Goal: Task Accomplishment & Management: Use online tool/utility

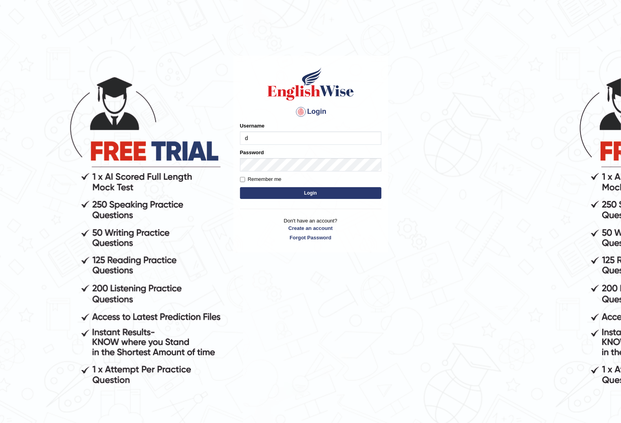
type input "d"
click at [437, 289] on body "Login Please fix the following errors: Username d Password Remember me Login Do…" at bounding box center [310, 242] width 621 height 423
type input "yurina"
click at [240, 187] on button "Login" at bounding box center [310, 193] width 141 height 12
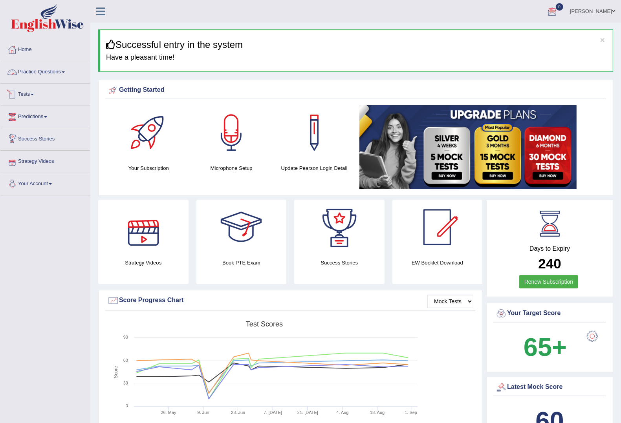
click at [60, 71] on link "Practice Questions" at bounding box center [45, 71] width 90 height 20
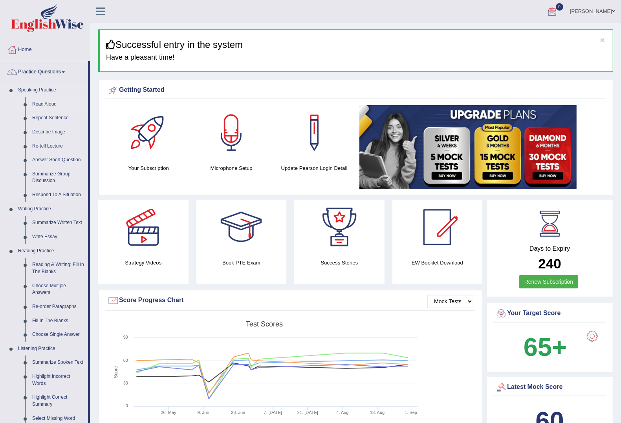
click at [49, 103] on link "Read Aloud" at bounding box center [58, 104] width 59 height 14
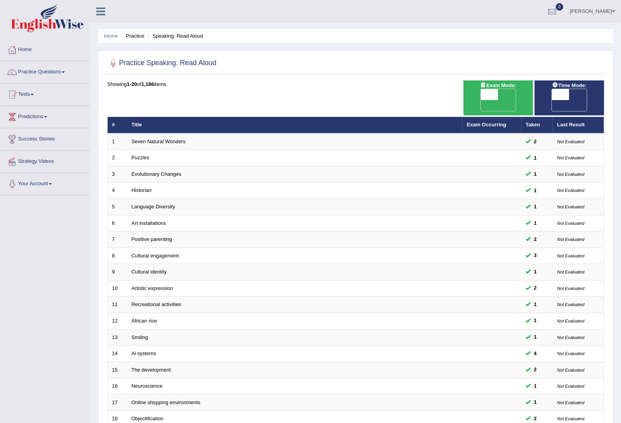
click at [552, 100] on span "OFF" at bounding box center [543, 105] width 17 height 11
checkbox input "true"
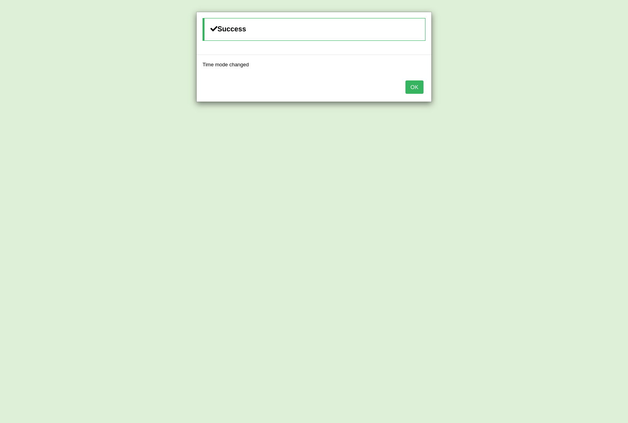
click at [411, 89] on button "OK" at bounding box center [415, 87] width 18 height 13
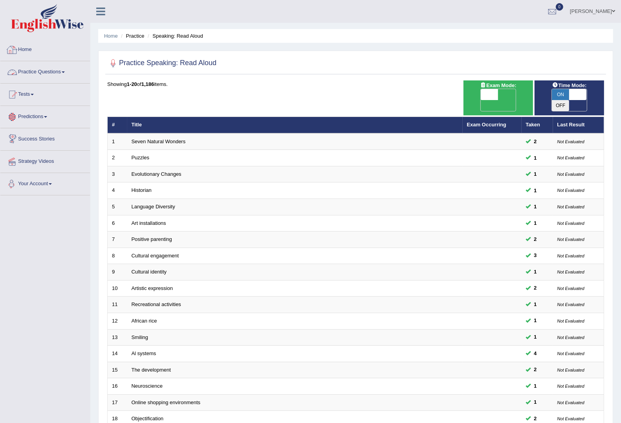
click at [37, 73] on link "Practice Questions" at bounding box center [45, 71] width 90 height 20
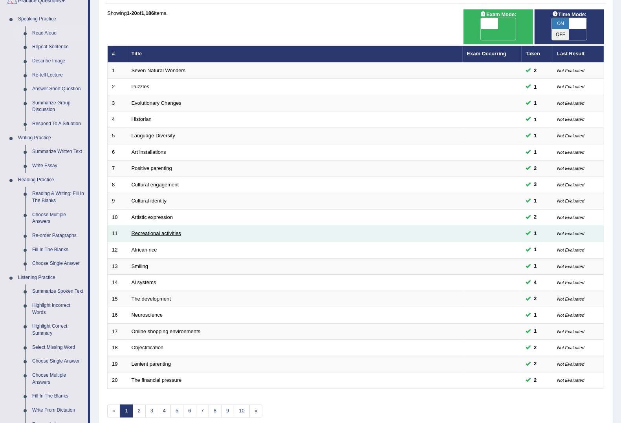
scroll to position [147, 0]
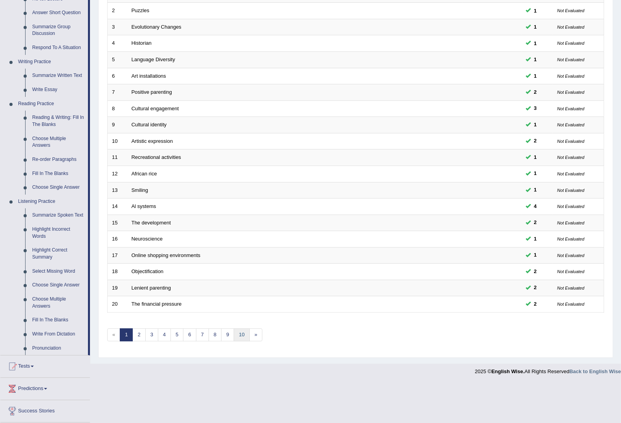
click at [249, 329] on link "10" at bounding box center [242, 335] width 16 height 13
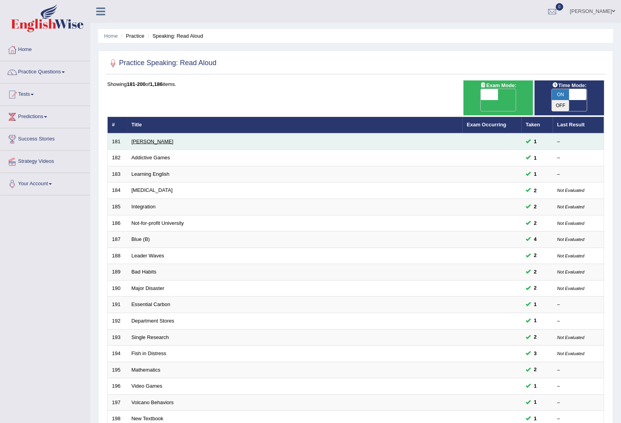
click at [150, 139] on link "[PERSON_NAME]" at bounding box center [153, 142] width 42 height 6
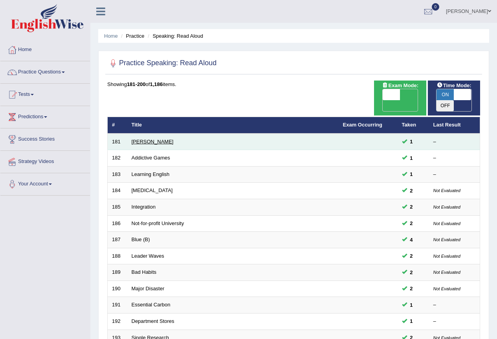
click at [151, 140] on link "[PERSON_NAME]" at bounding box center [153, 142] width 42 height 6
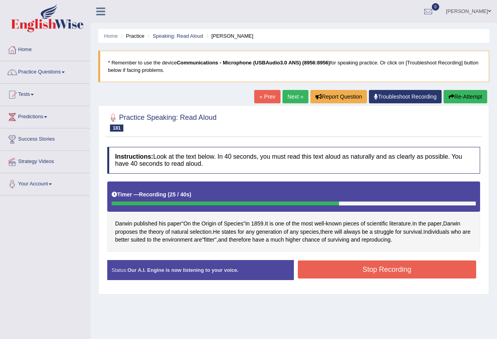
click at [370, 270] on button "Stop Recording" at bounding box center [387, 269] width 179 height 18
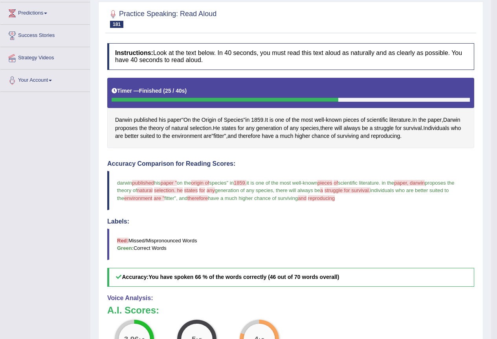
scroll to position [79, 0]
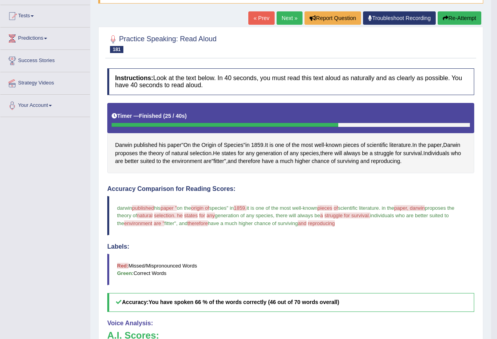
click at [284, 20] on link "Next »" at bounding box center [290, 17] width 26 height 13
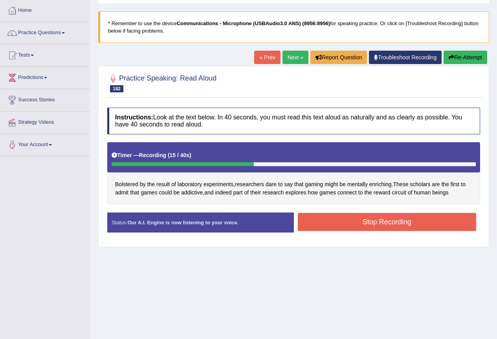
click at [424, 223] on button "Stop Recording" at bounding box center [387, 222] width 179 height 18
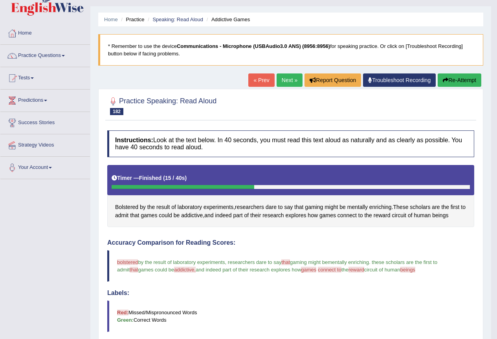
scroll to position [16, 0]
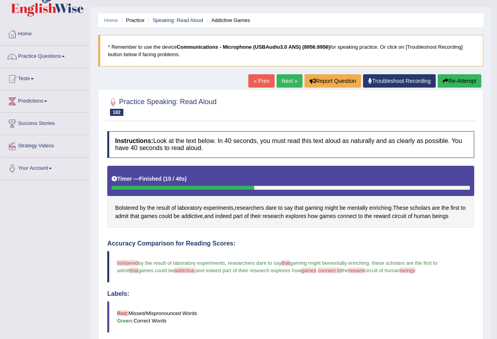
click at [288, 79] on link "Next »" at bounding box center [290, 80] width 26 height 13
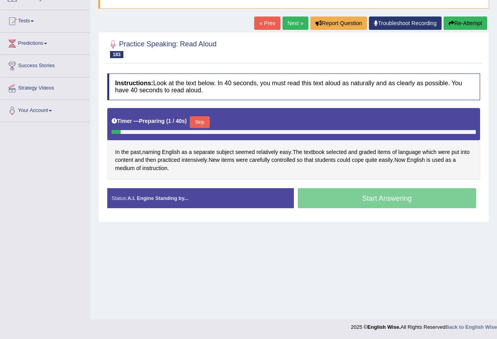
scroll to position [73, 0]
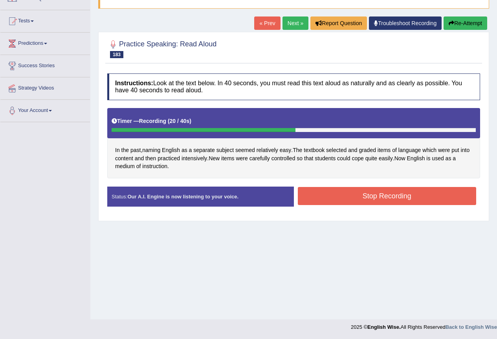
click at [375, 199] on button "Stop Recording" at bounding box center [387, 196] width 179 height 18
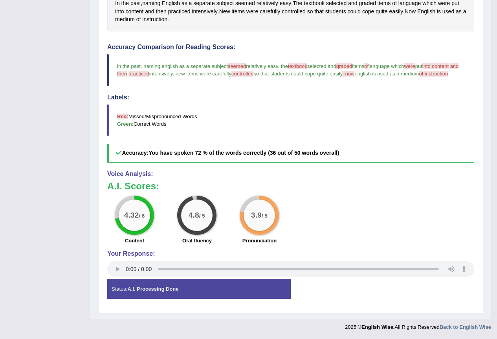
scroll to position [31, 0]
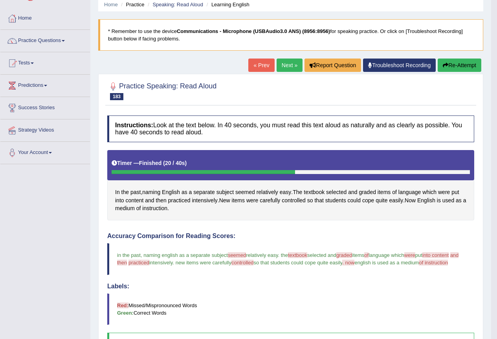
click at [295, 64] on link "Next »" at bounding box center [290, 65] width 26 height 13
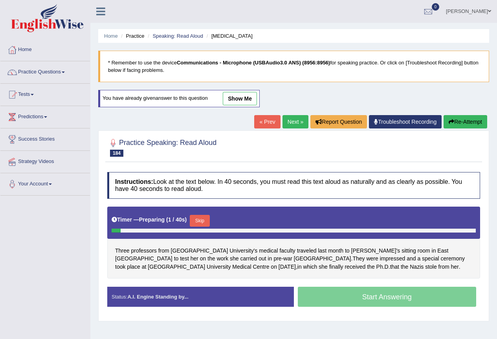
click at [243, 99] on link "show me" at bounding box center [240, 98] width 34 height 13
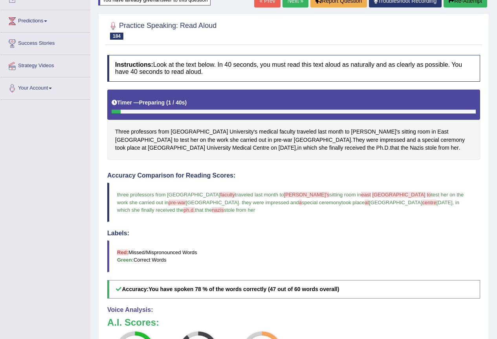
scroll to position [79, 0]
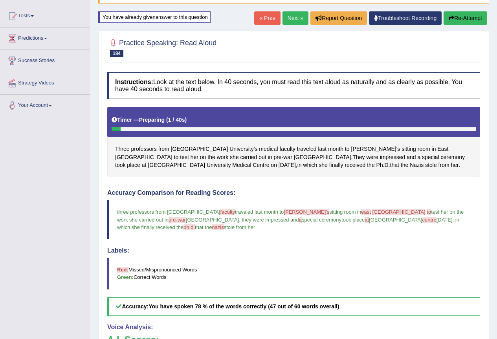
click at [286, 20] on link "Next »" at bounding box center [295, 17] width 26 height 13
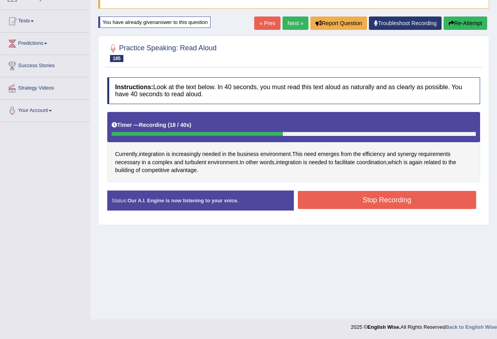
click at [392, 203] on button "Stop Recording" at bounding box center [387, 200] width 179 height 18
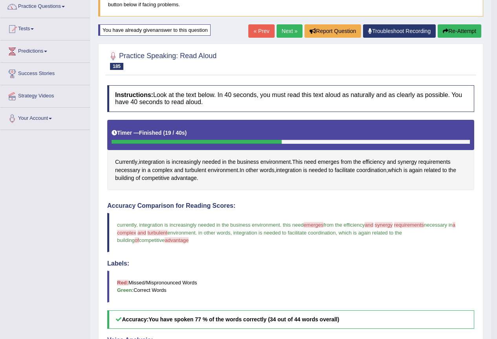
scroll to position [35, 0]
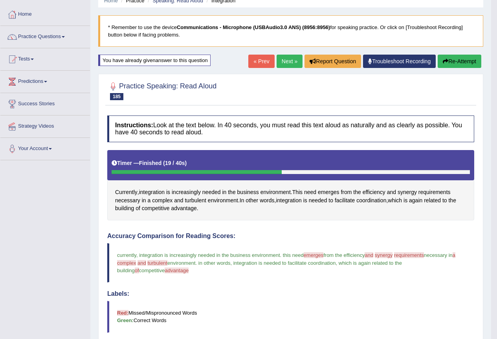
click at [289, 65] on link "Next »" at bounding box center [290, 61] width 26 height 13
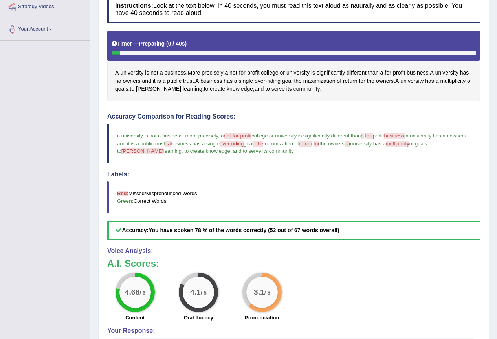
scroll to position [39, 0]
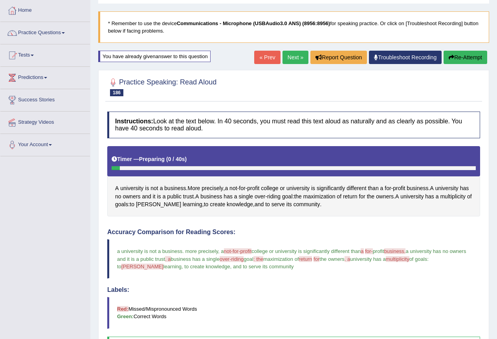
click at [288, 55] on link "Next »" at bounding box center [295, 57] width 26 height 13
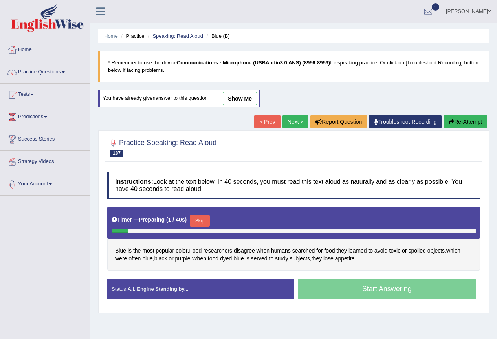
click at [295, 113] on div "Home Practice Speaking: Read Aloud Blue (B) * Remember to use the device Commun…" at bounding box center [293, 196] width 407 height 393
click at [291, 121] on link "Next »" at bounding box center [295, 121] width 26 height 13
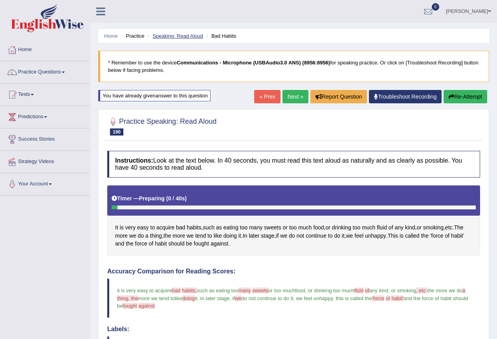
click at [181, 33] on link "Speaking: Read Aloud" at bounding box center [177, 36] width 51 height 6
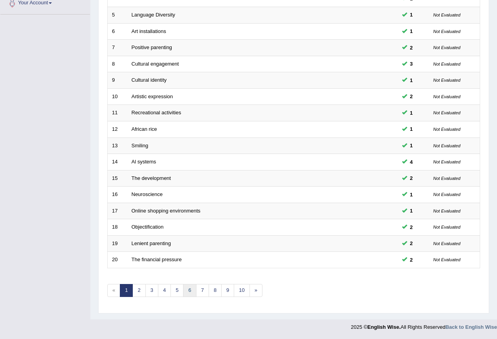
click at [189, 291] on link "6" at bounding box center [189, 290] width 13 height 13
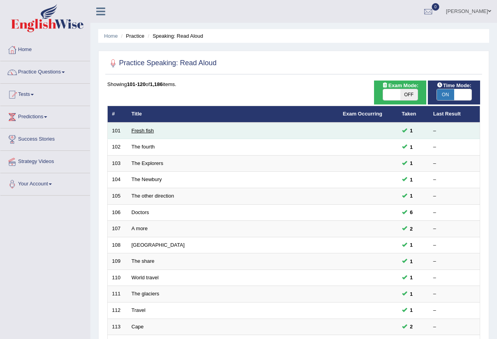
click at [146, 132] on link "Fresh fish" at bounding box center [143, 131] width 22 height 6
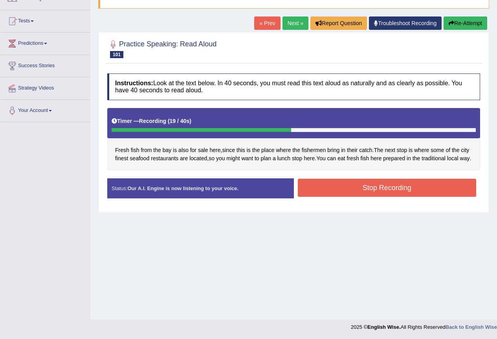
click at [397, 195] on button "Stop Recording" at bounding box center [387, 188] width 179 height 18
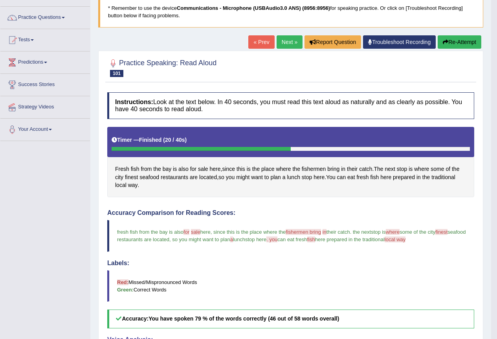
scroll to position [24, 0]
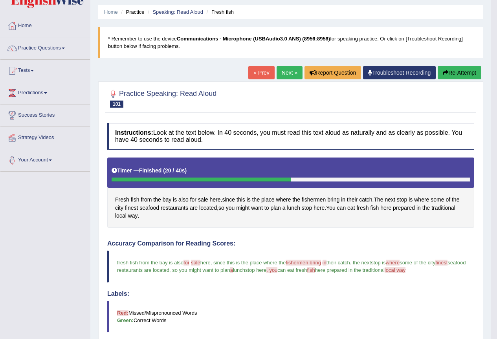
click at [284, 75] on link "Next »" at bounding box center [290, 72] width 26 height 13
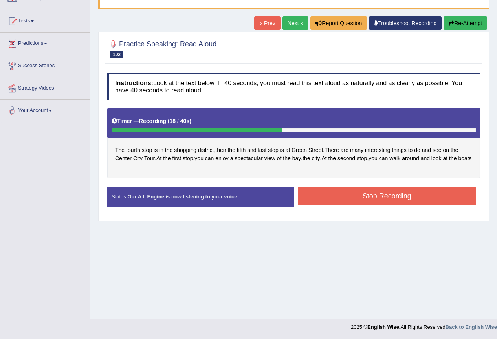
click at [398, 195] on button "Stop Recording" at bounding box center [387, 196] width 179 height 18
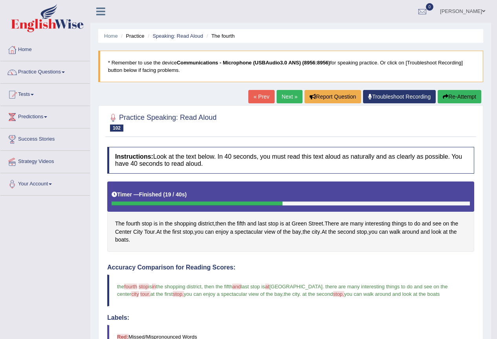
click at [291, 97] on link "Next »" at bounding box center [290, 96] width 26 height 13
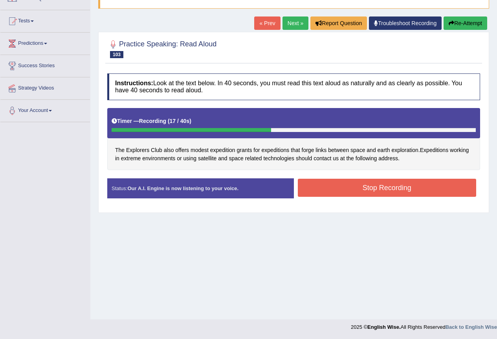
click at [396, 193] on button "Stop Recording" at bounding box center [387, 188] width 179 height 18
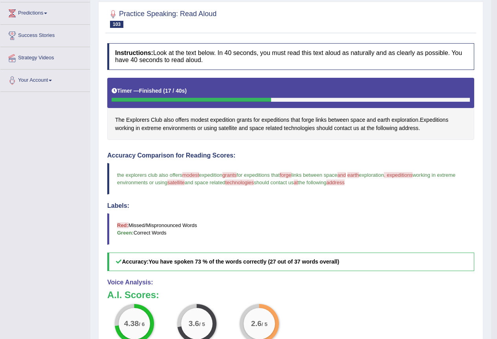
scroll to position [16, 0]
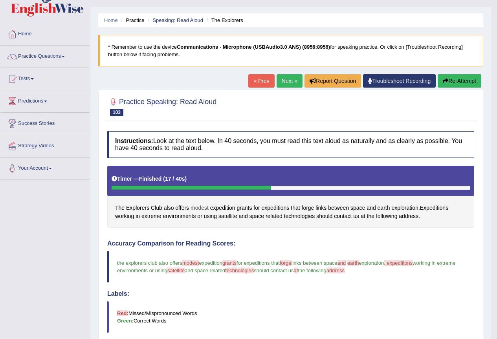
click at [194, 209] on span "modest" at bounding box center [199, 208] width 18 height 8
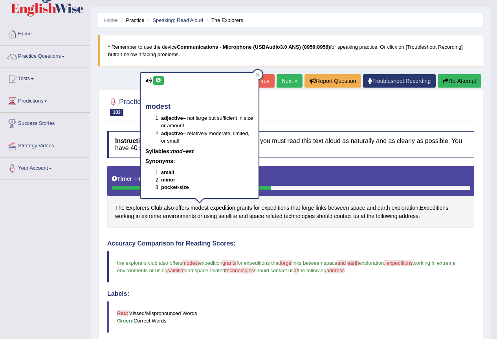
click at [154, 78] on button at bounding box center [158, 80] width 11 height 9
click at [158, 82] on icon at bounding box center [159, 80] width 6 height 5
click at [256, 74] on icon at bounding box center [258, 75] width 4 height 4
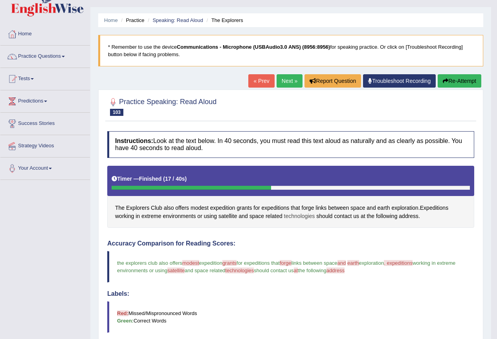
scroll to position [55, 0]
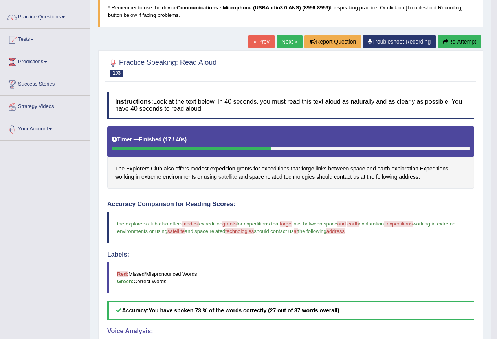
click at [226, 177] on span "satellite" at bounding box center [227, 177] width 18 height 8
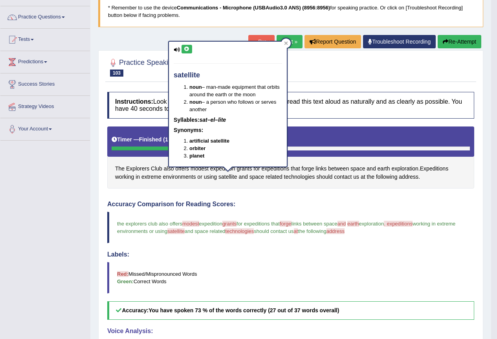
click at [186, 49] on icon at bounding box center [187, 49] width 6 height 5
click at [285, 45] on icon at bounding box center [286, 43] width 4 height 4
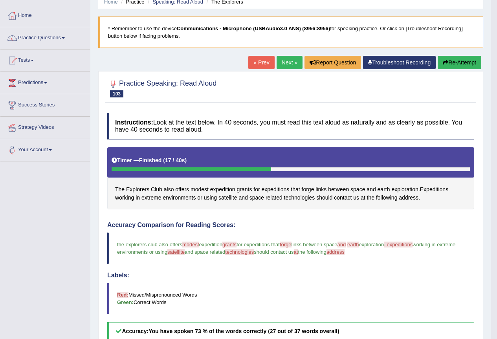
scroll to position [16, 0]
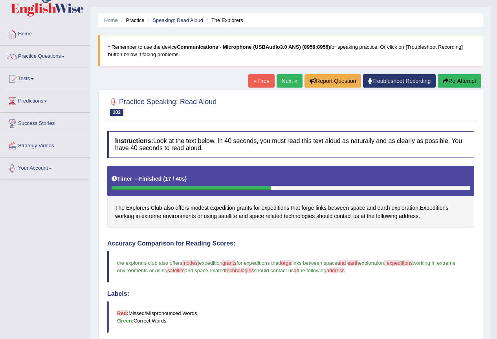
click at [288, 81] on link "Next »" at bounding box center [290, 80] width 26 height 13
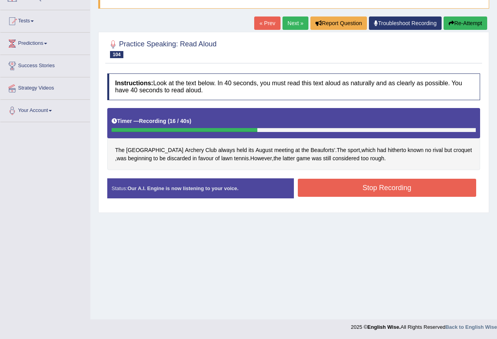
click at [370, 189] on button "Stop Recording" at bounding box center [387, 188] width 179 height 18
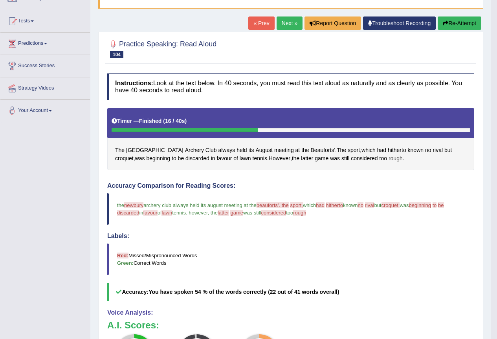
click at [388, 154] on span "rough" at bounding box center [395, 158] width 14 height 8
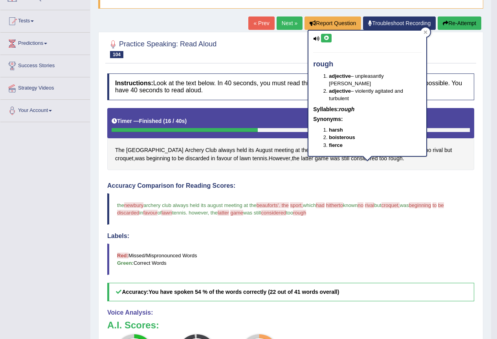
click at [326, 37] on icon at bounding box center [326, 38] width 6 height 5
click at [429, 33] on div at bounding box center [425, 31] width 9 height 9
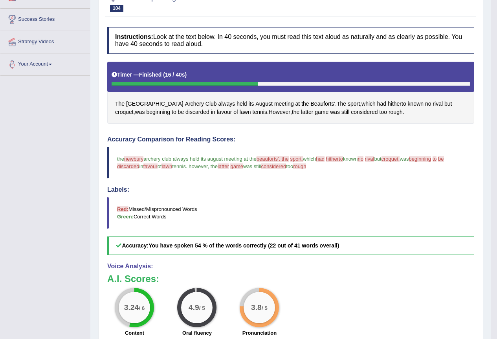
scroll to position [113, 0]
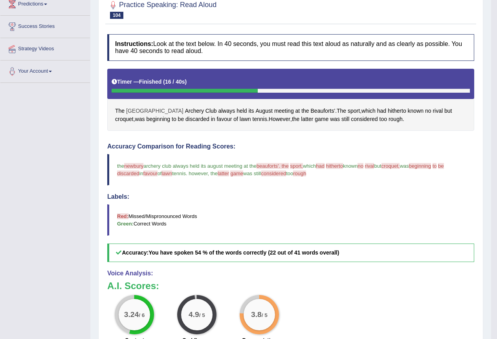
click at [139, 108] on span "Newbury" at bounding box center [154, 111] width 57 height 8
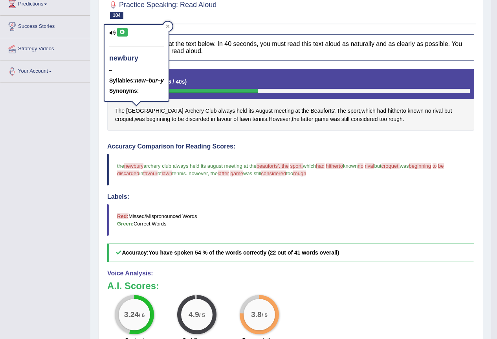
click at [122, 31] on icon at bounding box center [122, 32] width 6 height 5
click at [168, 27] on icon at bounding box center [168, 27] width 4 height 4
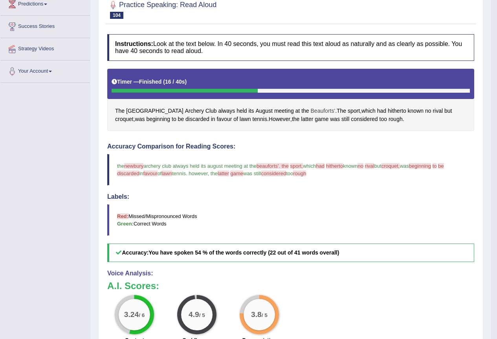
click at [311, 111] on span "Beauforts'" at bounding box center [323, 111] width 25 height 8
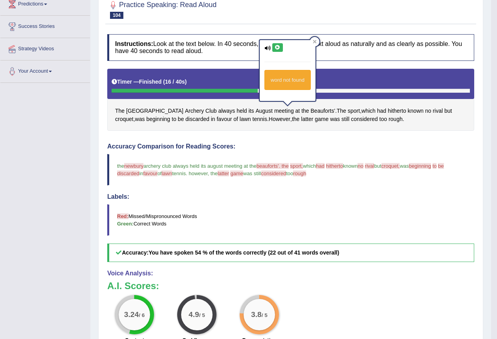
click at [278, 49] on icon at bounding box center [278, 47] width 6 height 5
click at [277, 45] on icon at bounding box center [278, 47] width 6 height 5
click at [315, 43] on icon at bounding box center [315, 42] width 4 height 4
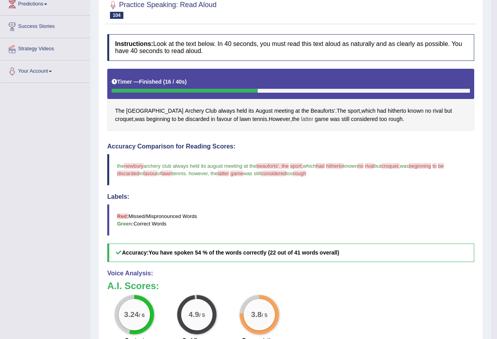
click at [301, 118] on span "latter" at bounding box center [307, 119] width 12 height 8
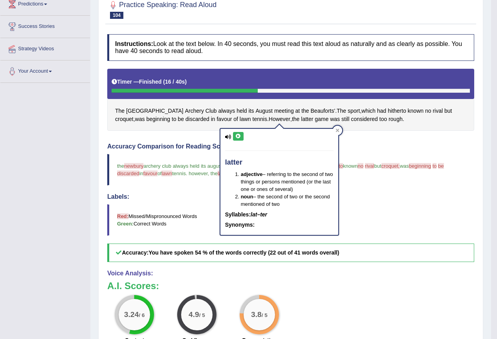
click at [240, 134] on icon at bounding box center [238, 136] width 6 height 5
click at [335, 129] on icon at bounding box center [337, 130] width 4 height 4
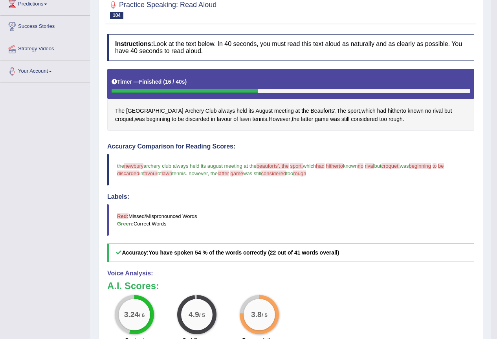
click at [240, 119] on span "lawn" at bounding box center [245, 119] width 11 height 8
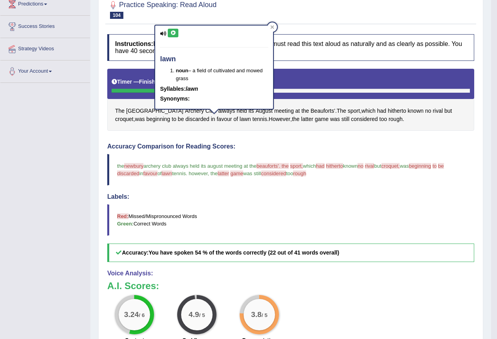
click at [175, 31] on icon at bounding box center [173, 33] width 6 height 5
click at [269, 25] on div at bounding box center [271, 26] width 9 height 9
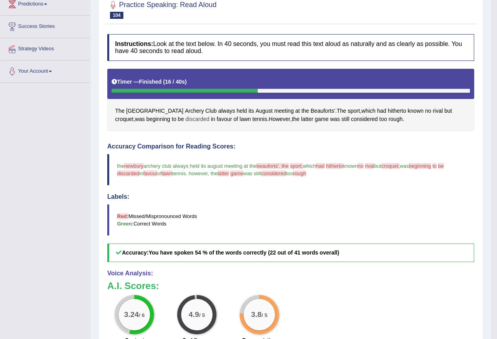
click at [185, 116] on span "discarded" at bounding box center [197, 119] width 24 height 8
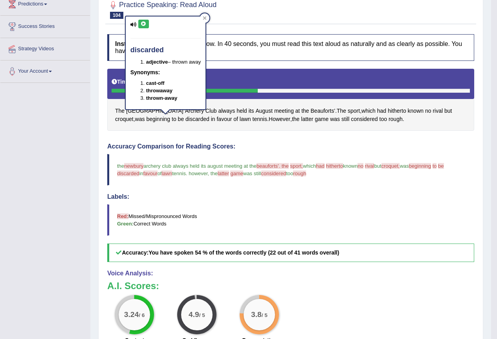
click at [144, 22] on icon at bounding box center [144, 24] width 6 height 5
click at [205, 18] on icon at bounding box center [205, 18] width 4 height 4
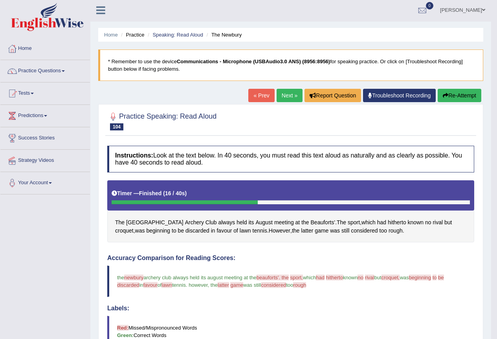
scroll to position [0, 0]
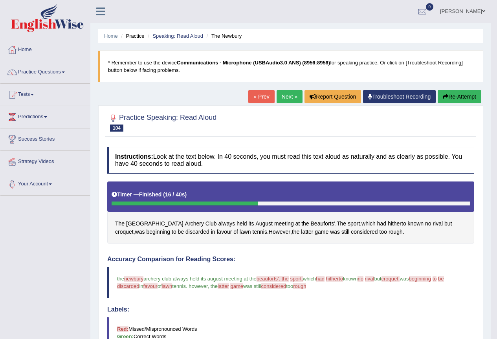
click at [283, 97] on link "Next »" at bounding box center [290, 96] width 26 height 13
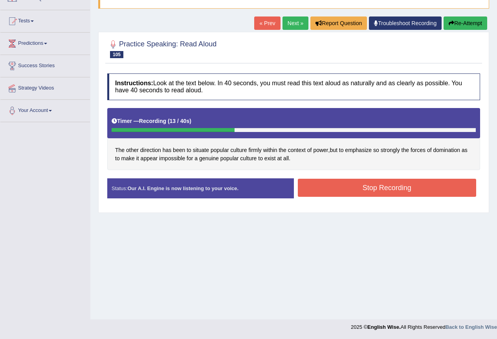
click at [359, 190] on button "Stop Recording" at bounding box center [387, 188] width 179 height 18
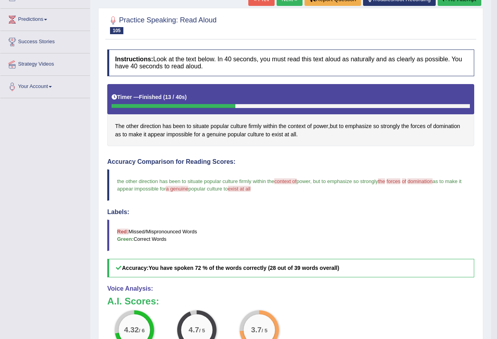
scroll to position [94, 0]
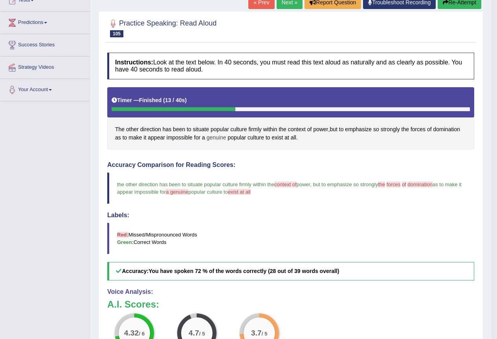
click at [218, 137] on span "genuine" at bounding box center [217, 138] width 20 height 8
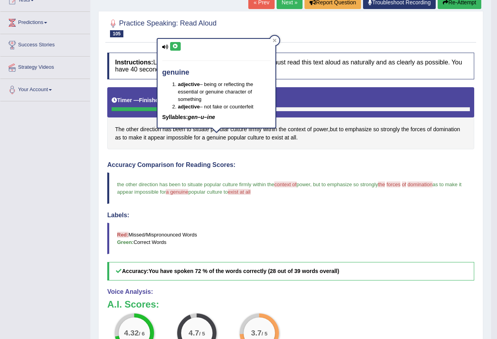
click at [174, 46] on icon at bounding box center [175, 46] width 6 height 5
click at [276, 40] on icon at bounding box center [275, 40] width 4 height 4
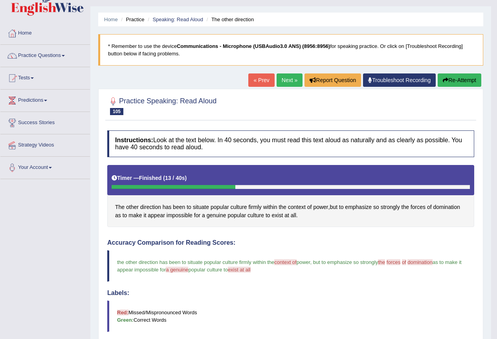
scroll to position [0, 0]
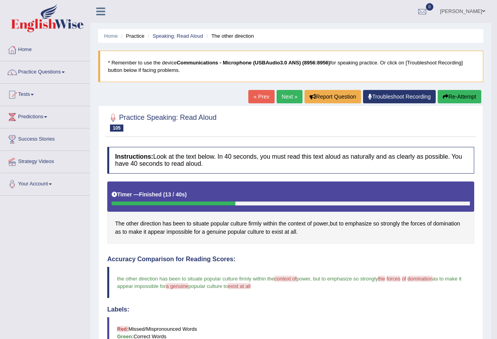
click at [278, 98] on link "Next »" at bounding box center [290, 96] width 26 height 13
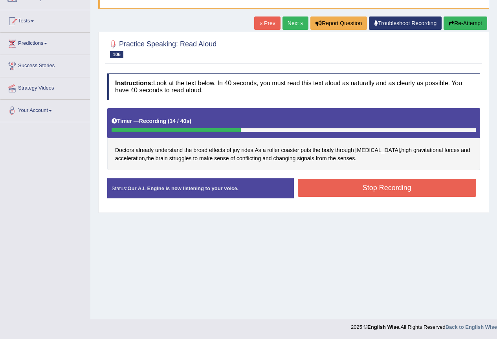
click at [409, 185] on button "Stop Recording" at bounding box center [387, 188] width 179 height 18
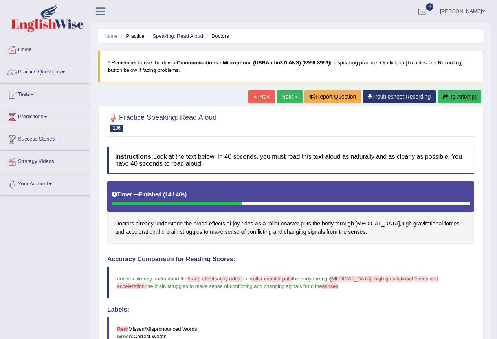
click at [288, 97] on link "Next »" at bounding box center [290, 96] width 26 height 13
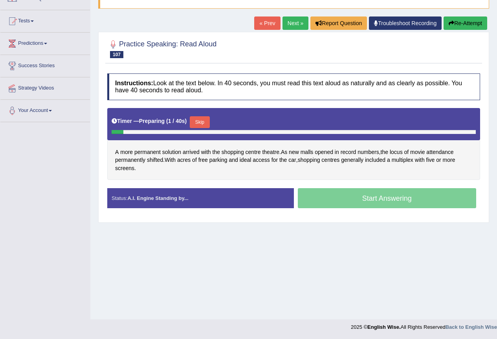
scroll to position [73, 0]
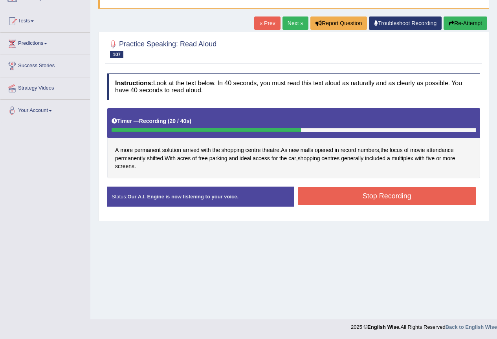
click at [379, 199] on button "Stop Recording" at bounding box center [387, 196] width 179 height 18
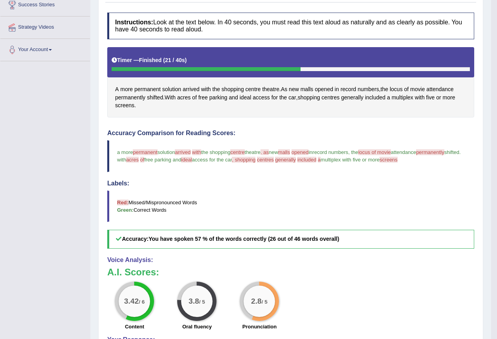
scroll to position [103, 0]
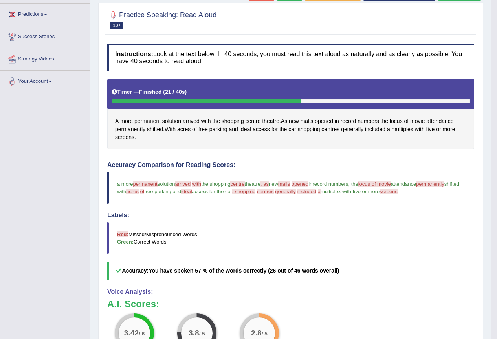
click at [155, 123] on span "permanent" at bounding box center [147, 121] width 26 height 8
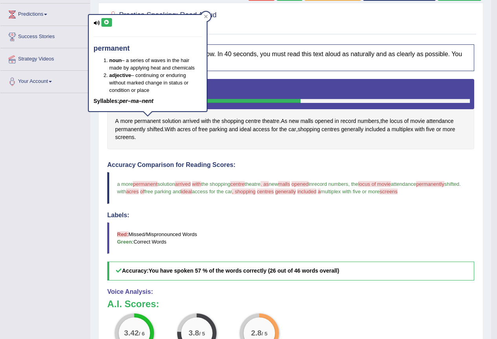
click at [107, 21] on icon at bounding box center [107, 22] width 6 height 5
click at [106, 22] on icon at bounding box center [107, 22] width 6 height 5
click at [107, 22] on icon at bounding box center [107, 22] width 6 height 5
click at [209, 15] on div at bounding box center [205, 16] width 9 height 9
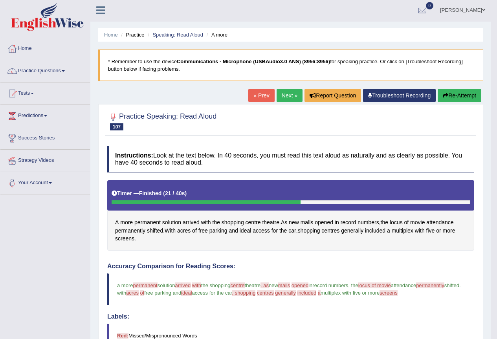
scroll to position [0, 0]
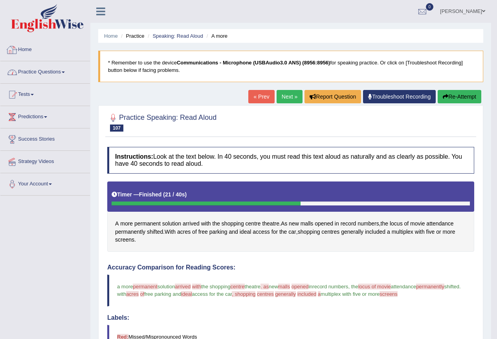
click at [52, 75] on link "Practice Questions" at bounding box center [45, 71] width 90 height 20
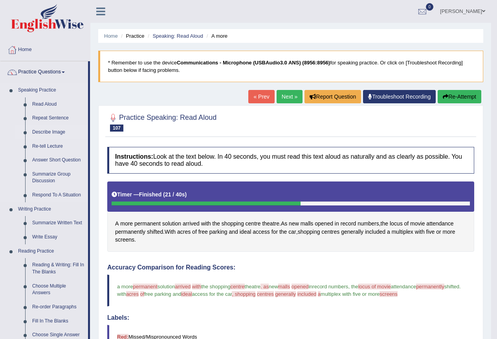
click at [53, 130] on link "Describe Image" at bounding box center [58, 132] width 59 height 14
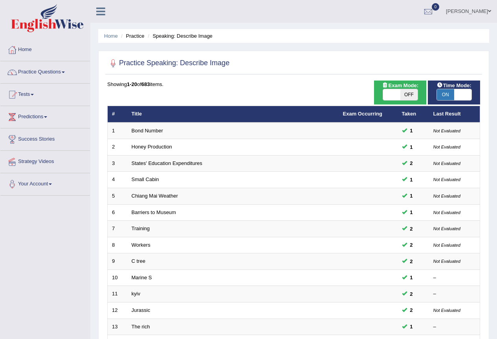
click at [150, 129] on link "Bond Number" at bounding box center [147, 131] width 31 height 6
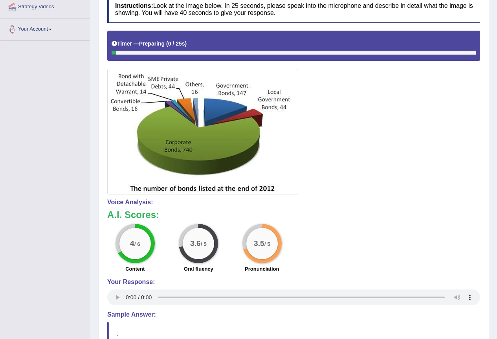
scroll to position [151, 0]
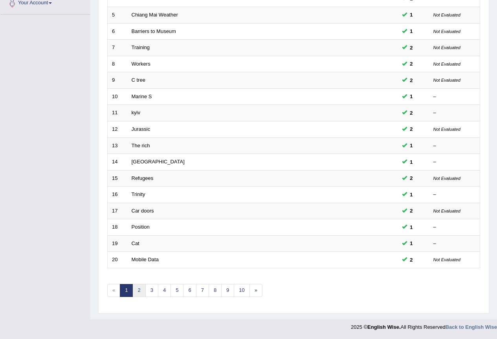
click at [143, 291] on link "2" at bounding box center [138, 290] width 13 height 13
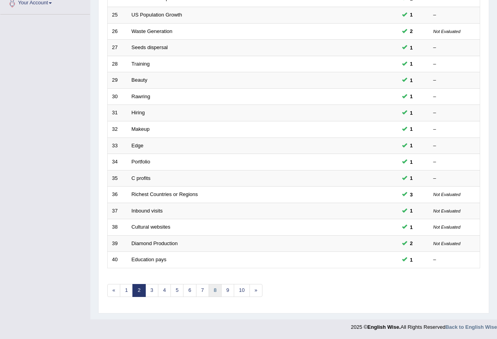
click at [217, 289] on link "8" at bounding box center [215, 290] width 13 height 13
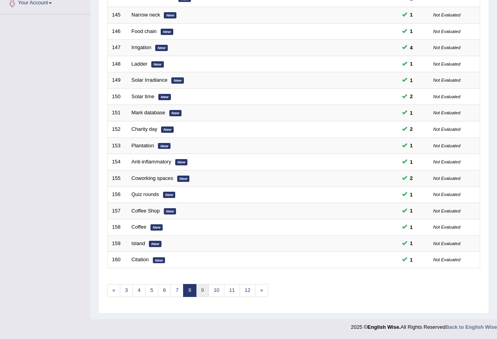
click at [203, 286] on link "9" at bounding box center [202, 290] width 13 height 13
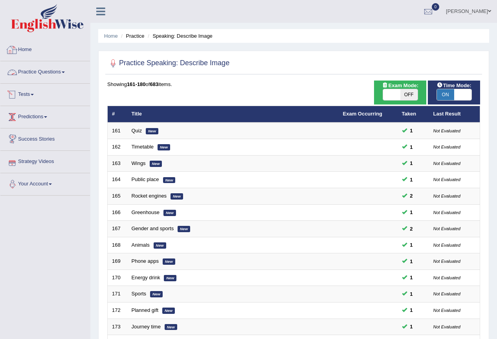
click at [46, 70] on link "Practice Questions" at bounding box center [45, 71] width 90 height 20
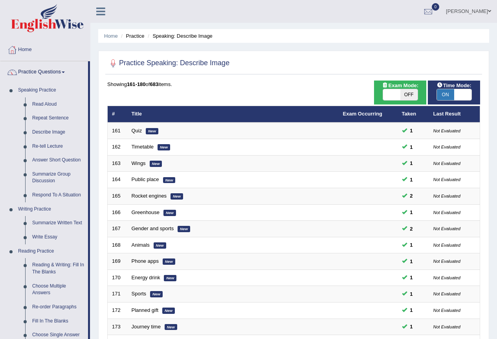
scroll to position [236, 0]
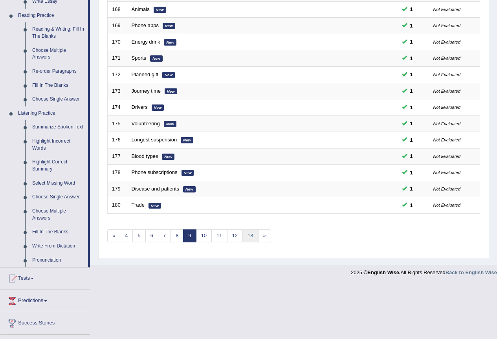
click at [246, 234] on link "13" at bounding box center [250, 235] width 16 height 13
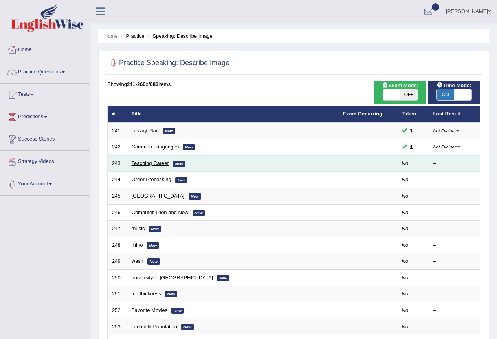
click at [161, 162] on link "Teaching Career" at bounding box center [150, 163] width 37 height 6
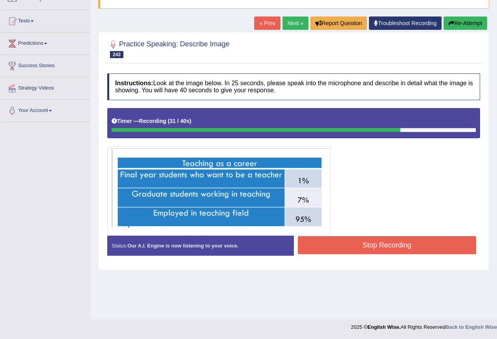
drag, startPoint x: 349, startPoint y: 240, endPoint x: 346, endPoint y: 237, distance: 4.5
click at [349, 240] on button "Stop Recording" at bounding box center [387, 245] width 179 height 18
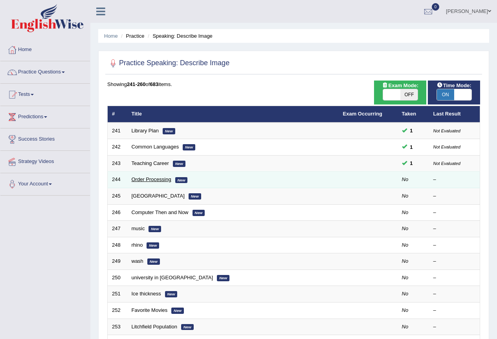
click at [155, 179] on link "Order Processing" at bounding box center [152, 179] width 40 height 6
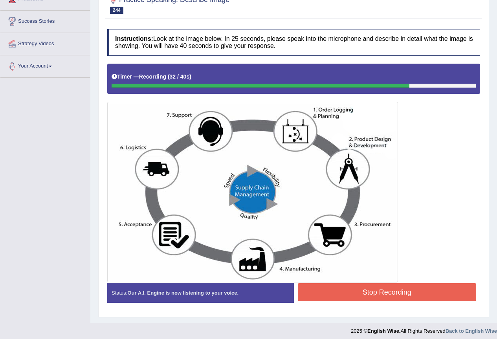
click at [370, 292] on button "Stop Recording" at bounding box center [387, 292] width 179 height 18
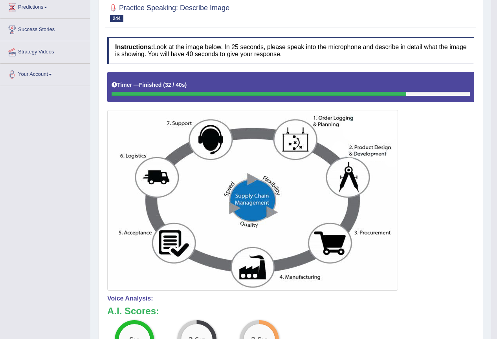
scroll to position [68, 0]
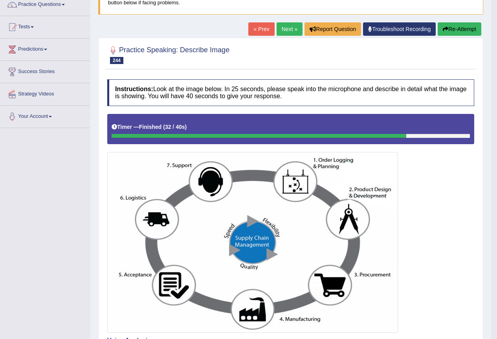
click at [452, 31] on button "Re-Attempt" at bounding box center [460, 28] width 44 height 13
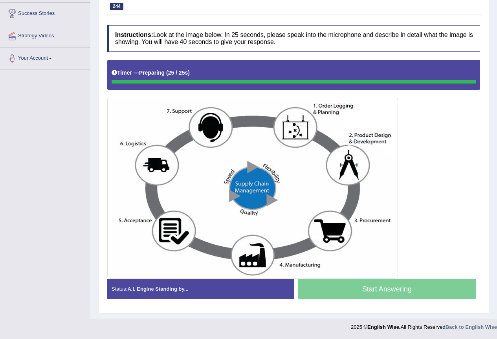
scroll to position [126, 0]
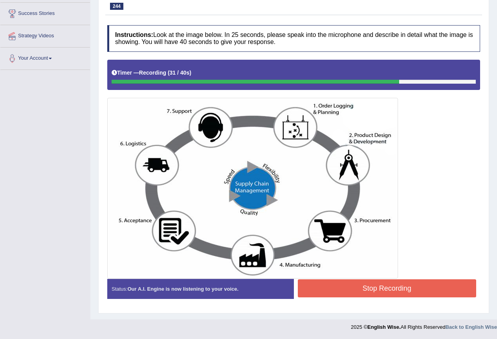
click at [346, 291] on button "Stop Recording" at bounding box center [387, 288] width 179 height 18
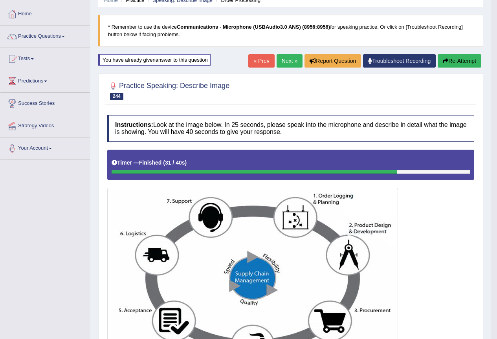
scroll to position [32, 0]
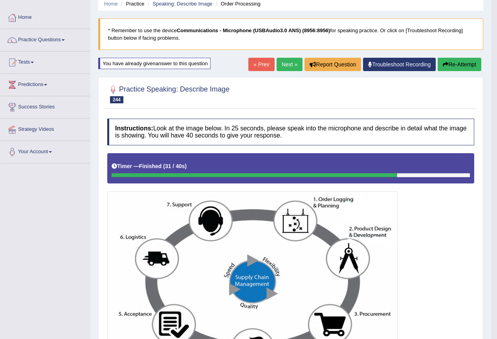
click at [281, 67] on link "Next »" at bounding box center [290, 64] width 26 height 13
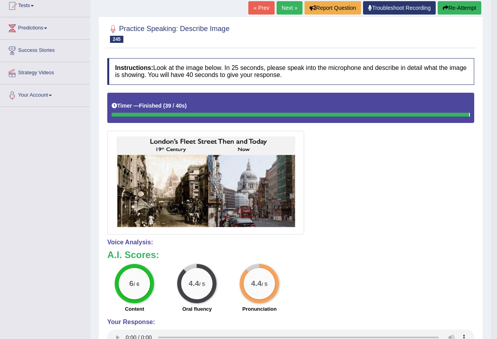
scroll to position [69, 0]
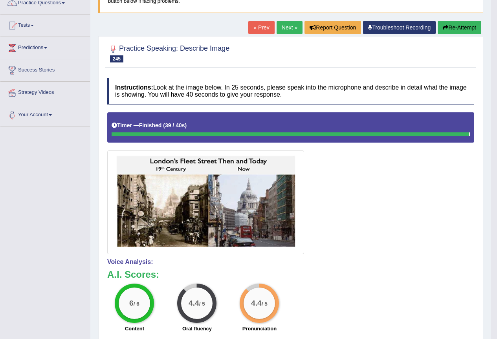
click at [282, 27] on link "Next »" at bounding box center [290, 27] width 26 height 13
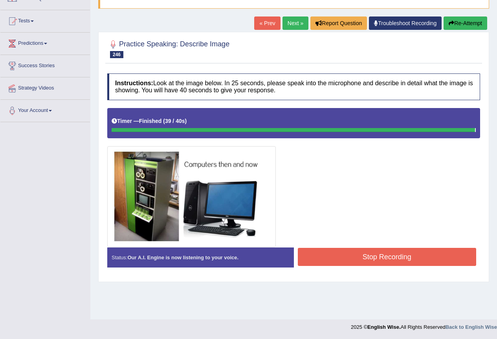
click at [320, 250] on div "Instructions: Look at the image below. In 25 seconds, please speak into the mic…" at bounding box center [293, 174] width 377 height 208
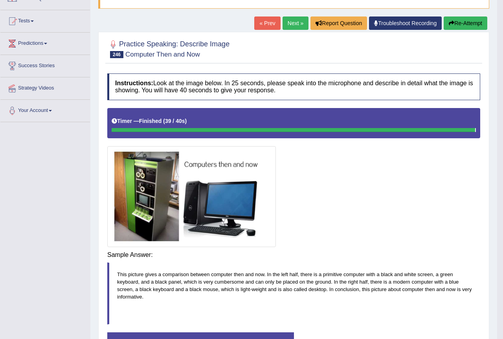
click at [0, 0] on div "Saving your answer..." at bounding box center [0, 0] width 0 height 0
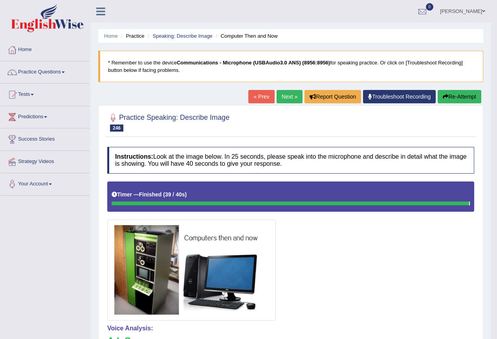
click at [289, 95] on link "Next »" at bounding box center [290, 96] width 26 height 13
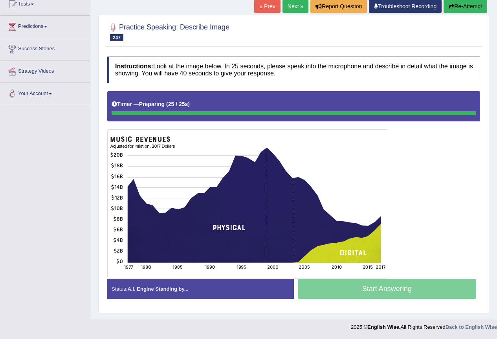
scroll to position [90, 0]
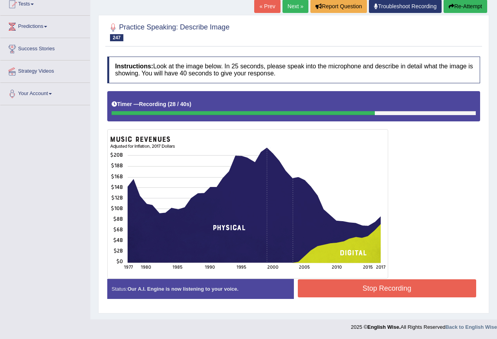
click at [377, 289] on button "Stop Recording" at bounding box center [387, 288] width 179 height 18
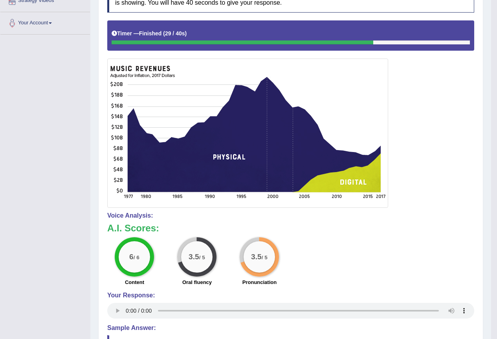
scroll to position [51, 0]
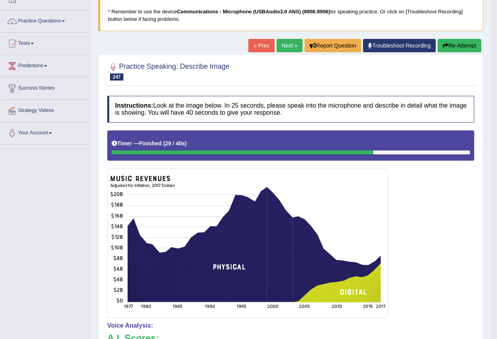
click at [460, 48] on button "Re-Attempt" at bounding box center [460, 45] width 44 height 13
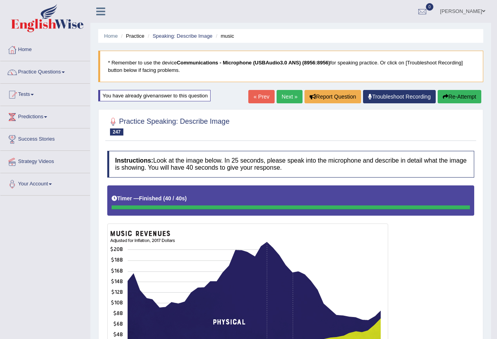
click at [287, 95] on link "Next »" at bounding box center [290, 96] width 26 height 13
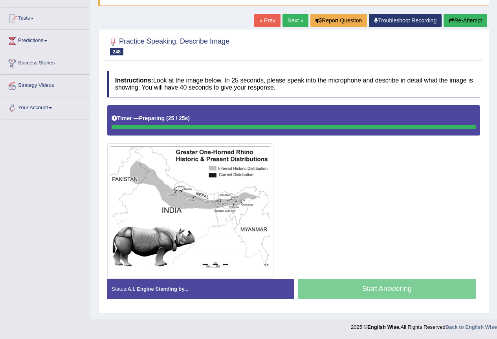
scroll to position [76, 0]
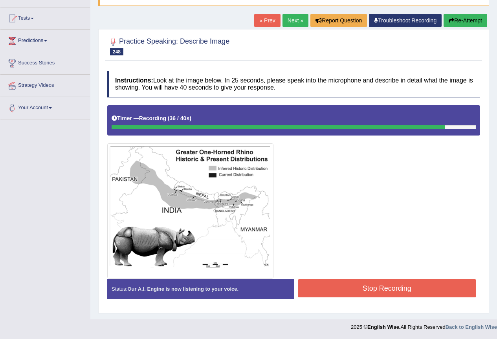
drag, startPoint x: 375, startPoint y: 290, endPoint x: 372, endPoint y: 287, distance: 4.7
click at [376, 291] on button "Stop Recording" at bounding box center [387, 288] width 179 height 18
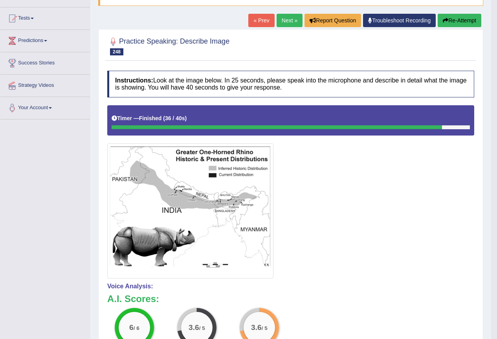
click at [288, 18] on link "Next »" at bounding box center [290, 20] width 26 height 13
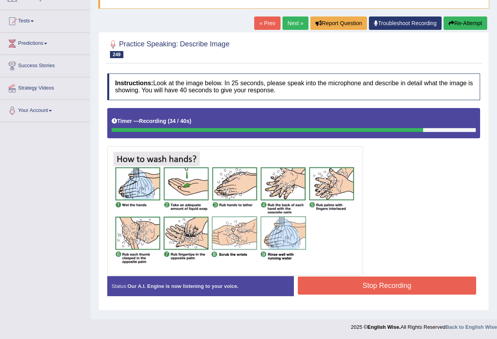
click at [368, 282] on button "Stop Recording" at bounding box center [387, 286] width 179 height 18
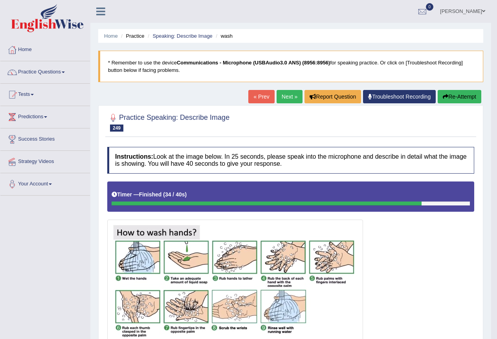
click at [289, 94] on link "Next »" at bounding box center [290, 96] width 26 height 13
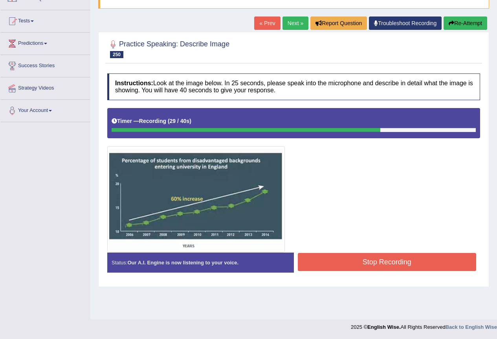
click at [355, 259] on button "Stop Recording" at bounding box center [387, 262] width 179 height 18
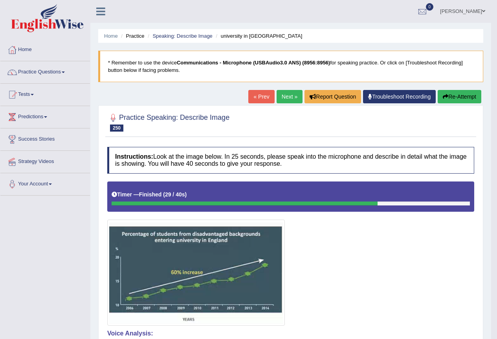
click at [281, 95] on link "Next »" at bounding box center [290, 96] width 26 height 13
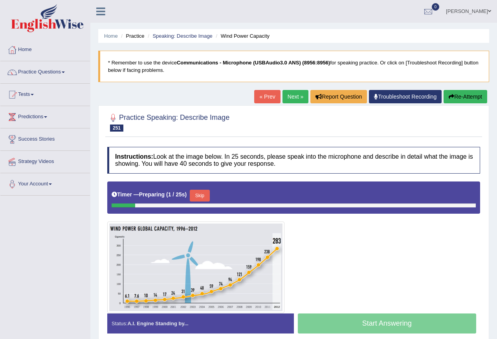
scroll to position [39, 0]
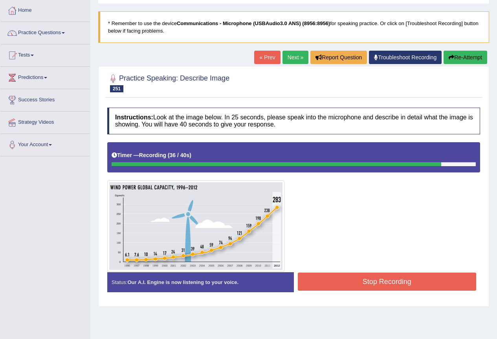
click at [390, 283] on button "Stop Recording" at bounding box center [387, 282] width 179 height 18
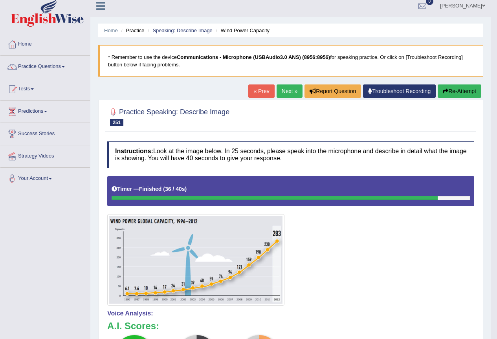
scroll to position [0, 0]
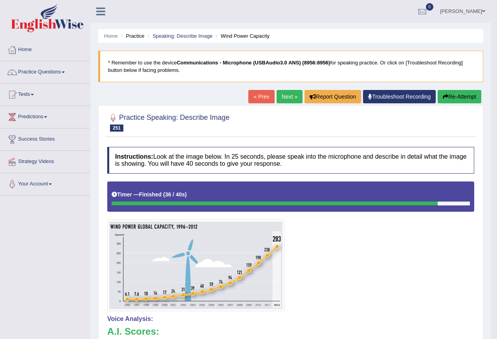
click at [446, 92] on button "Re-Attempt" at bounding box center [460, 96] width 44 height 13
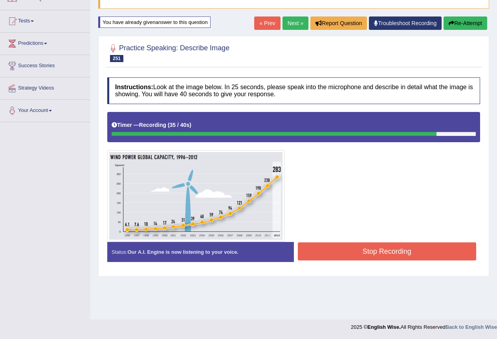
click at [372, 255] on button "Stop Recording" at bounding box center [387, 251] width 179 height 18
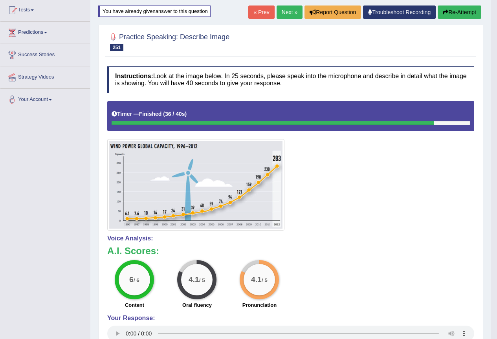
scroll to position [73, 0]
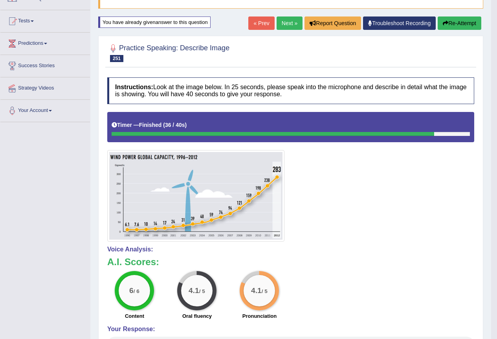
click at [286, 22] on link "Next »" at bounding box center [290, 22] width 26 height 13
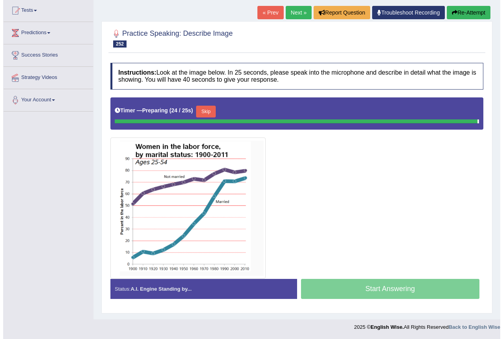
scroll to position [82, 0]
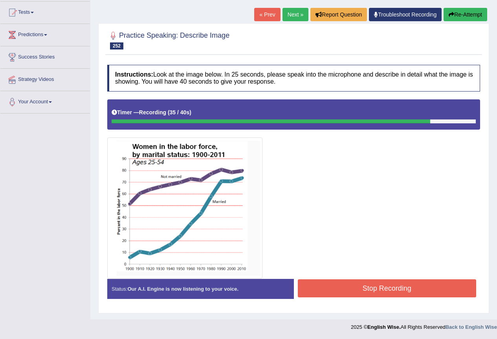
click at [367, 288] on button "Stop Recording" at bounding box center [387, 288] width 179 height 18
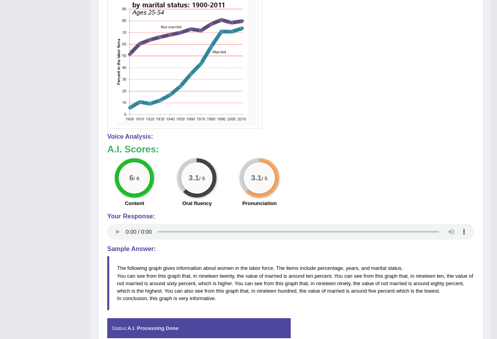
scroll to position [75, 0]
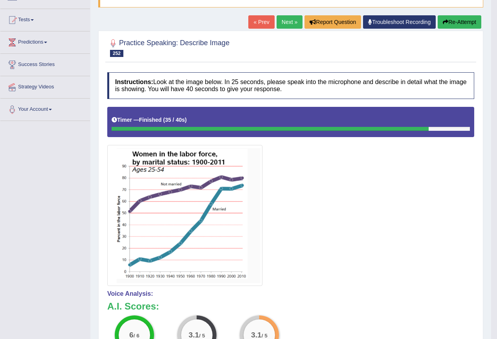
click at [278, 23] on link "Next »" at bounding box center [290, 21] width 26 height 13
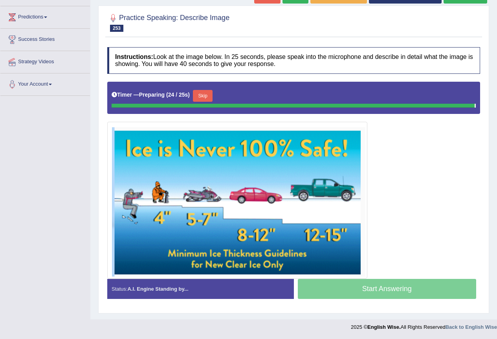
scroll to position [98, 0]
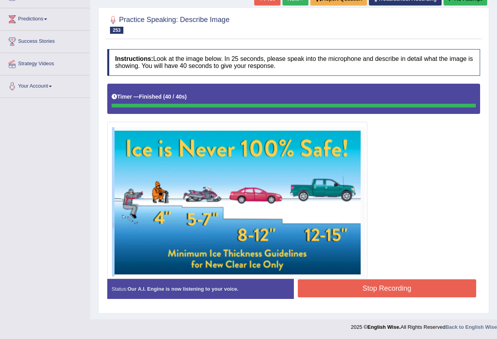
click at [359, 280] on div "Instructions: Look at the image below. In 25 seconds, please speak into the mic…" at bounding box center [293, 177] width 377 height 264
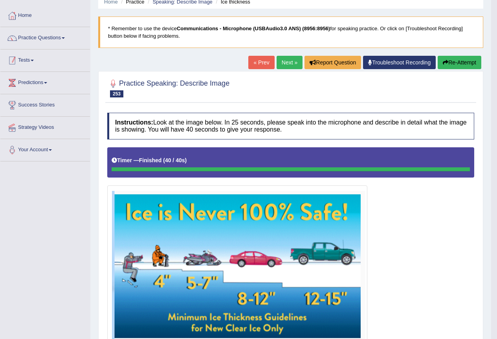
scroll to position [0, 0]
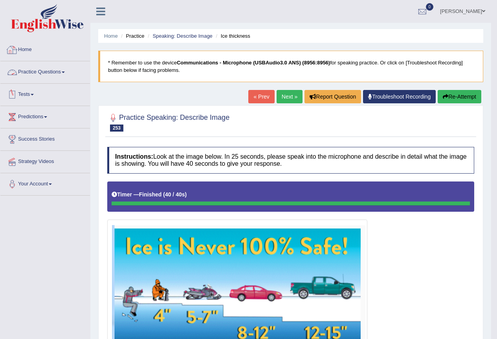
click at [50, 70] on link "Practice Questions" at bounding box center [45, 71] width 90 height 20
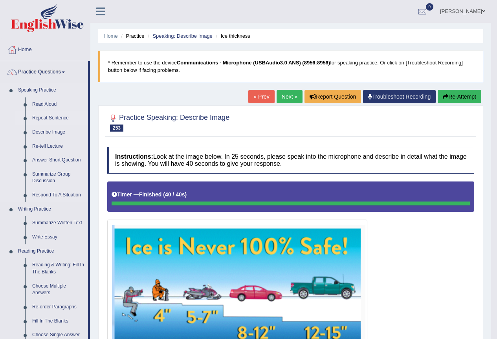
click at [51, 115] on link "Repeat Sentence" at bounding box center [58, 118] width 59 height 14
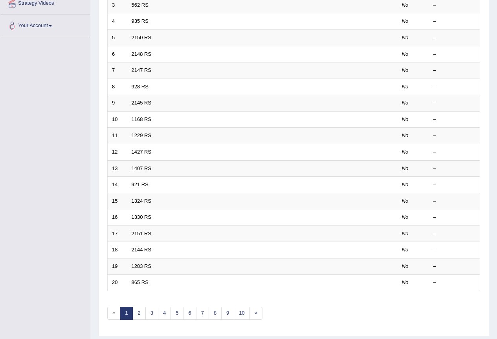
scroll to position [24, 0]
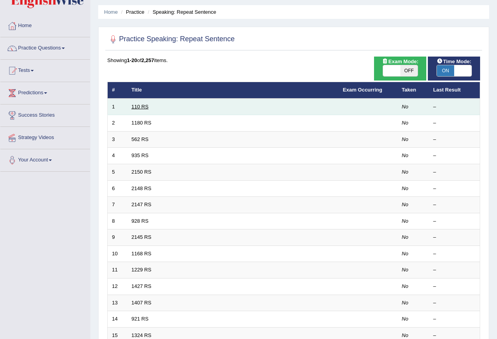
click at [136, 105] on link "110 RS" at bounding box center [140, 107] width 17 height 6
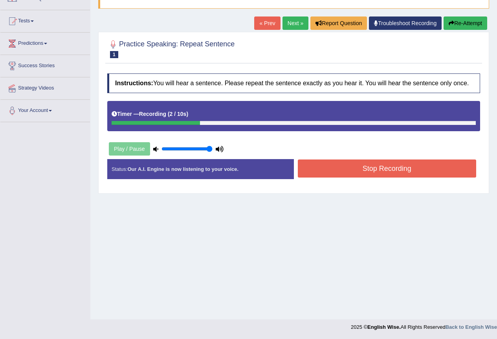
click at [364, 170] on button "Stop Recording" at bounding box center [387, 168] width 179 height 18
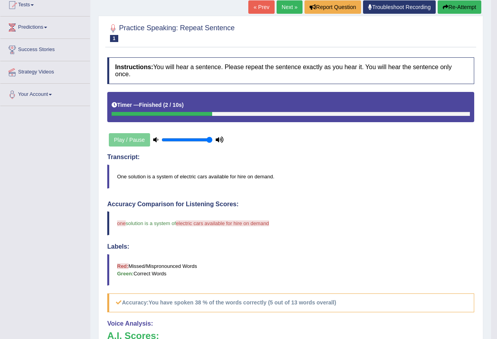
scroll to position [73, 0]
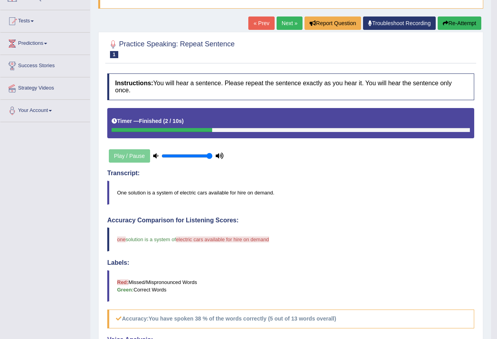
click at [286, 26] on link "Next »" at bounding box center [290, 22] width 26 height 13
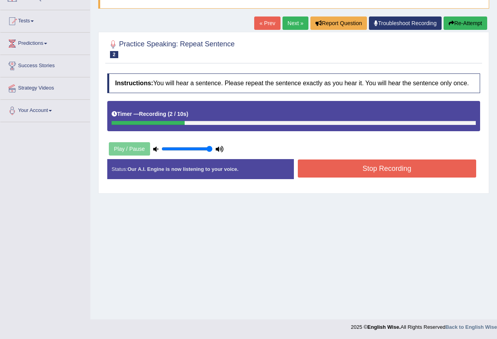
click at [361, 168] on button "Stop Recording" at bounding box center [387, 168] width 179 height 18
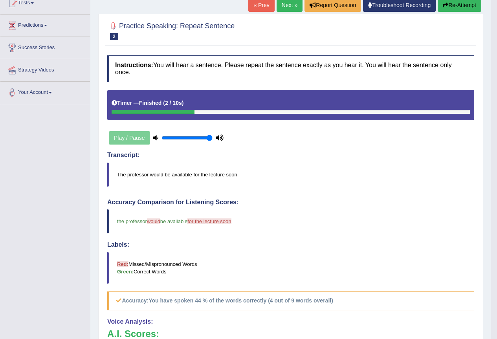
scroll to position [43, 0]
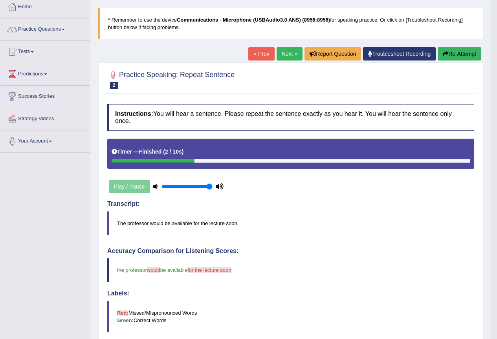
click at [288, 58] on link "Next »" at bounding box center [290, 53] width 26 height 13
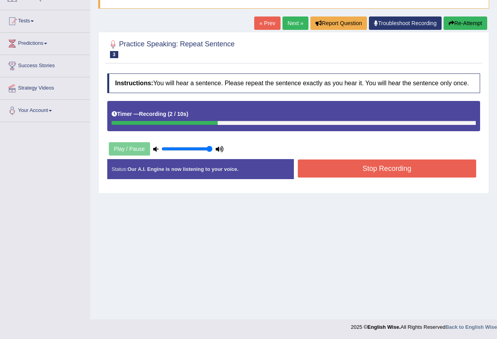
click at [362, 166] on button "Stop Recording" at bounding box center [387, 168] width 179 height 18
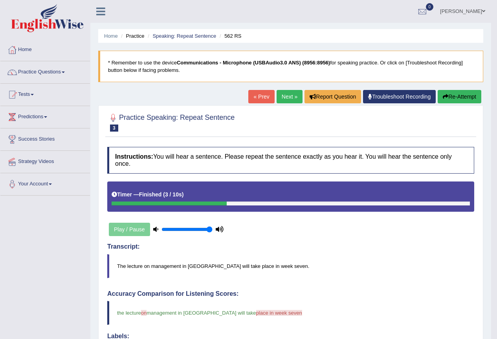
click at [285, 101] on link "Next »" at bounding box center [290, 96] width 26 height 13
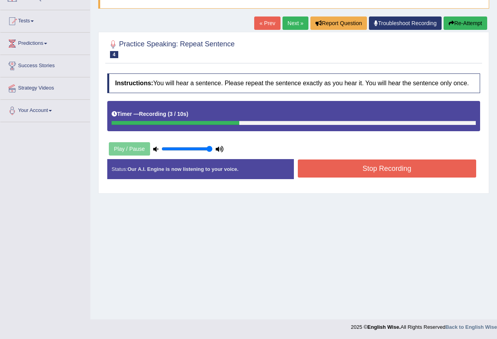
click at [343, 167] on button "Stop Recording" at bounding box center [387, 168] width 179 height 18
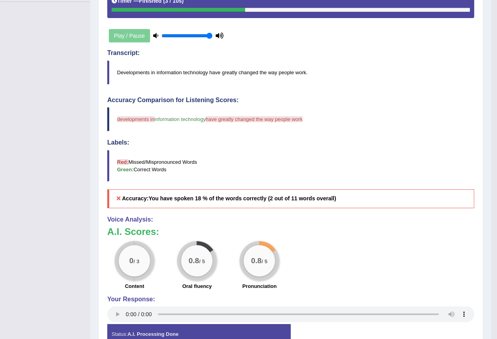
scroll to position [82, 0]
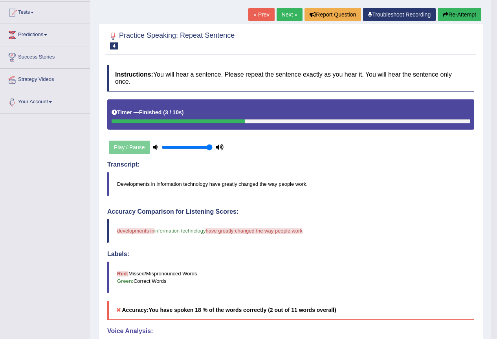
click at [443, 16] on icon "button" at bounding box center [445, 14] width 5 height 5
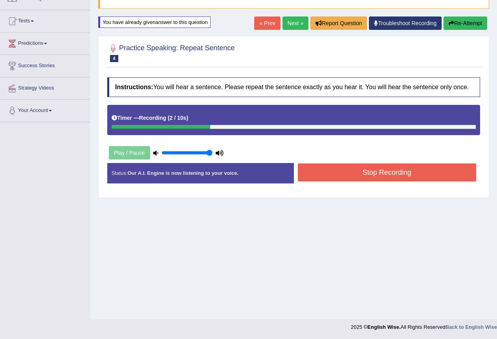
click at [346, 176] on button "Stop Recording" at bounding box center [387, 172] width 179 height 18
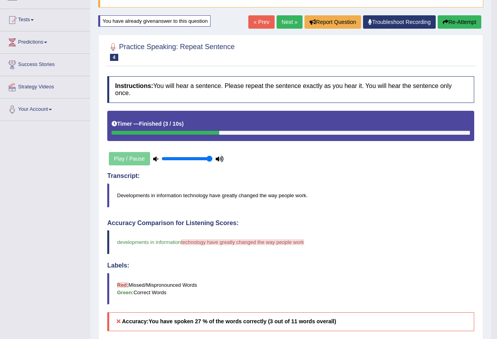
scroll to position [47, 0]
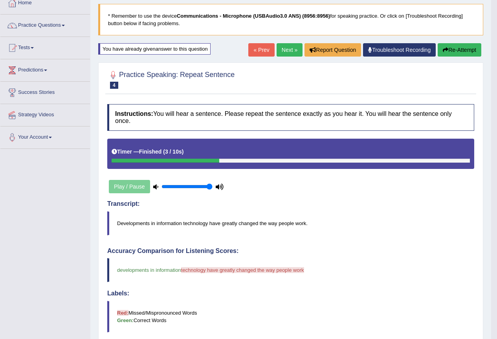
click at [461, 51] on button "Re-Attempt" at bounding box center [460, 49] width 44 height 13
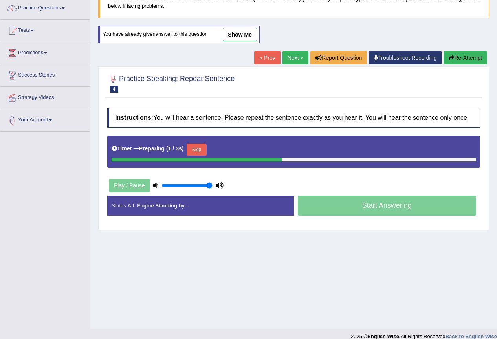
scroll to position [73, 0]
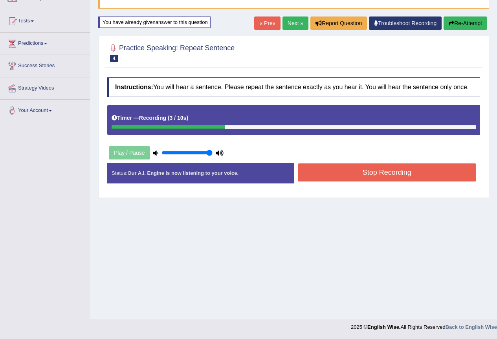
click at [348, 173] on button "Stop Recording" at bounding box center [387, 172] width 179 height 18
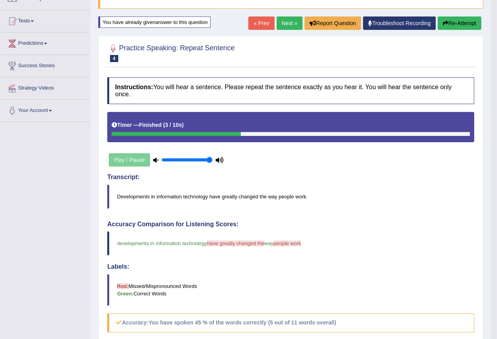
click at [289, 18] on link "Next »" at bounding box center [290, 22] width 26 height 13
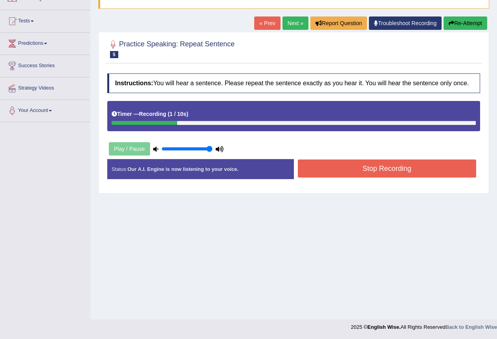
click at [407, 170] on button "Stop Recording" at bounding box center [387, 168] width 179 height 18
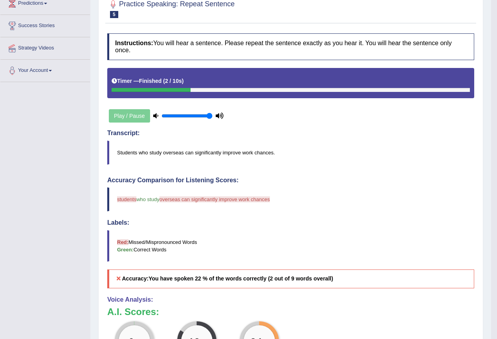
scroll to position [82, 0]
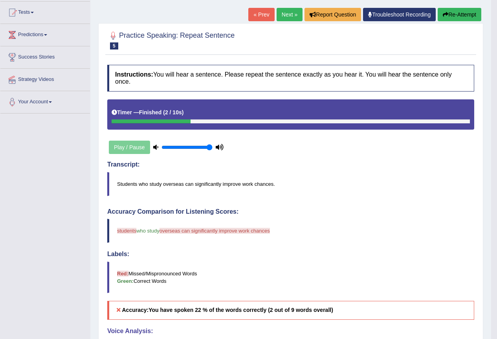
click at [284, 15] on link "Next »" at bounding box center [290, 14] width 26 height 13
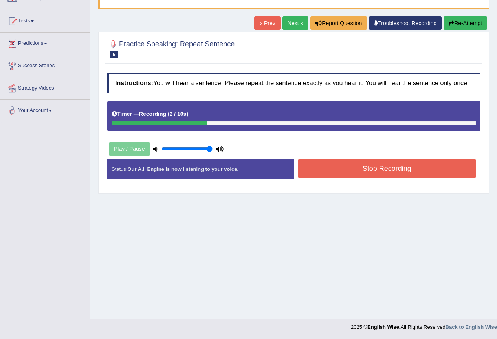
click at [403, 169] on button "Stop Recording" at bounding box center [387, 168] width 179 height 18
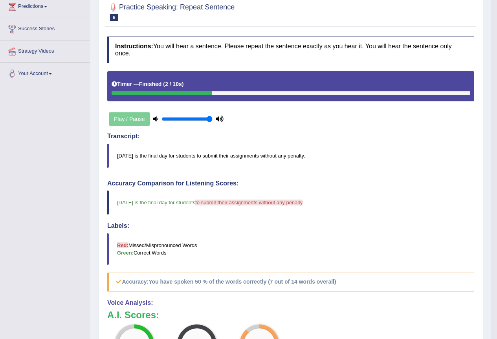
scroll to position [82, 0]
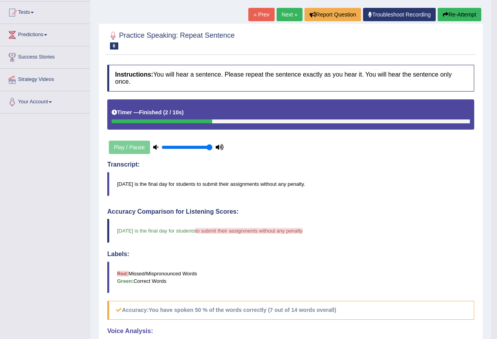
click at [291, 11] on link "Next »" at bounding box center [290, 14] width 26 height 13
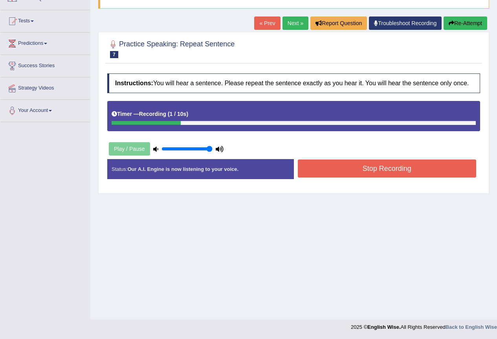
click at [366, 168] on button "Stop Recording" at bounding box center [387, 168] width 179 height 18
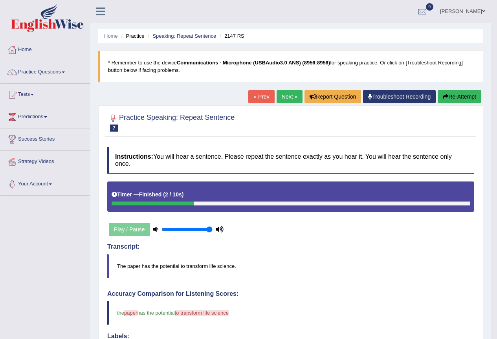
click at [293, 95] on link "Next »" at bounding box center [290, 96] width 26 height 13
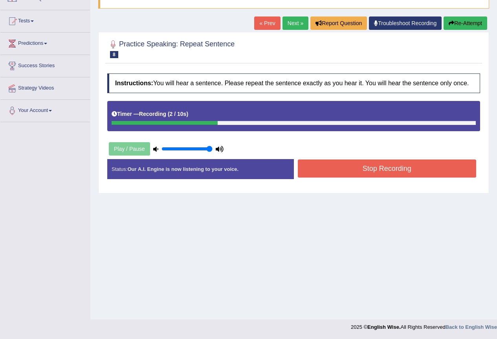
click at [382, 171] on button "Stop Recording" at bounding box center [387, 168] width 179 height 18
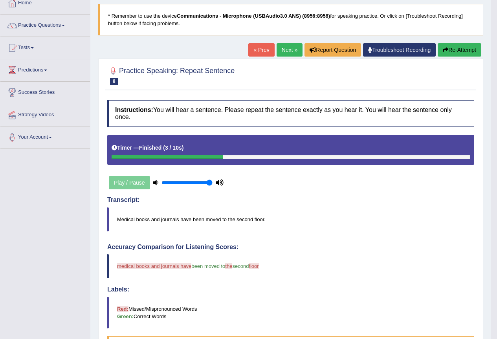
scroll to position [43, 0]
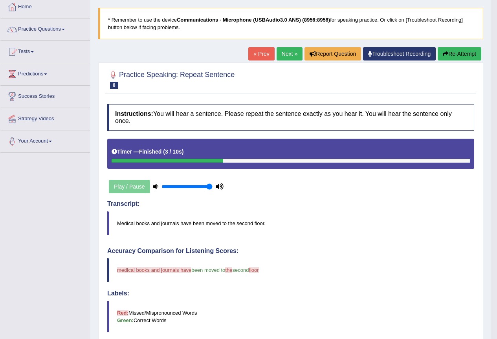
click at [458, 56] on button "Re-Attempt" at bounding box center [460, 53] width 44 height 13
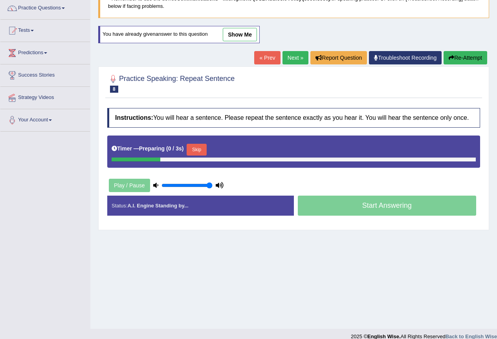
scroll to position [73, 0]
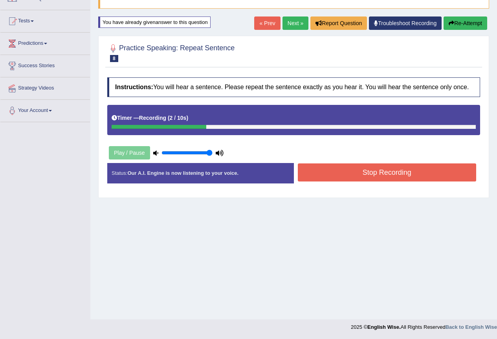
click at [364, 170] on button "Stop Recording" at bounding box center [387, 172] width 179 height 18
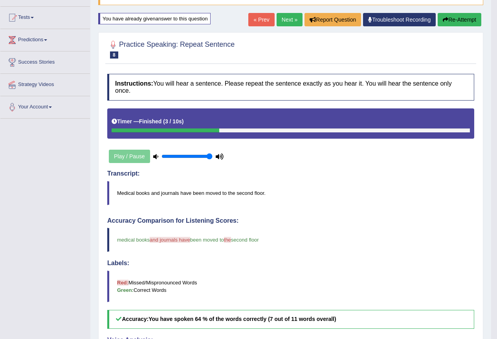
scroll to position [34, 0]
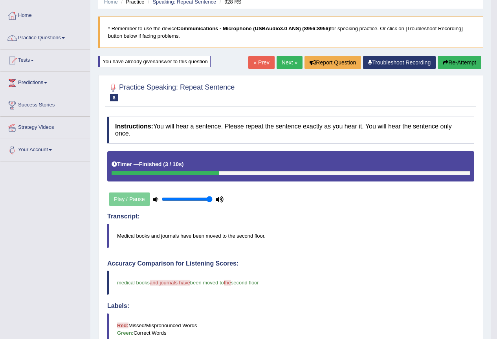
click at [284, 66] on link "Next »" at bounding box center [290, 62] width 26 height 13
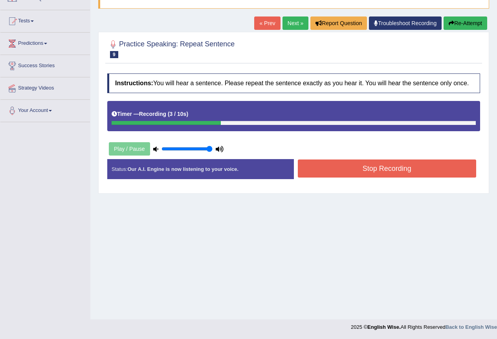
click at [392, 168] on button "Stop Recording" at bounding box center [387, 168] width 179 height 18
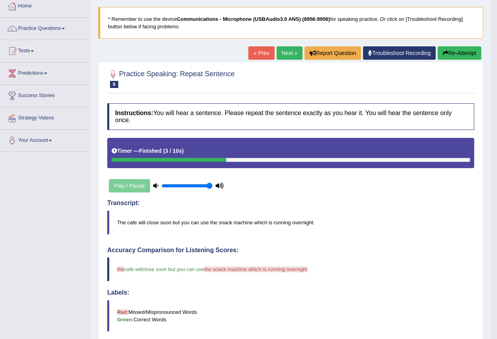
scroll to position [43, 0]
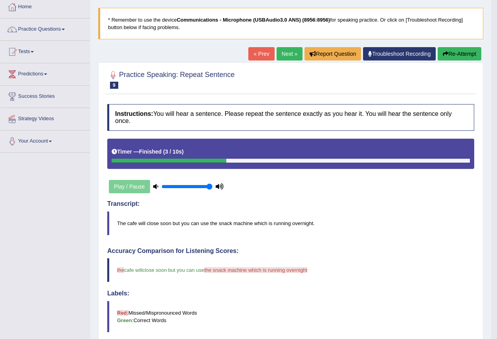
click at [288, 56] on link "Next »" at bounding box center [290, 53] width 26 height 13
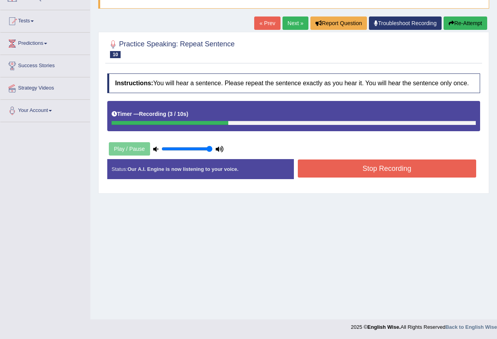
click at [372, 172] on button "Stop Recording" at bounding box center [387, 168] width 179 height 18
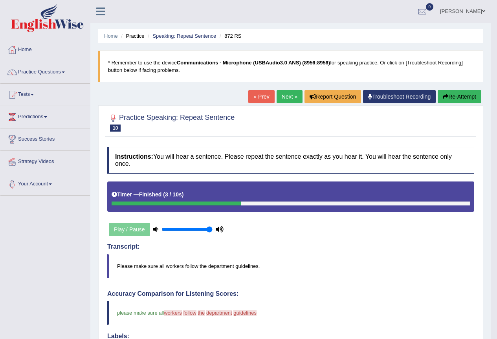
click at [288, 95] on link "Next »" at bounding box center [290, 96] width 26 height 13
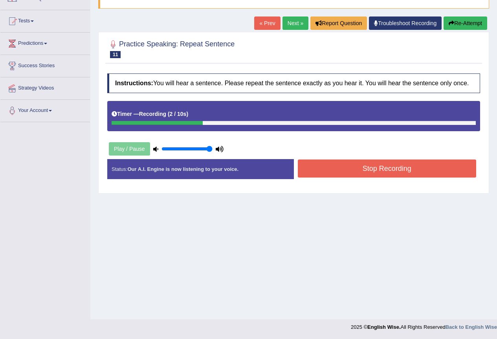
click at [374, 170] on button "Stop Recording" at bounding box center [387, 168] width 179 height 18
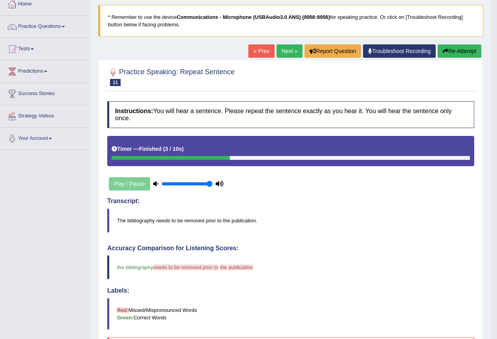
scroll to position [34, 0]
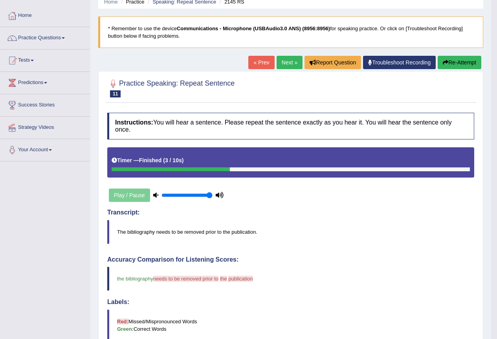
click at [461, 64] on button "Re-Attempt" at bounding box center [460, 62] width 44 height 13
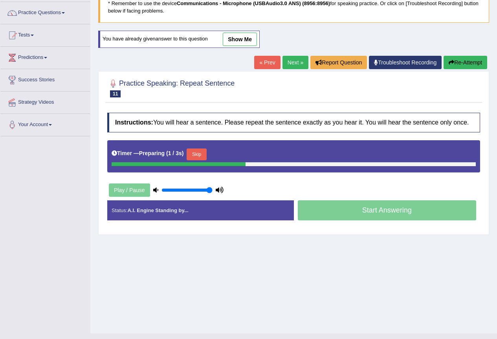
scroll to position [73, 0]
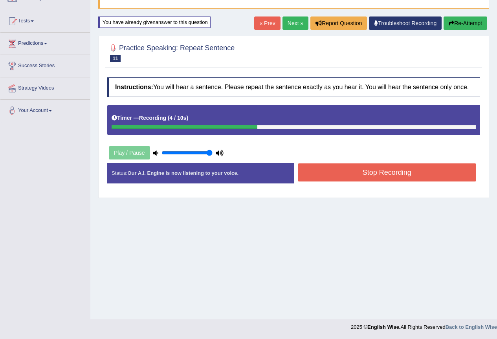
click at [342, 174] on button "Stop Recording" at bounding box center [387, 172] width 179 height 18
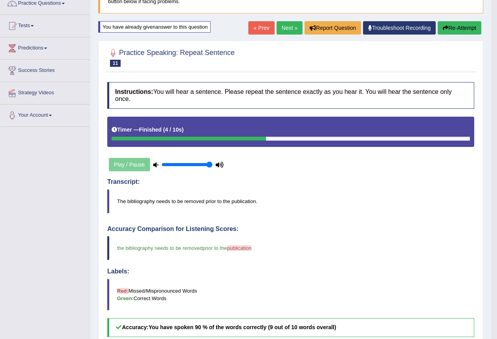
scroll to position [0, 0]
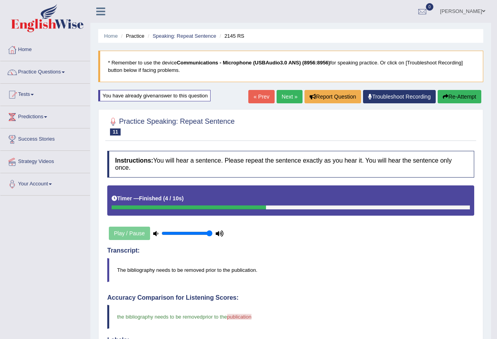
click at [280, 97] on link "Next »" at bounding box center [290, 96] width 26 height 13
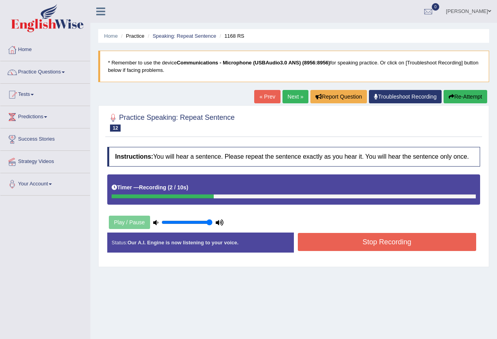
click at [357, 246] on button "Stop Recording" at bounding box center [387, 242] width 179 height 18
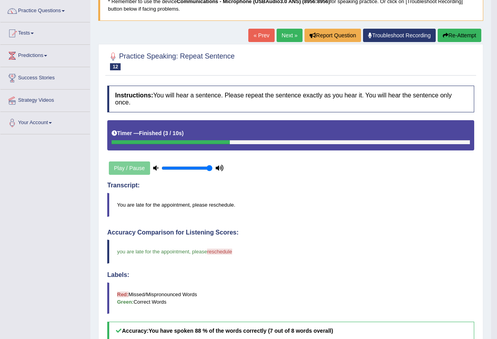
scroll to position [39, 0]
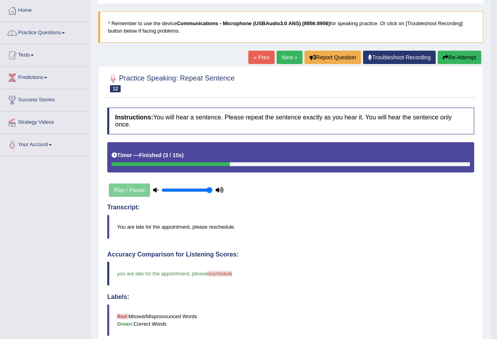
click at [287, 55] on link "Next »" at bounding box center [290, 57] width 26 height 13
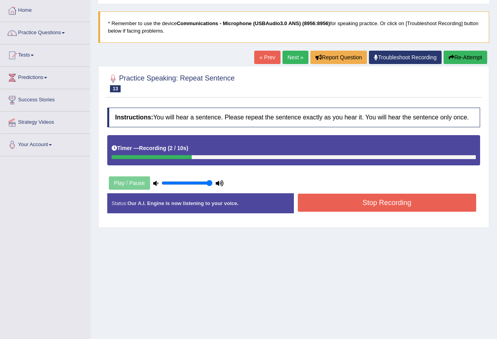
click at [373, 205] on button "Stop Recording" at bounding box center [387, 203] width 179 height 18
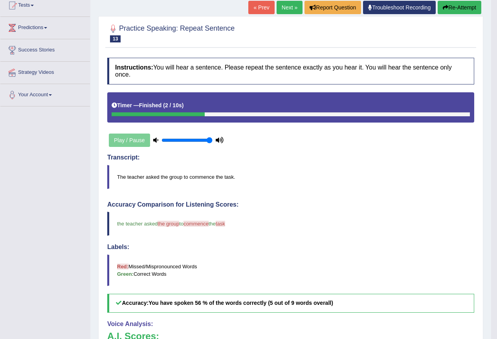
scroll to position [39, 0]
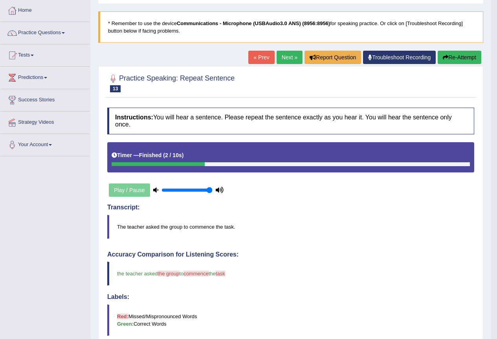
click at [288, 59] on link "Next »" at bounding box center [290, 57] width 26 height 13
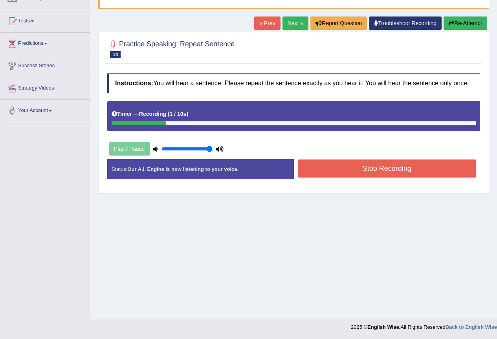
click at [383, 171] on button "Stop Recording" at bounding box center [387, 168] width 179 height 18
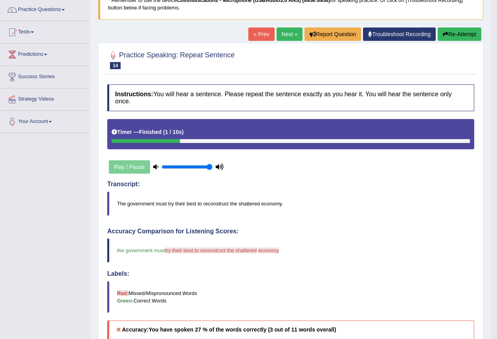
scroll to position [43, 0]
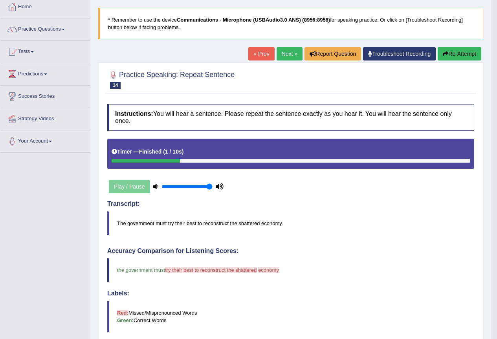
click at [283, 51] on link "Next »" at bounding box center [290, 53] width 26 height 13
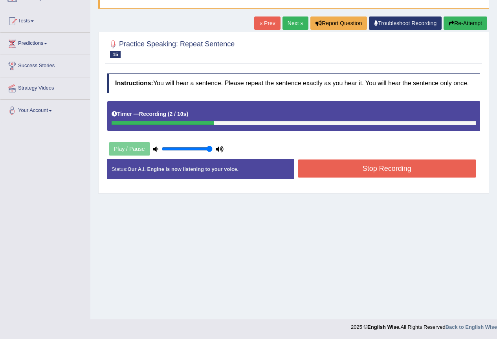
click at [371, 170] on button "Stop Recording" at bounding box center [387, 168] width 179 height 18
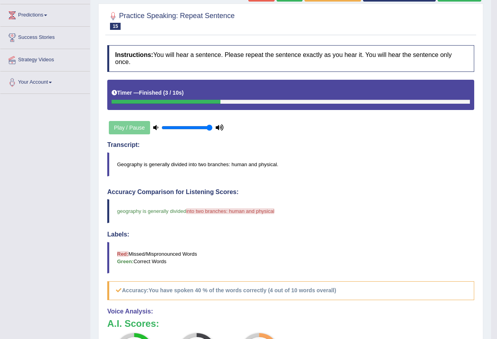
scroll to position [82, 0]
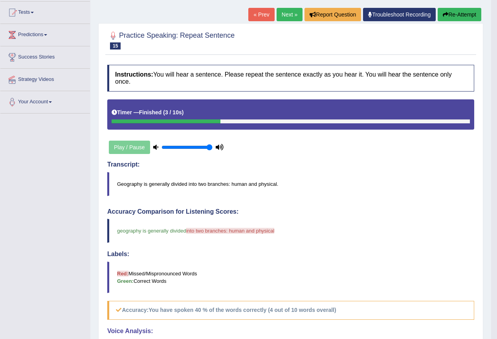
click at [448, 15] on button "Re-Attempt" at bounding box center [460, 14] width 44 height 13
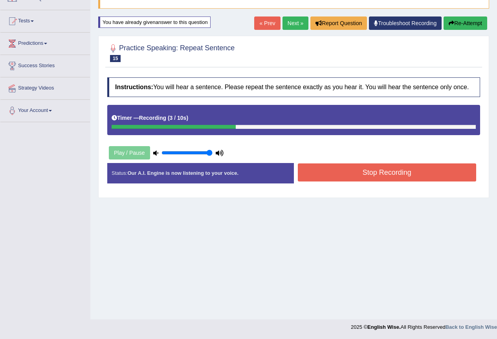
click at [355, 172] on button "Stop Recording" at bounding box center [387, 172] width 179 height 18
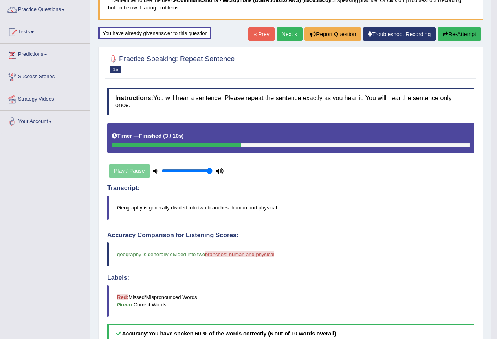
scroll to position [47, 0]
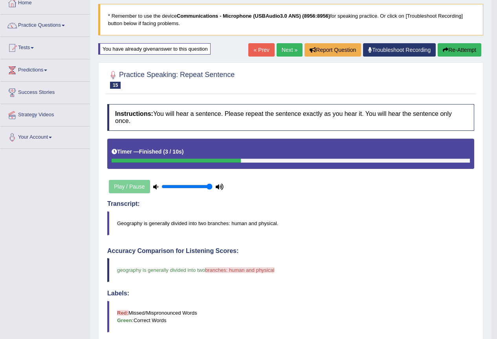
click at [289, 52] on link "Next »" at bounding box center [290, 49] width 26 height 13
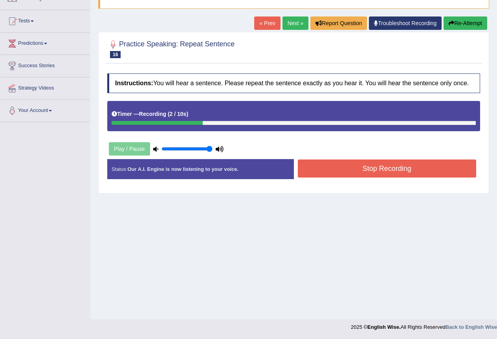
click at [359, 171] on button "Stop Recording" at bounding box center [387, 168] width 179 height 18
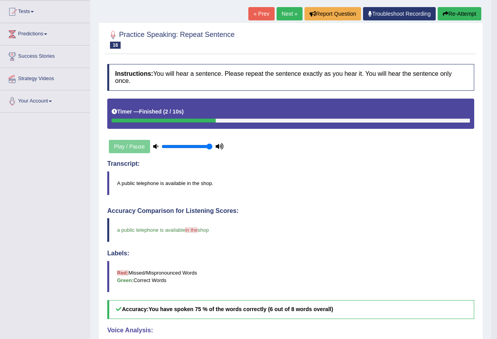
scroll to position [82, 0]
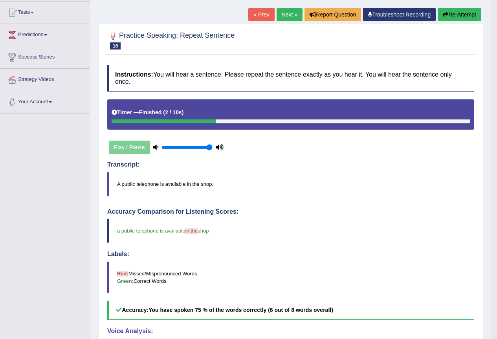
click at [291, 13] on link "Next »" at bounding box center [290, 14] width 26 height 13
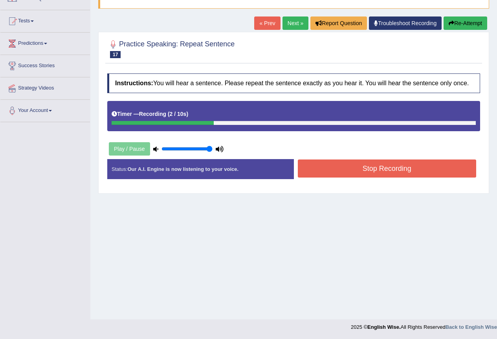
click at [362, 171] on button "Stop Recording" at bounding box center [387, 168] width 179 height 18
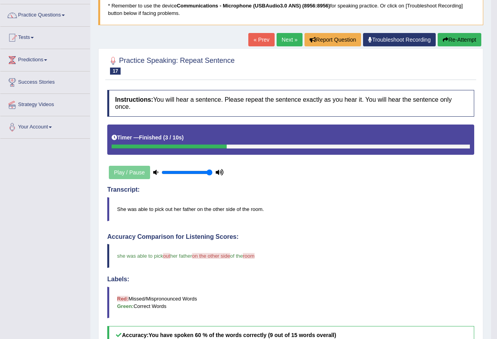
scroll to position [43, 0]
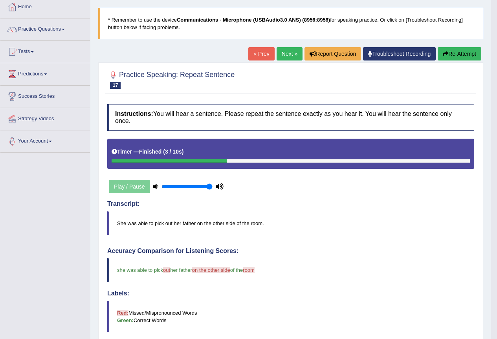
click at [284, 57] on link "Next »" at bounding box center [290, 53] width 26 height 13
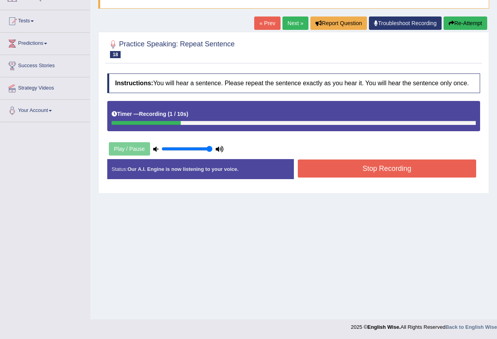
click at [374, 176] on button "Stop Recording" at bounding box center [387, 168] width 179 height 18
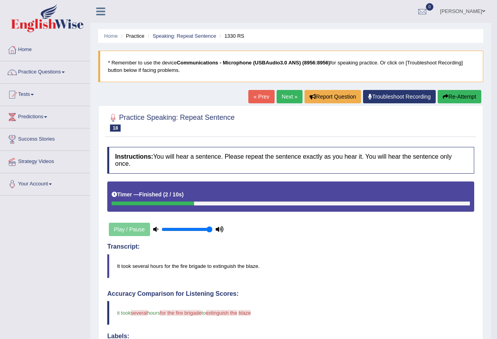
click at [288, 93] on link "Next »" at bounding box center [290, 96] width 26 height 13
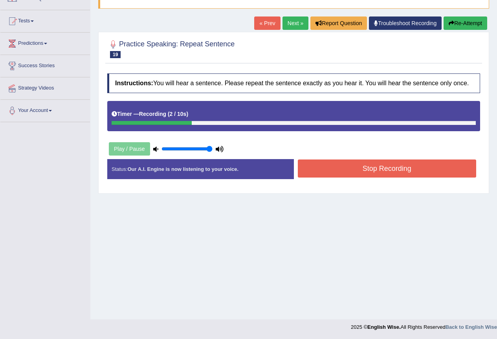
click at [375, 166] on button "Stop Recording" at bounding box center [387, 168] width 179 height 18
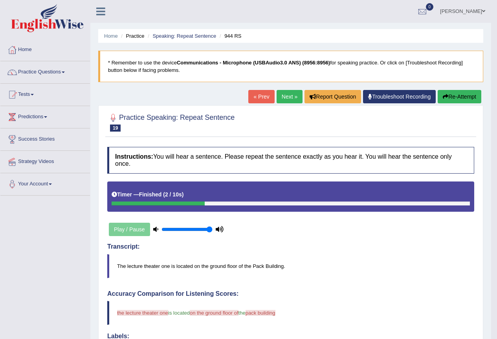
click at [284, 100] on link "Next »" at bounding box center [290, 96] width 26 height 13
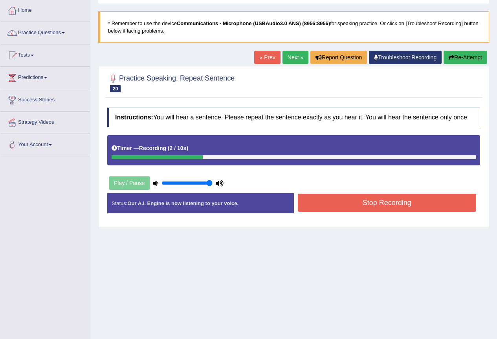
click at [367, 208] on button "Stop Recording" at bounding box center [387, 203] width 179 height 18
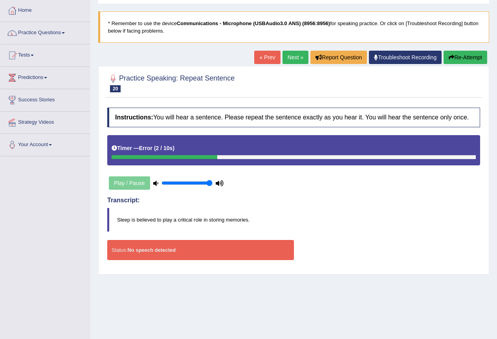
click at [461, 56] on button "Re-Attempt" at bounding box center [465, 57] width 44 height 13
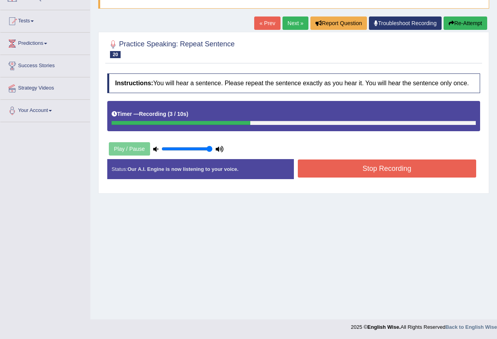
click at [353, 173] on button "Stop Recording" at bounding box center [387, 168] width 179 height 18
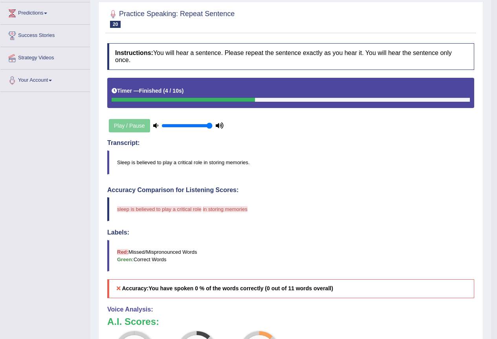
scroll to position [82, 0]
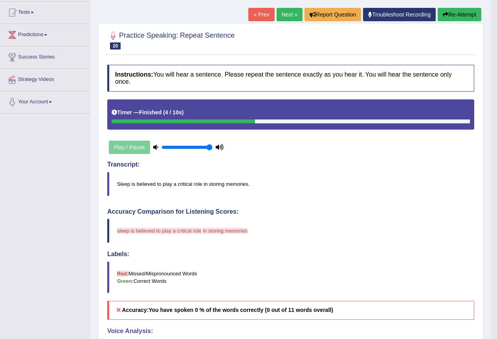
click at [452, 14] on button "Re-Attempt" at bounding box center [460, 14] width 44 height 13
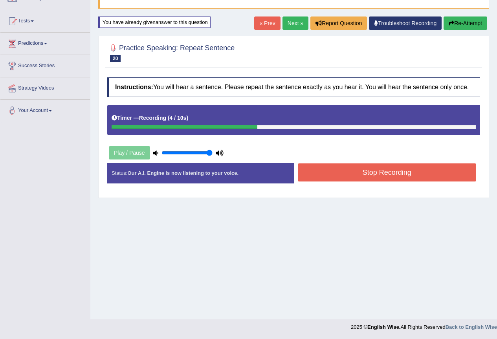
click at [353, 173] on button "Stop Recording" at bounding box center [387, 172] width 179 height 18
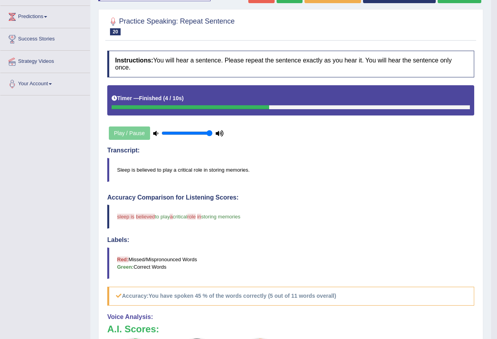
scroll to position [86, 0]
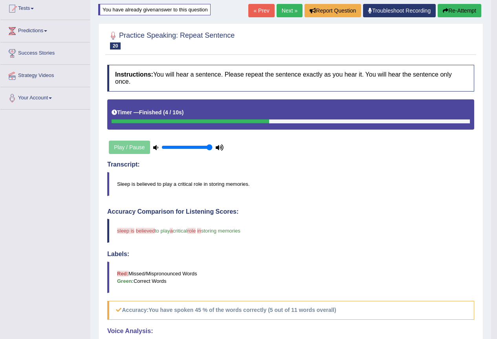
click at [465, 11] on button "Re-Attempt" at bounding box center [460, 10] width 44 height 13
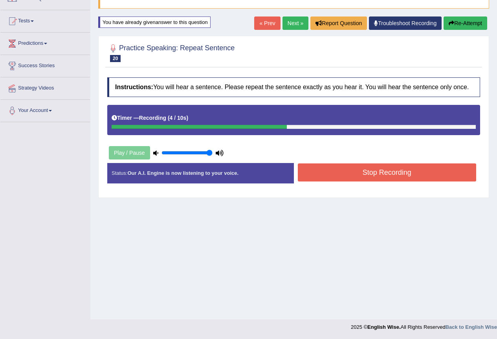
click at [360, 177] on button "Stop Recording" at bounding box center [387, 172] width 179 height 18
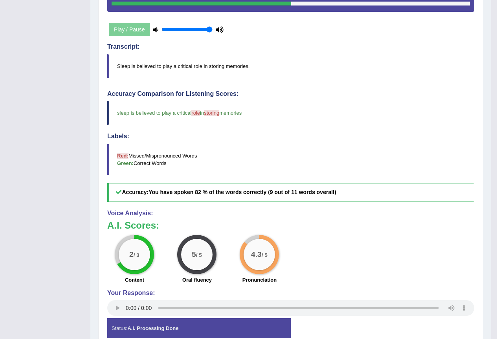
scroll to position [7, 0]
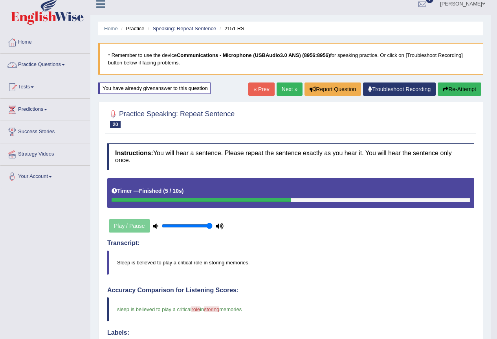
click at [58, 61] on link "Practice Questions" at bounding box center [45, 64] width 90 height 20
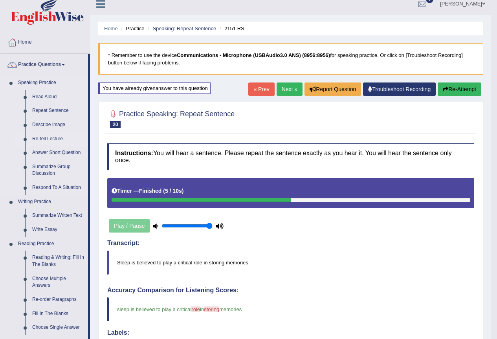
click at [54, 136] on link "Re-tell Lecture" at bounding box center [58, 139] width 59 height 14
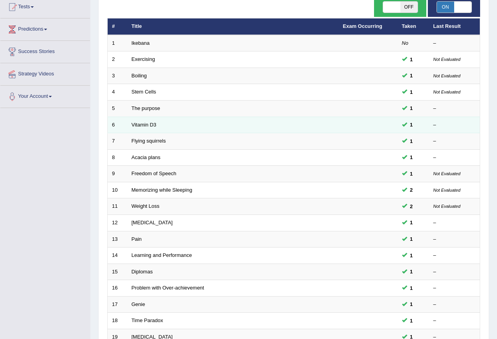
scroll to position [181, 0]
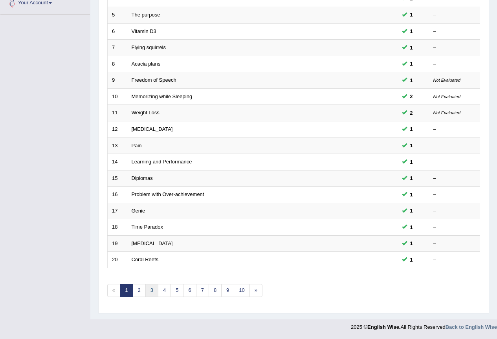
click at [150, 289] on link "3" at bounding box center [151, 290] width 13 height 13
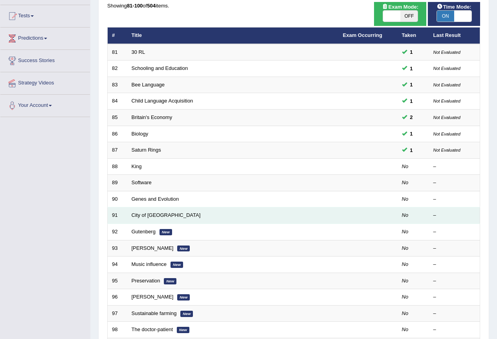
scroll to position [79, 0]
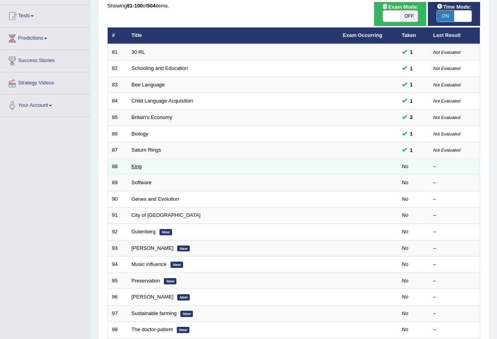
click at [138, 167] on link "King" at bounding box center [137, 166] width 10 height 6
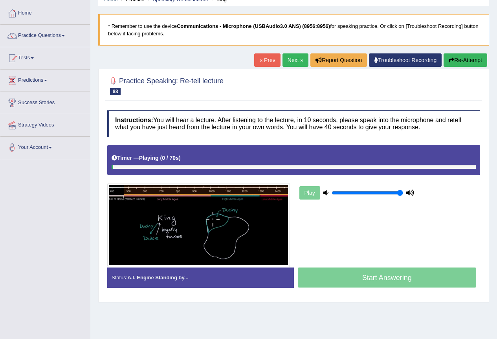
scroll to position [73, 0]
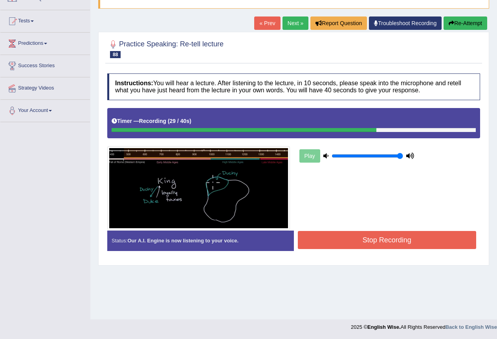
click at [361, 233] on button "Stop Recording" at bounding box center [387, 240] width 179 height 18
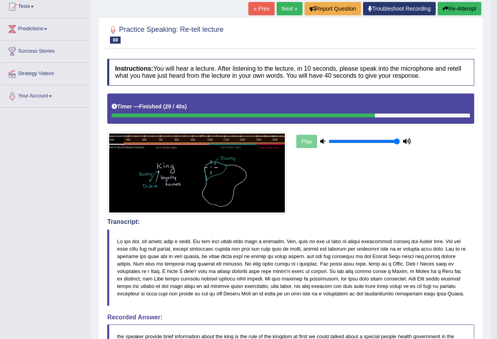
scroll to position [34, 0]
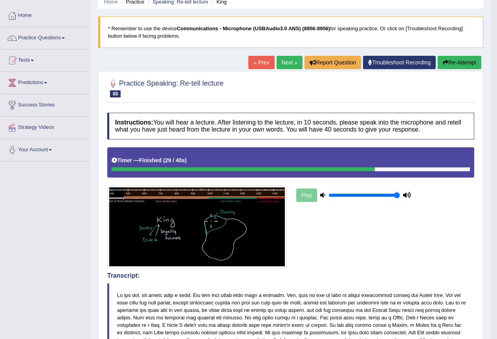
click at [283, 63] on link "Next »" at bounding box center [290, 62] width 26 height 13
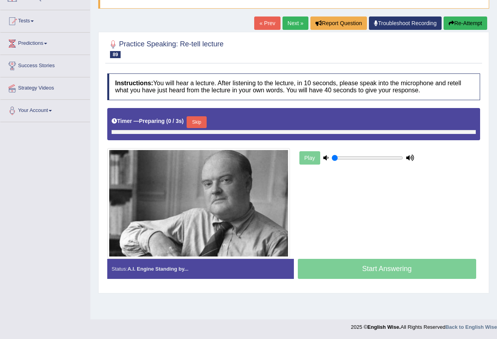
type input "1"
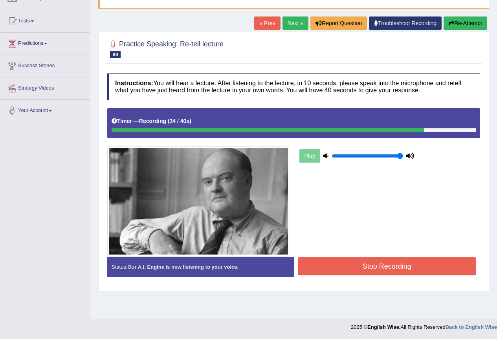
click at [328, 269] on button "Stop Recording" at bounding box center [387, 266] width 179 height 18
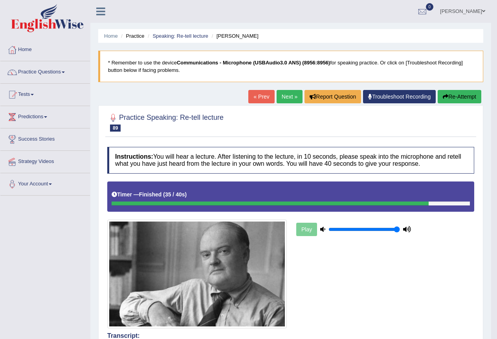
click at [286, 98] on link "Next »" at bounding box center [290, 96] width 26 height 13
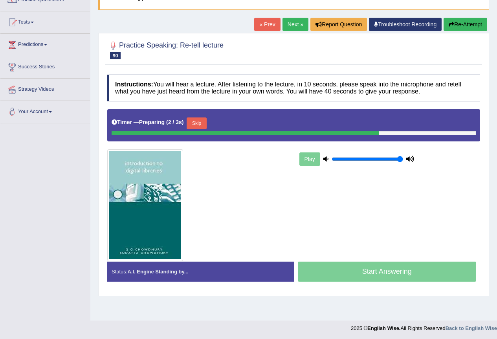
scroll to position [73, 0]
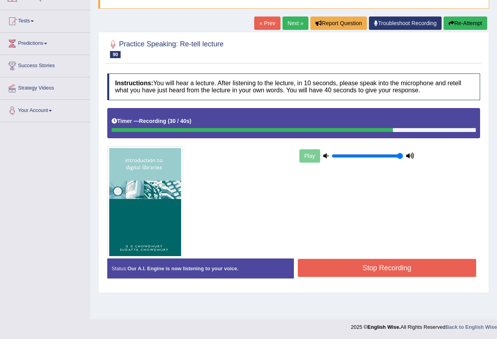
click at [399, 261] on button "Stop Recording" at bounding box center [387, 268] width 179 height 18
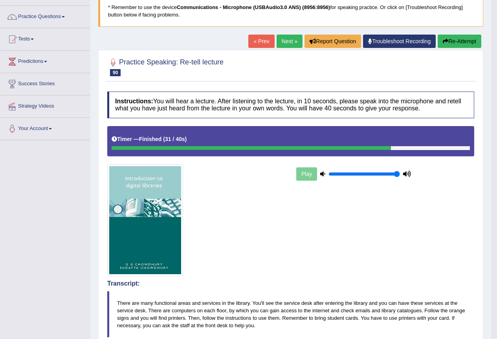
scroll to position [0, 0]
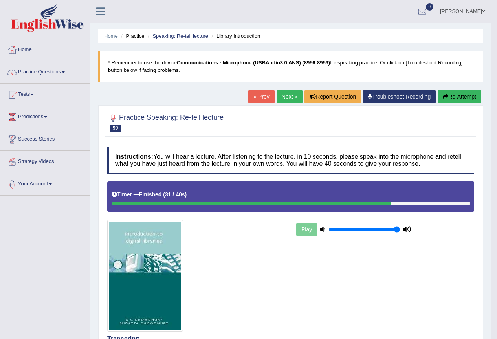
click at [289, 97] on link "Next »" at bounding box center [290, 96] width 26 height 13
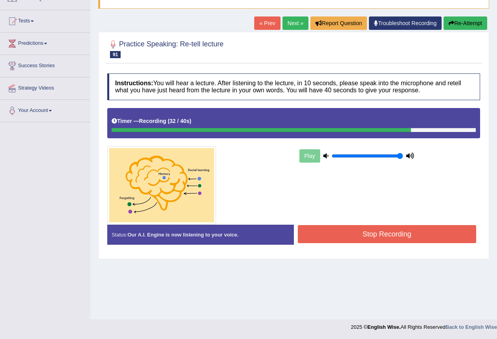
click at [386, 235] on button "Stop Recording" at bounding box center [387, 234] width 179 height 18
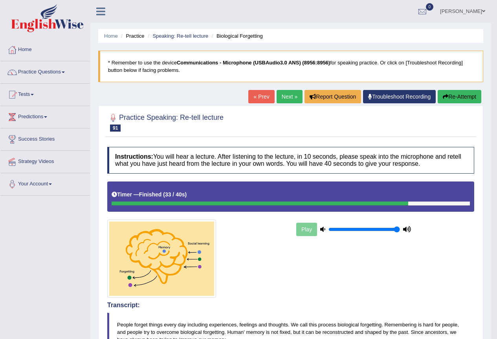
click at [279, 96] on link "Next »" at bounding box center [290, 96] width 26 height 13
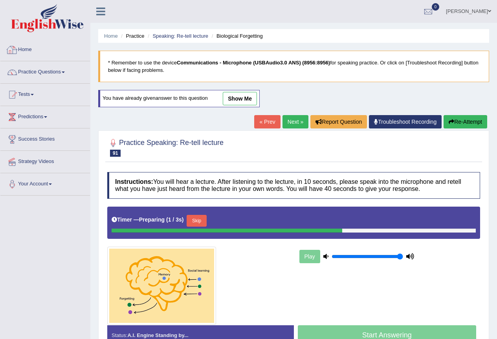
click at [237, 100] on link "show me" at bounding box center [240, 98] width 34 height 13
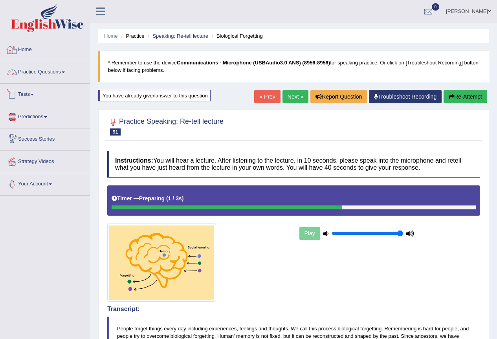
click at [43, 70] on link "Practice Questions" at bounding box center [45, 71] width 90 height 20
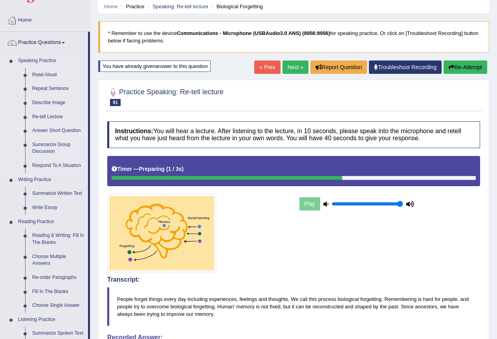
scroll to position [79, 0]
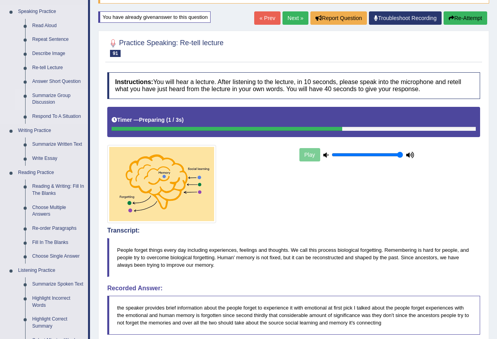
click at [44, 99] on link "Summarize Group Discussion" at bounding box center [58, 99] width 59 height 21
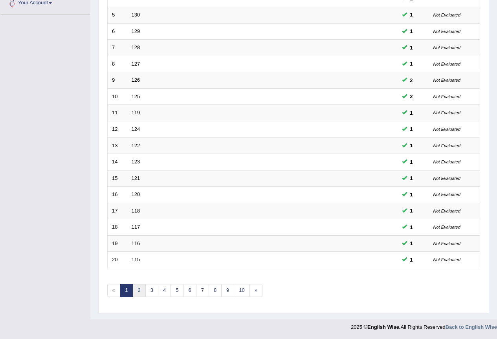
click at [139, 295] on link "2" at bounding box center [138, 290] width 13 height 13
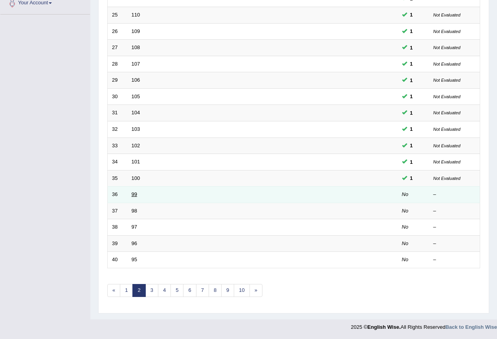
click at [134, 197] on link "99" at bounding box center [134, 194] width 5 height 6
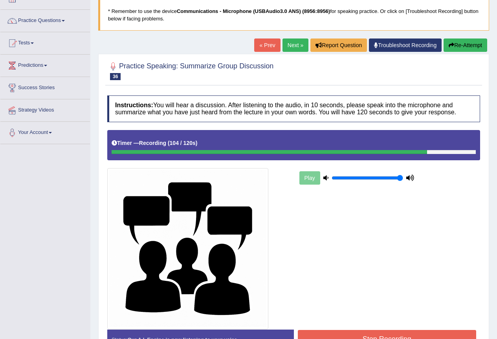
scroll to position [102, 0]
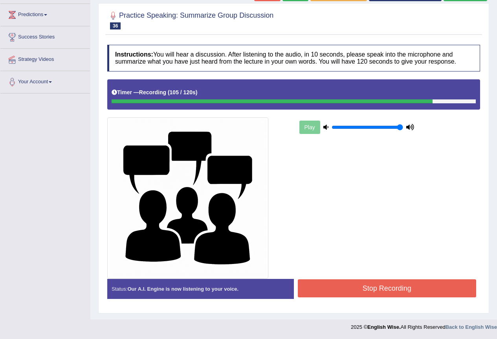
click at [315, 281] on button "Stop Recording" at bounding box center [387, 288] width 179 height 18
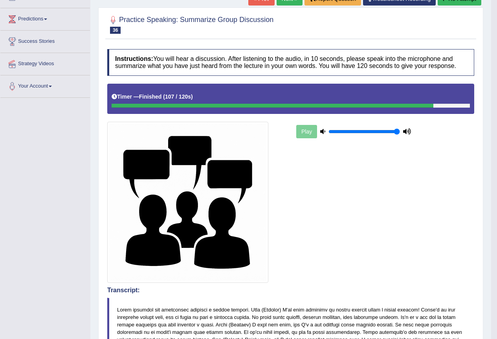
scroll to position [0, 0]
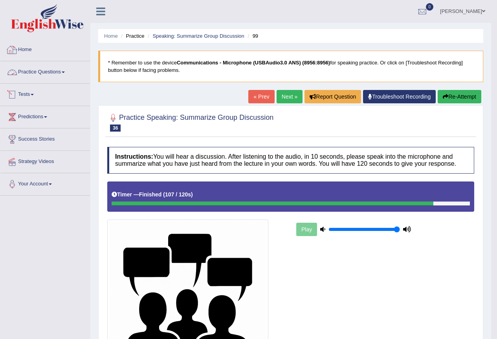
click at [47, 70] on link "Practice Questions" at bounding box center [45, 71] width 90 height 20
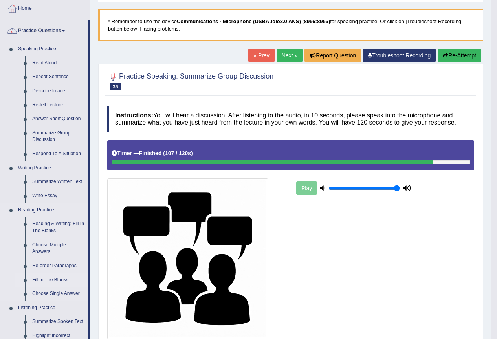
scroll to position [39, 0]
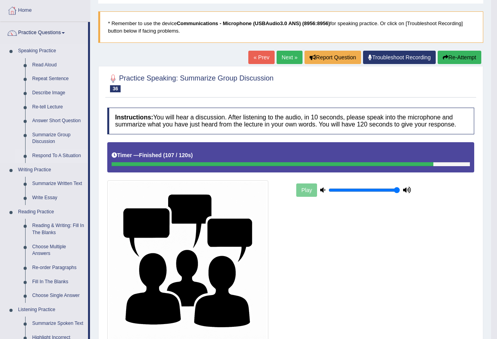
click at [57, 154] on link "Respond To A Situation" at bounding box center [58, 156] width 59 height 14
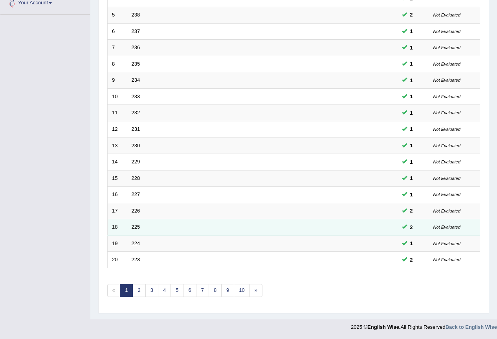
scroll to position [181, 0]
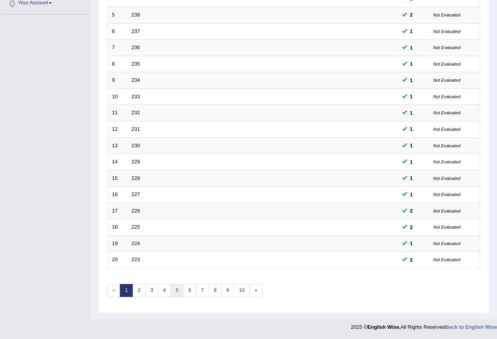
click at [174, 294] on link "5" at bounding box center [176, 290] width 13 height 13
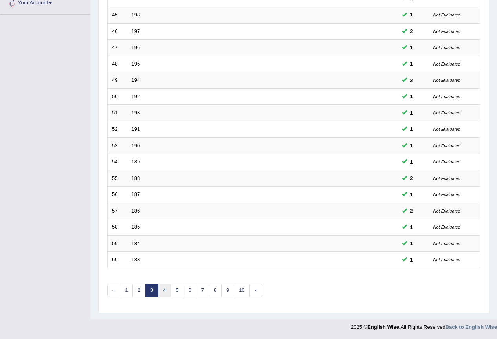
click at [165, 288] on link "4" at bounding box center [164, 290] width 13 height 13
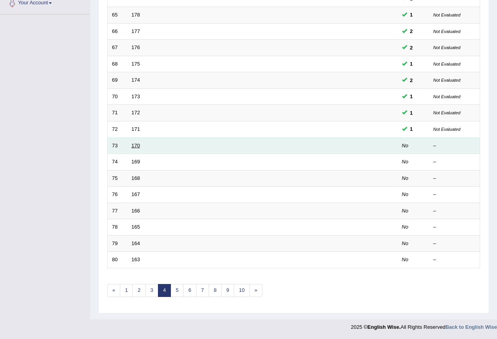
click at [134, 143] on link "170" at bounding box center [136, 146] width 9 height 6
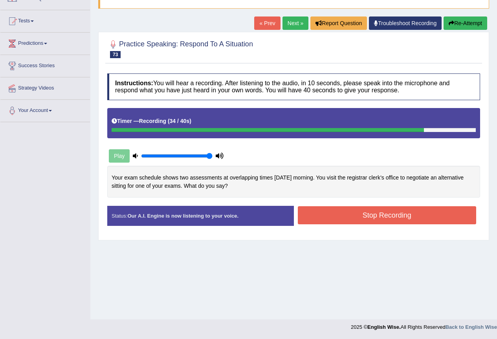
click at [355, 212] on button "Stop Recording" at bounding box center [387, 215] width 179 height 18
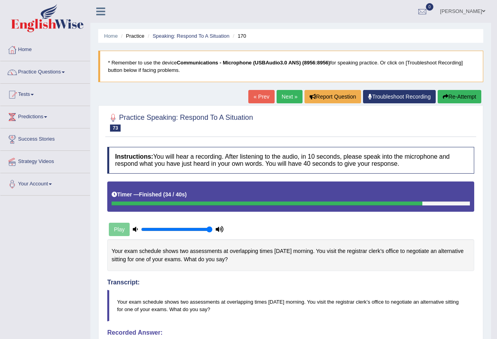
click at [286, 102] on link "Next »" at bounding box center [290, 96] width 26 height 13
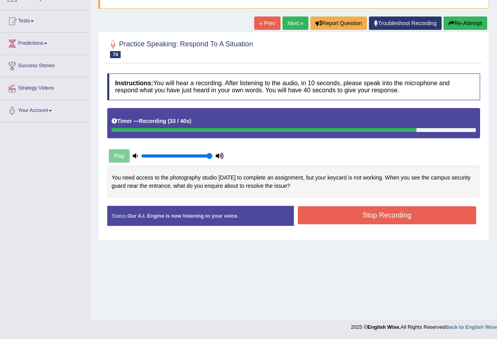
click at [364, 215] on button "Stop Recording" at bounding box center [387, 215] width 179 height 18
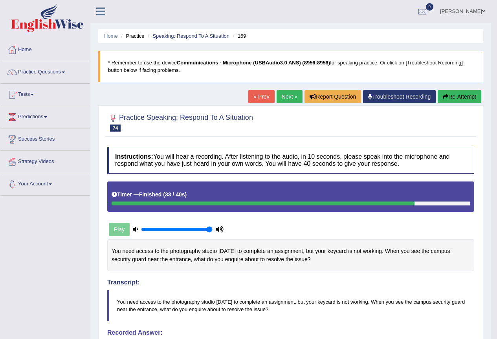
click at [277, 94] on link "Next »" at bounding box center [290, 96] width 26 height 13
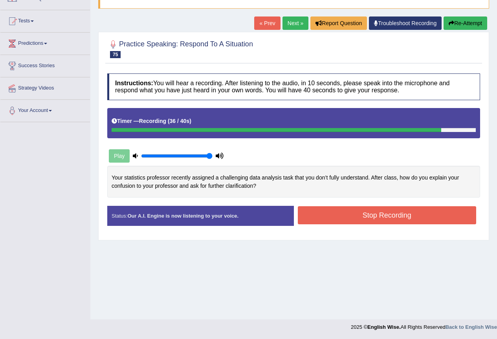
click at [379, 214] on button "Stop Recording" at bounding box center [387, 215] width 179 height 18
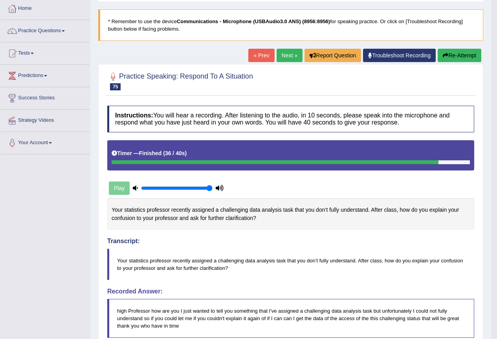
scroll to position [34, 0]
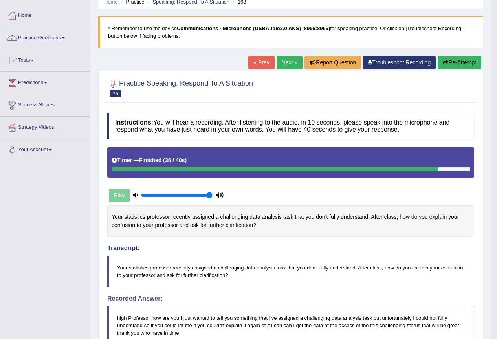
click at [293, 62] on link "Next »" at bounding box center [290, 62] width 26 height 13
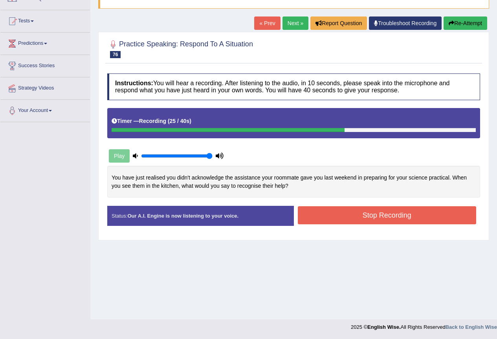
drag, startPoint x: 401, startPoint y: 218, endPoint x: 396, endPoint y: 218, distance: 5.9
click at [401, 218] on button "Stop Recording" at bounding box center [387, 215] width 179 height 18
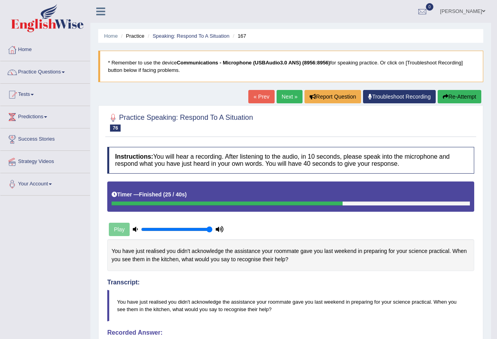
click at [283, 95] on link "Next »" at bounding box center [290, 96] width 26 height 13
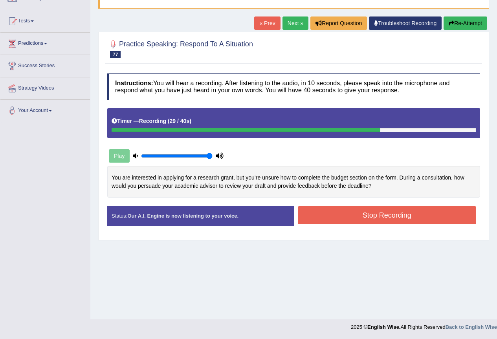
click at [383, 215] on button "Stop Recording" at bounding box center [387, 215] width 179 height 18
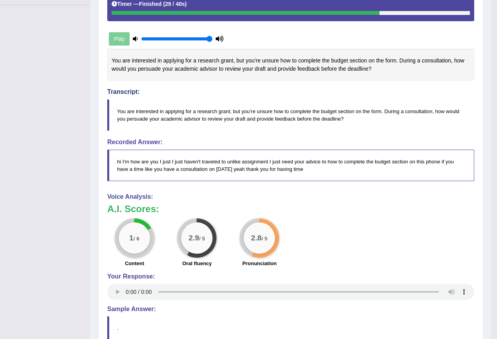
scroll to position [64, 0]
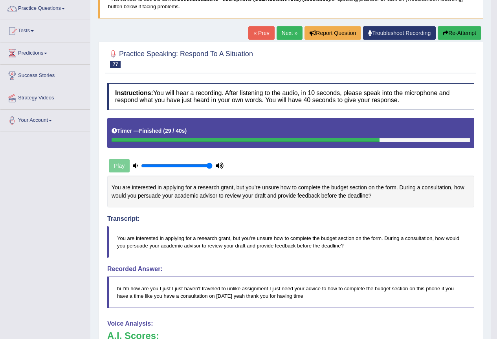
click at [466, 31] on button "Re-Attempt" at bounding box center [460, 32] width 44 height 13
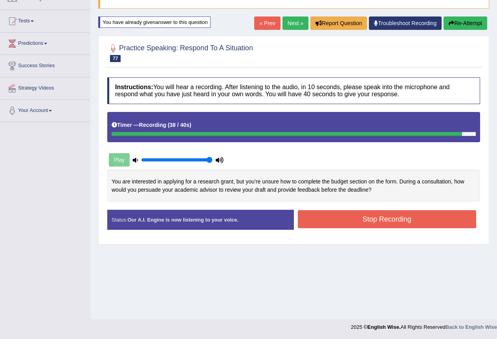
click at [347, 205] on div "Created with Highcharts 7.1.2 Too low Too high Time Pitch meter: 0 10 20 30 40 …" at bounding box center [293, 190] width 381 height 40
click at [353, 217] on button "Stop Recording" at bounding box center [387, 219] width 179 height 18
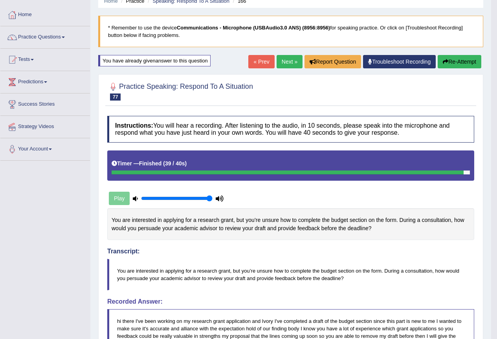
scroll to position [34, 0]
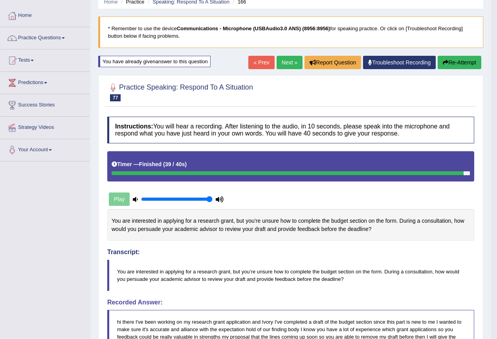
click at [282, 62] on link "Next »" at bounding box center [290, 62] width 26 height 13
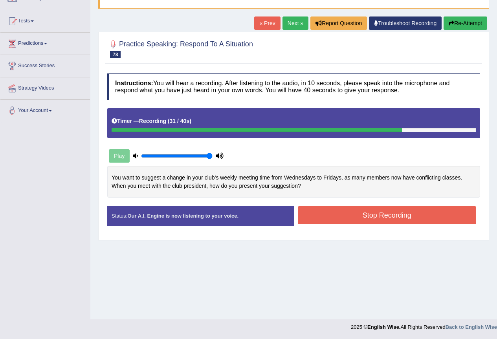
click at [355, 216] on button "Stop Recording" at bounding box center [387, 215] width 179 height 18
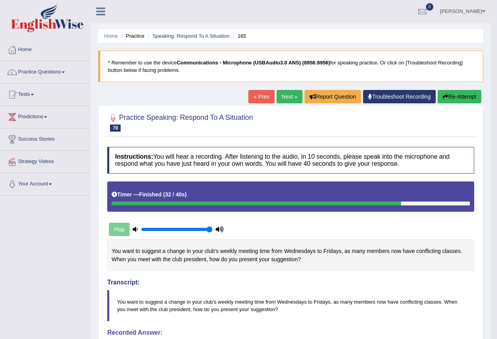
click at [283, 98] on link "Next »" at bounding box center [290, 96] width 26 height 13
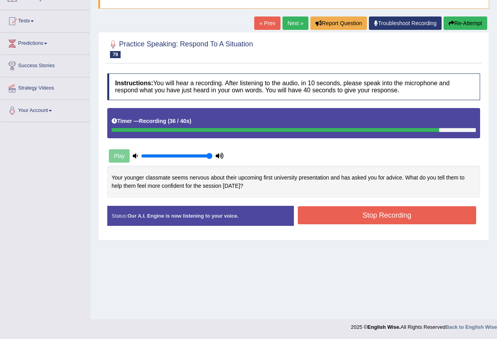
drag, startPoint x: 345, startPoint y: 212, endPoint x: 350, endPoint y: 214, distance: 5.6
click at [345, 212] on button "Stop Recording" at bounding box center [387, 215] width 179 height 18
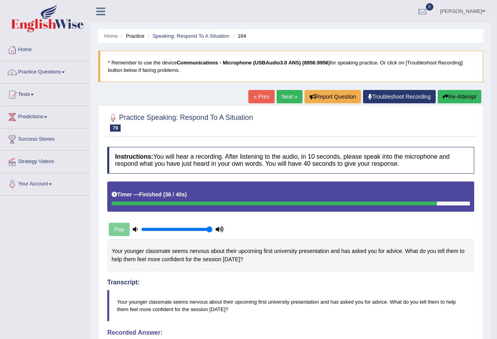
click at [292, 96] on link "Next »" at bounding box center [290, 96] width 26 height 13
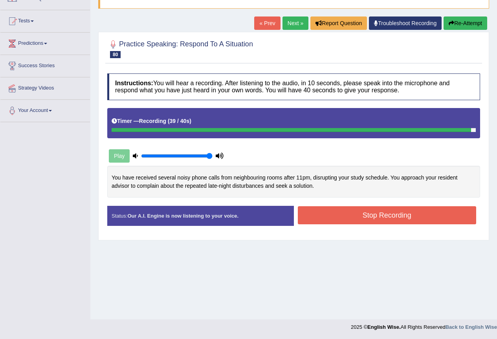
click at [360, 212] on button "Stop Recording" at bounding box center [387, 215] width 179 height 18
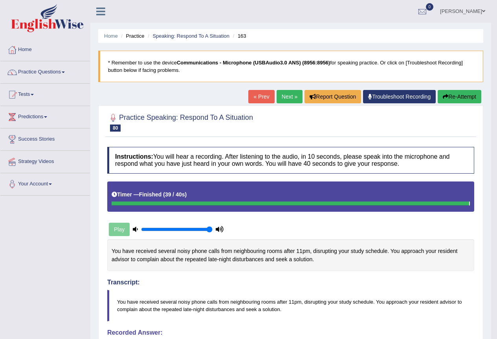
click at [294, 93] on link "Next »" at bounding box center [290, 96] width 26 height 13
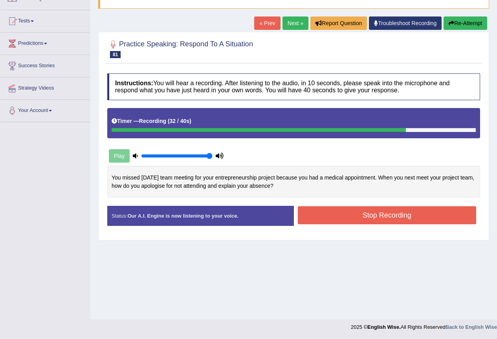
click at [310, 216] on button "Stop Recording" at bounding box center [387, 215] width 179 height 18
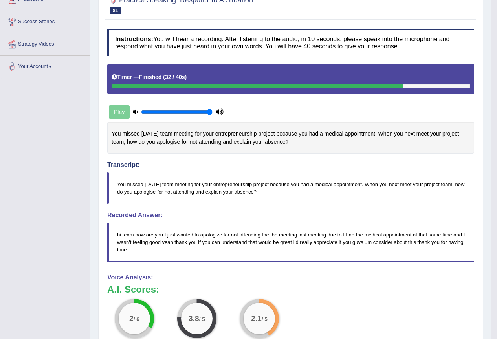
scroll to position [71, 0]
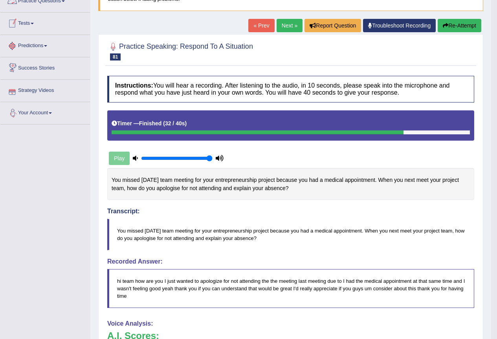
click at [444, 20] on button "Re-Attempt" at bounding box center [460, 25] width 44 height 13
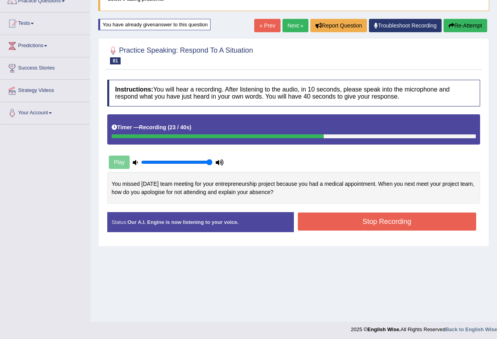
click at [378, 220] on button "Stop Recording" at bounding box center [387, 221] width 179 height 18
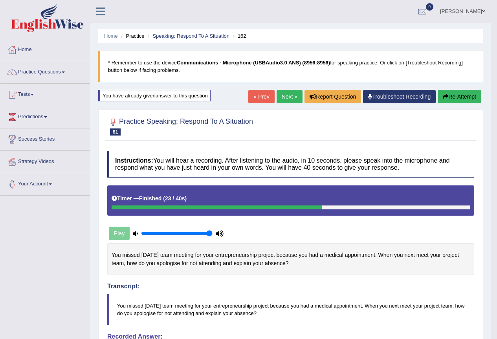
click at [286, 97] on link "Next »" at bounding box center [290, 96] width 26 height 13
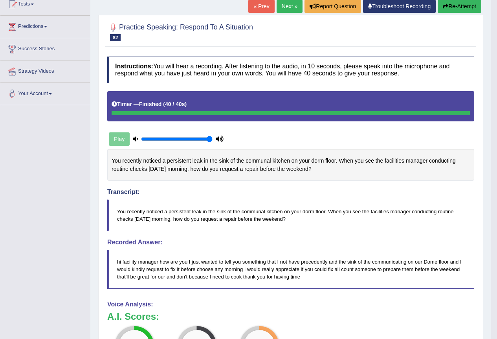
scroll to position [73, 0]
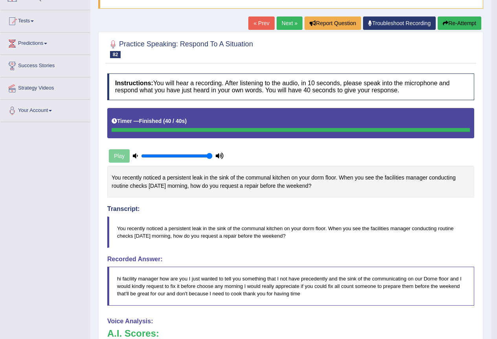
click at [283, 20] on link "Next »" at bounding box center [290, 22] width 26 height 13
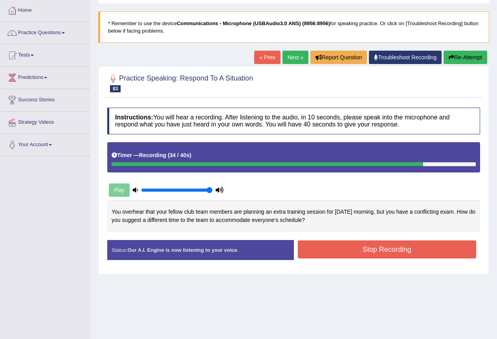
click at [364, 242] on button "Stop Recording" at bounding box center [387, 249] width 179 height 18
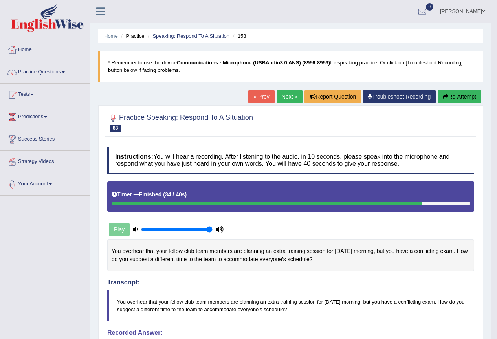
click at [38, 73] on link "Practice Questions" at bounding box center [45, 71] width 90 height 20
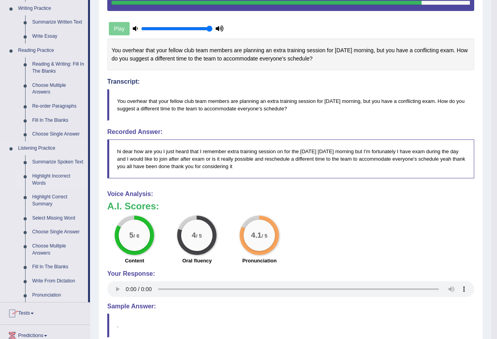
scroll to position [275, 0]
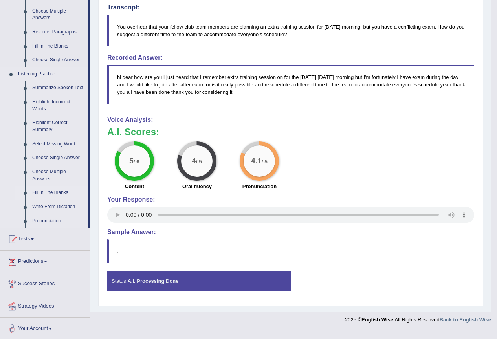
click at [44, 192] on link "Fill In The Blanks" at bounding box center [58, 193] width 59 height 14
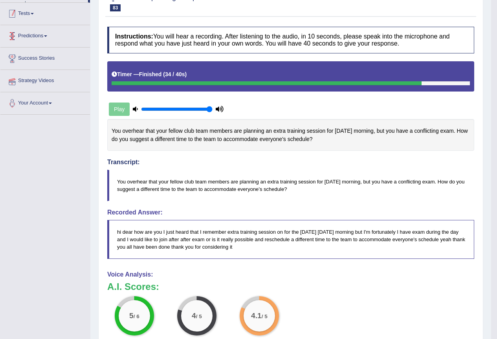
scroll to position [173, 0]
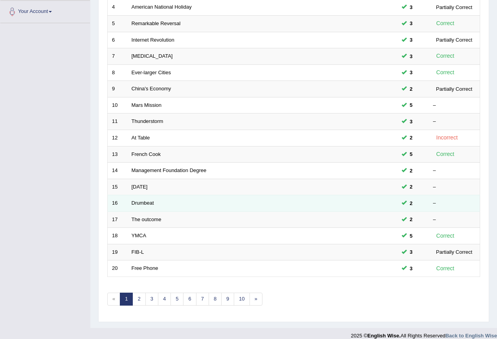
scroll to position [181, 0]
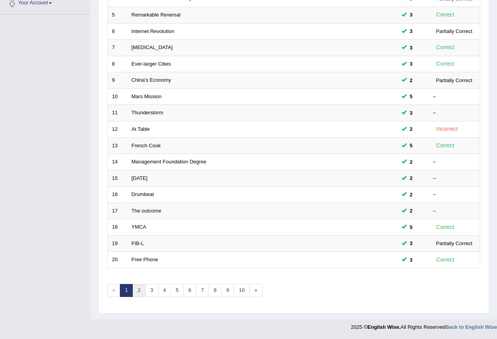
click at [139, 291] on link "2" at bounding box center [138, 290] width 13 height 13
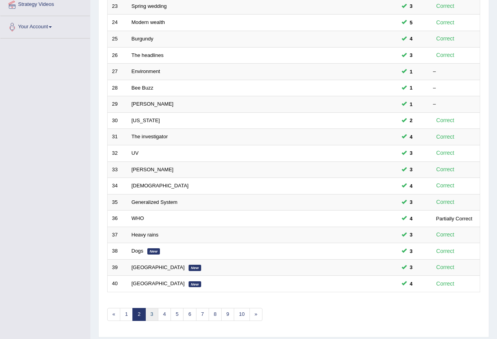
drag, startPoint x: 145, startPoint y: 315, endPoint x: 148, endPoint y: 315, distance: 3.9
click at [146, 315] on ul "« 1 2 3 4 5 6 7 8 9 10 »" at bounding box center [184, 314] width 155 height 13
click at [150, 315] on link "3" at bounding box center [151, 314] width 13 height 13
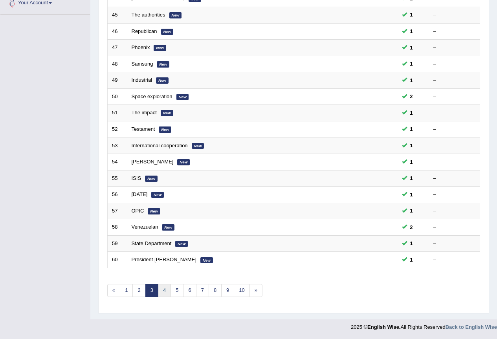
click at [168, 292] on link "4" at bounding box center [164, 290] width 13 height 13
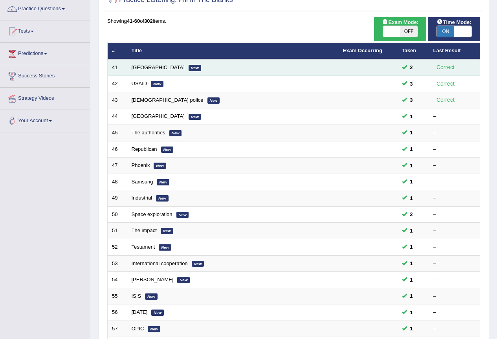
click at [150, 64] on td "South Korea New" at bounding box center [232, 67] width 211 height 16
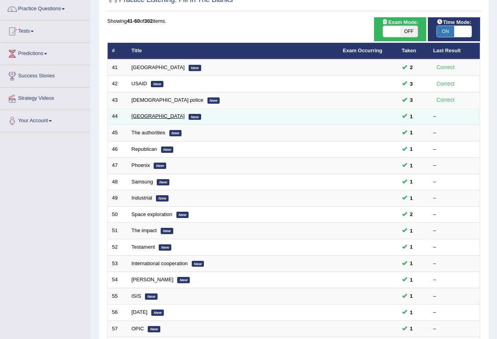
click at [147, 117] on link "Catalonia" at bounding box center [158, 116] width 53 height 6
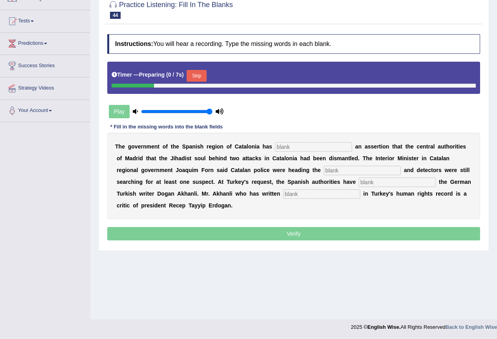
scroll to position [73, 0]
click at [304, 145] on input "text" at bounding box center [313, 146] width 77 height 9
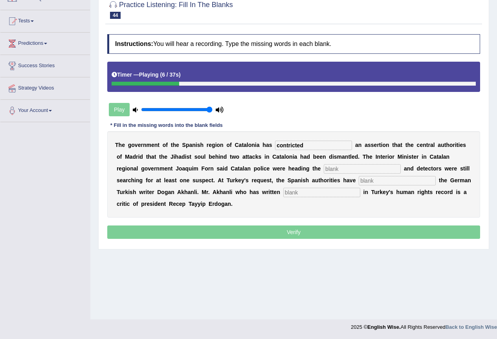
type input "contricted"
click at [342, 170] on input "text" at bounding box center [362, 168] width 77 height 9
type input "inqurir"
click at [385, 180] on input "text" at bounding box center [397, 180] width 77 height 9
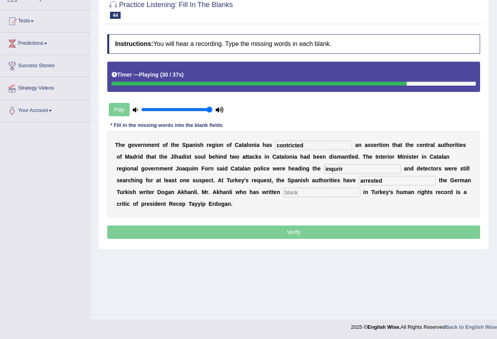
type input "arrested"
click at [293, 193] on input "text" at bounding box center [321, 192] width 77 height 9
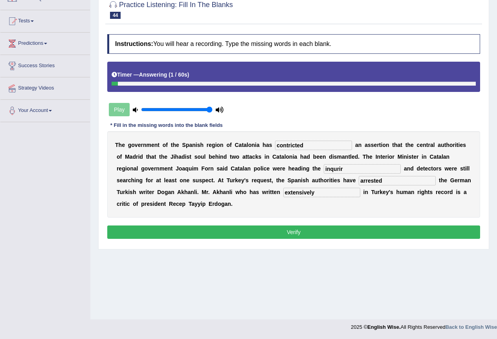
type input "extensively"
drag, startPoint x: 340, startPoint y: 167, endPoint x: 312, endPoint y: 174, distance: 29.1
click at [312, 174] on div "T h e g o v e r n m e n t o f t h e S p a n i s h r e g i o n o f C a t a l o n…" at bounding box center [293, 174] width 373 height 86
drag, startPoint x: 330, startPoint y: 169, endPoint x: 312, endPoint y: 170, distance: 17.7
click at [316, 170] on div "T h e g o v e r n m e n t o f t h e S p a n i s h r e g i o n o f C a t a l o n…" at bounding box center [293, 174] width 373 height 86
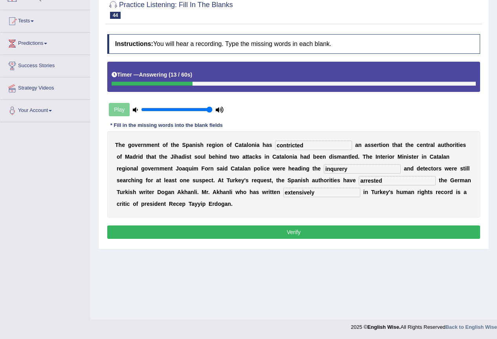
click at [344, 168] on input "inqurery" at bounding box center [362, 168] width 77 height 9
type input "inquirly"
click at [306, 230] on button "Verify" at bounding box center [293, 231] width 373 height 13
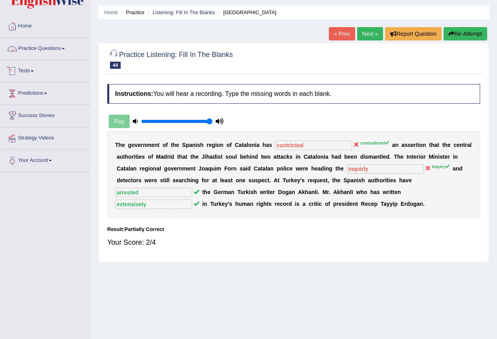
scroll to position [0, 0]
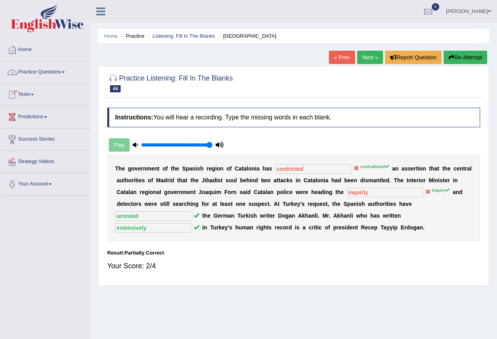
click at [372, 57] on link "Next »" at bounding box center [370, 57] width 26 height 13
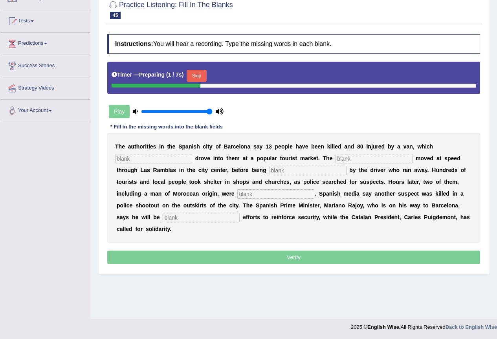
click at [164, 156] on input "text" at bounding box center [153, 158] width 77 height 9
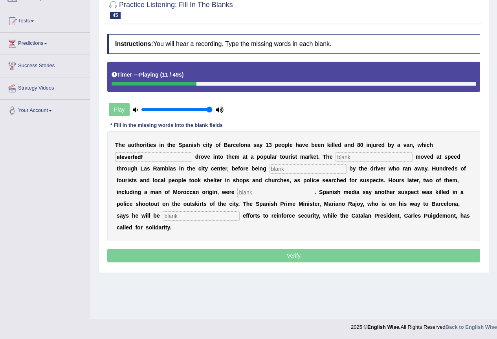
type input "eleverfedf"
click at [356, 158] on input "text" at bounding box center [373, 156] width 77 height 9
type input "vihecvle"
click at [323, 168] on input "text" at bounding box center [307, 168] width 77 height 9
type input "abandand"
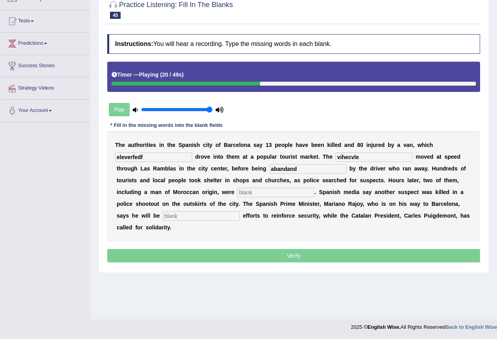
click at [287, 195] on input "text" at bounding box center [275, 192] width 77 height 9
type input "arrested"
click at [231, 219] on input "text" at bounding box center [201, 215] width 77 height 9
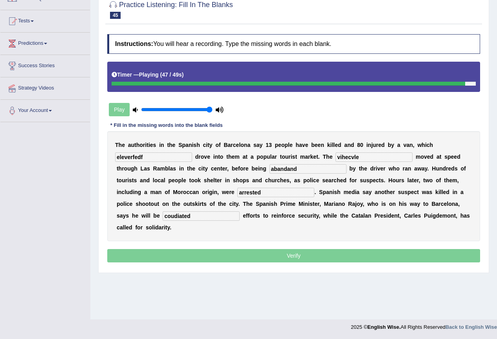
click at [174, 215] on input "coudiated" at bounding box center [201, 215] width 77 height 9
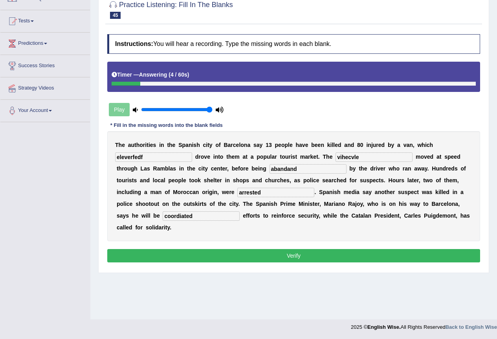
click at [181, 216] on input "coordiated" at bounding box center [201, 215] width 77 height 9
drag, startPoint x: 172, startPoint y: 215, endPoint x: 179, endPoint y: 214, distance: 7.2
click at [173, 215] on input "coordinated" at bounding box center [201, 215] width 77 height 9
type input "cordinated"
click at [369, 156] on input "vihecvle" at bounding box center [373, 156] width 77 height 9
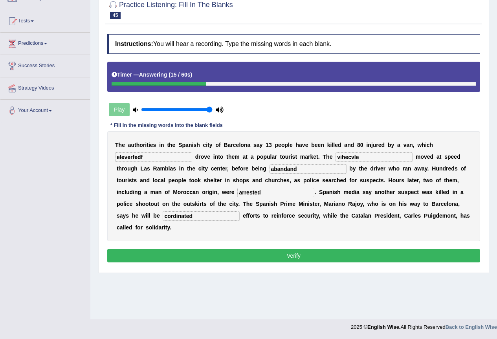
click at [342, 157] on input "vihecvle" at bounding box center [373, 156] width 77 height 9
click at [351, 155] on input "vehecvle" at bounding box center [373, 156] width 77 height 9
drag, startPoint x: 355, startPoint y: 159, endPoint x: 372, endPoint y: 158, distance: 16.6
click at [372, 158] on input "vehicle cvle" at bounding box center [373, 156] width 77 height 9
type input "vehicle"
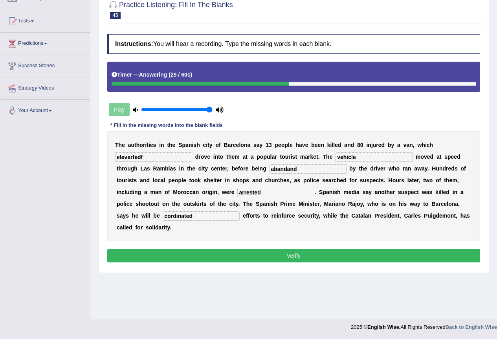
click at [147, 156] on input "eleverfedf" at bounding box center [153, 156] width 77 height 9
click at [297, 167] on input "abandand" at bounding box center [307, 168] width 77 height 9
click at [290, 166] on input "abandand" at bounding box center [307, 168] width 77 height 9
click at [280, 168] on input "abandand" at bounding box center [307, 168] width 77 height 9
type input "abandand"
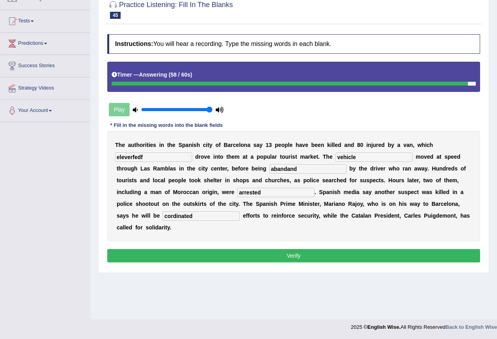
click at [144, 158] on input "eleverfedf" at bounding box center [153, 156] width 77 height 9
type input "eleverfed"
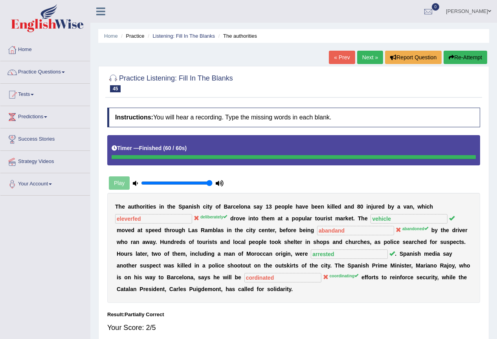
click at [369, 57] on link "Next »" at bounding box center [370, 57] width 26 height 13
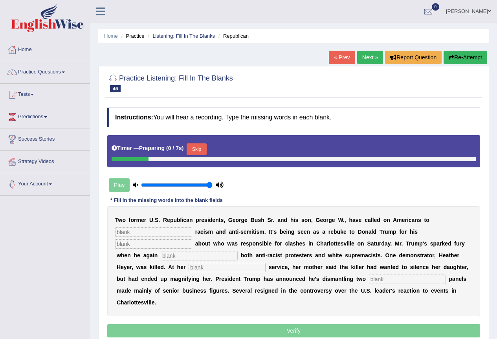
click at [158, 227] on input "text" at bounding box center [153, 231] width 77 height 9
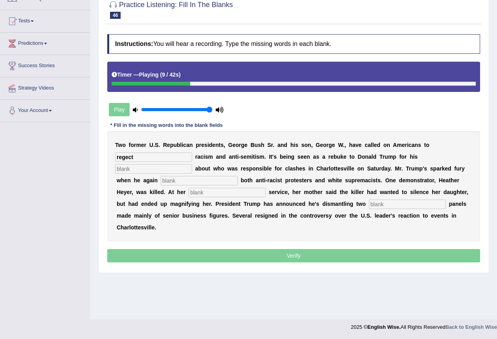
type input "regect"
click at [157, 170] on input "text" at bounding box center [153, 168] width 77 height 9
type input "comments"
click at [166, 181] on input "text" at bounding box center [199, 180] width 77 height 9
type input "bkaned"
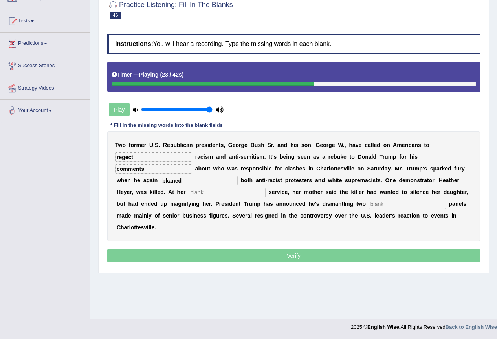
click at [196, 193] on input "text" at bounding box center [227, 192] width 77 height 9
type input "memorial"
click at [386, 205] on input "text" at bounding box center [407, 204] width 77 height 9
type input "advises"
click at [168, 181] on input "bkaned" at bounding box center [199, 180] width 77 height 9
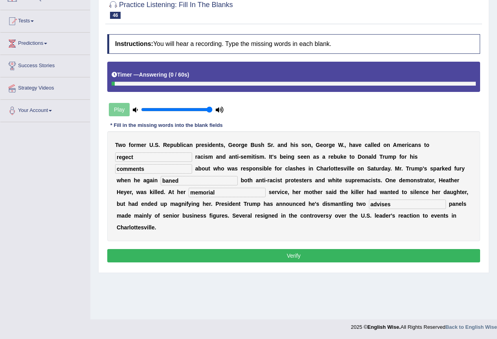
type input "baned"
click at [130, 158] on input "regect" at bounding box center [153, 156] width 77 height 9
type input "reject"
click at [181, 181] on input "baned" at bounding box center [199, 180] width 77 height 9
type input "blamed"
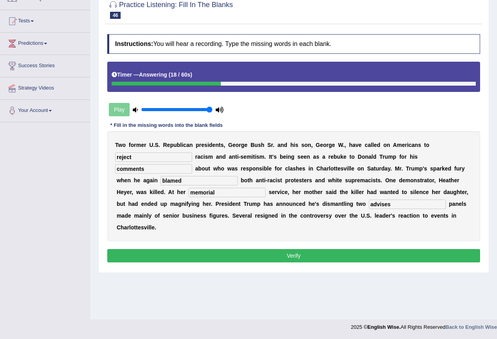
click at [384, 206] on input "advises" at bounding box center [407, 204] width 77 height 9
type input "advises"
click at [385, 258] on button "Verify" at bounding box center [293, 255] width 373 height 13
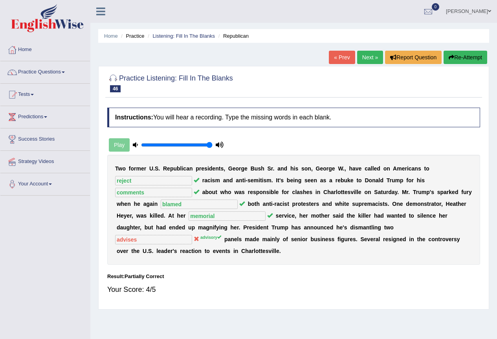
click at [365, 57] on link "Next »" at bounding box center [370, 57] width 26 height 13
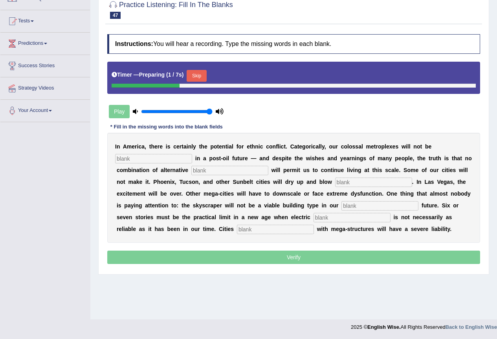
click at [148, 163] on input "text" at bounding box center [153, 158] width 77 height 9
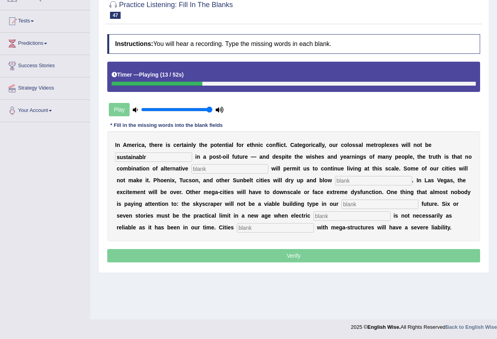
type input "sustainablr"
click at [202, 171] on input "text" at bounding box center [229, 168] width 77 height 9
type input "fuels"
click at [338, 179] on input "text" at bounding box center [373, 180] width 77 height 9
click at [346, 203] on input "text" at bounding box center [379, 204] width 77 height 9
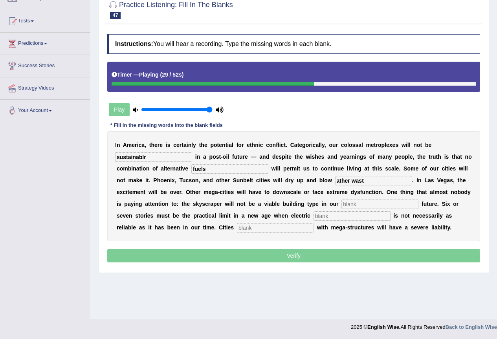
click at [368, 179] on input "ather wast" at bounding box center [373, 180] width 77 height 9
drag, startPoint x: 352, startPoint y: 181, endPoint x: 340, endPoint y: 183, distance: 11.9
click at [340, 183] on input "ather way" at bounding box center [373, 180] width 77 height 9
type input "away"
click at [352, 200] on input "text" at bounding box center [379, 204] width 77 height 9
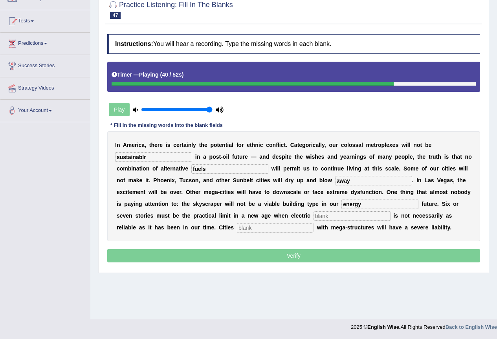
type input "energy"
click at [319, 217] on input "text" at bounding box center [351, 215] width 77 height 9
type input "suppliy"
click at [291, 227] on input "text" at bounding box center [275, 227] width 77 height 9
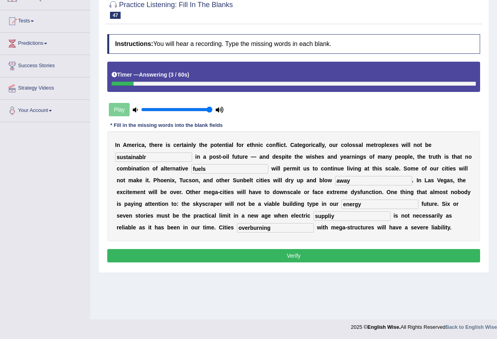
type input "overburning"
click at [341, 215] on input "suppliy" at bounding box center [351, 215] width 77 height 9
type input "supply"
click at [153, 155] on input "sustainablr" at bounding box center [153, 156] width 77 height 9
type input "sustainable"
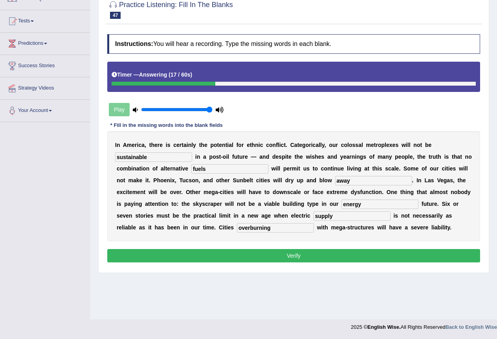
click at [274, 228] on input "overburning" at bounding box center [275, 227] width 77 height 9
click at [317, 258] on button "Verify" at bounding box center [293, 255] width 373 height 13
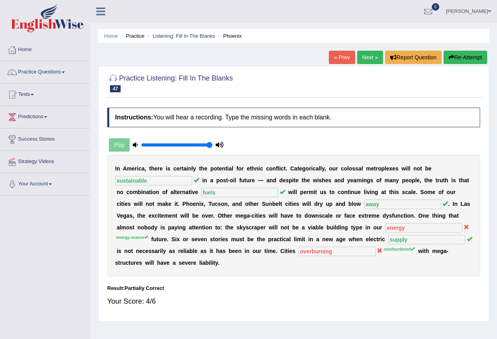
click at [362, 59] on link "Next »" at bounding box center [370, 57] width 26 height 13
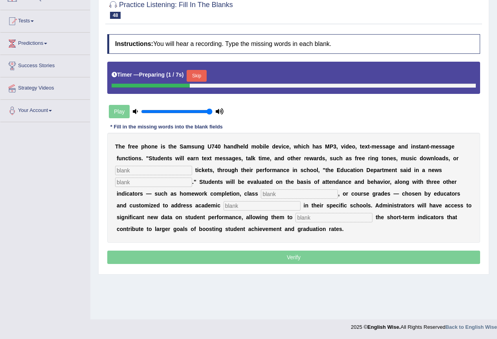
drag, startPoint x: 160, startPoint y: 166, endPoint x: 160, endPoint y: 171, distance: 5.5
click at [160, 167] on div "T h e f r e e p h o n e i s t h e S a m s u n g U 7 4 0 h a n d h e l d m o b i…" at bounding box center [293, 188] width 373 height 110
click at [160, 174] on input "text" at bounding box center [153, 170] width 77 height 9
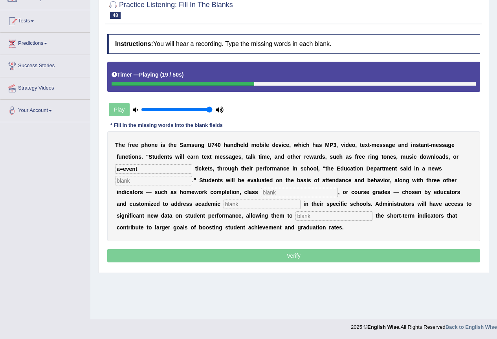
type input "a=event"
click at [157, 181] on input "text" at bounding box center [153, 180] width 77 height 9
type input "released"
click at [283, 196] on input "text" at bounding box center [299, 192] width 77 height 9
type input "perticipation"
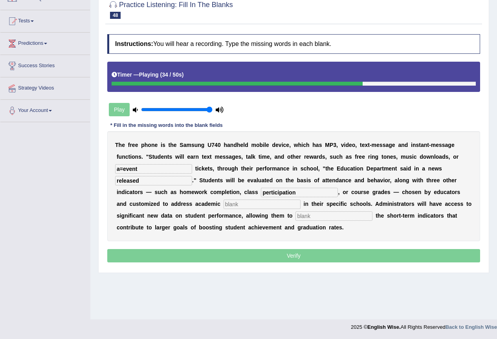
click at [271, 205] on input "text" at bounding box center [261, 204] width 77 height 9
type input "priorites"
click at [327, 219] on input "text" at bounding box center [333, 215] width 77 height 9
type input "truck"
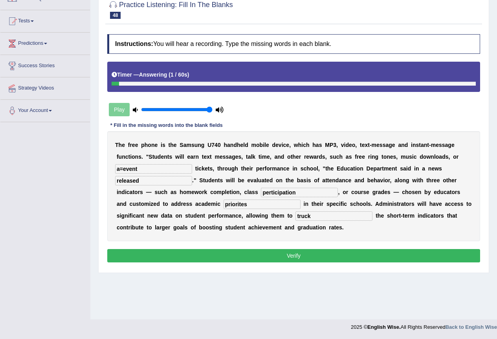
drag, startPoint x: 121, startPoint y: 168, endPoint x: 122, endPoint y: 173, distance: 4.5
click at [122, 173] on input "a=event" at bounding box center [153, 168] width 77 height 9
type input "event"
click at [308, 256] on button "Verify" at bounding box center [293, 255] width 373 height 13
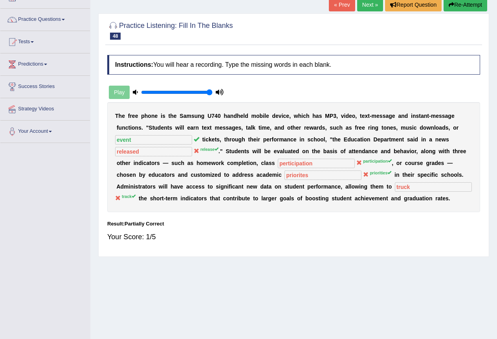
scroll to position [34, 0]
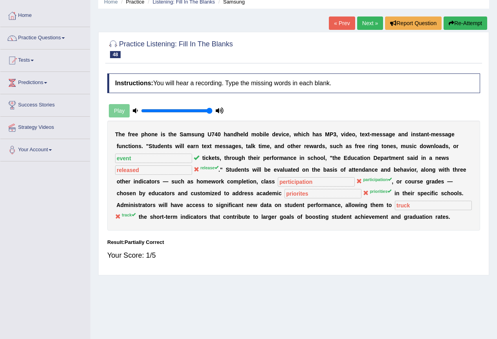
click at [464, 24] on button "Re-Attempt" at bounding box center [465, 22] width 44 height 13
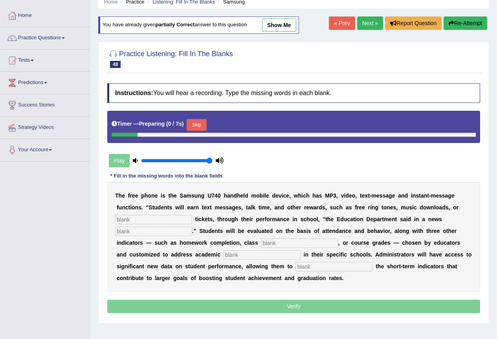
click at [158, 221] on input "text" at bounding box center [153, 219] width 77 height 9
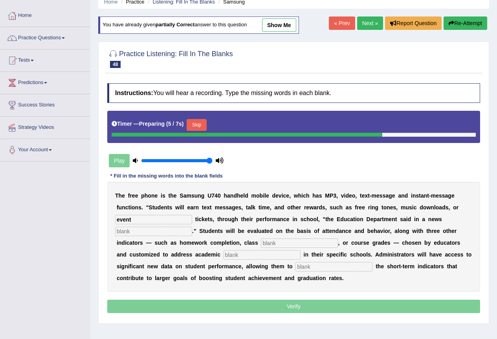
type input "event"
click at [167, 226] on div "T h e f r e e p h o n e i s t h e S a m s u n g U 7 4 0 h a n d h e l d m o b i…" at bounding box center [293, 237] width 373 height 110
click at [161, 231] on input "text" at bounding box center [153, 231] width 77 height 9
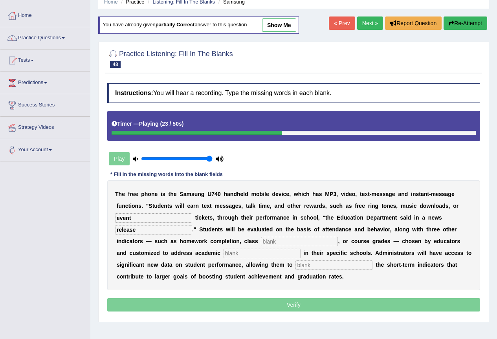
type input "release"
click at [271, 238] on input "text" at bounding box center [299, 241] width 77 height 9
type input "participation"
click at [246, 254] on input "text" at bounding box center [261, 253] width 77 height 9
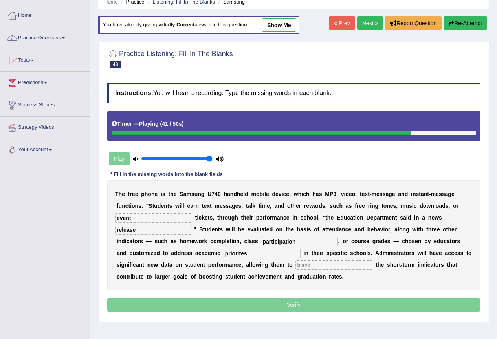
type input "priorites"
click at [320, 269] on input "text" at bounding box center [333, 264] width 77 height 9
type input "track"
click at [241, 257] on input "priorites" at bounding box center [261, 253] width 77 height 9
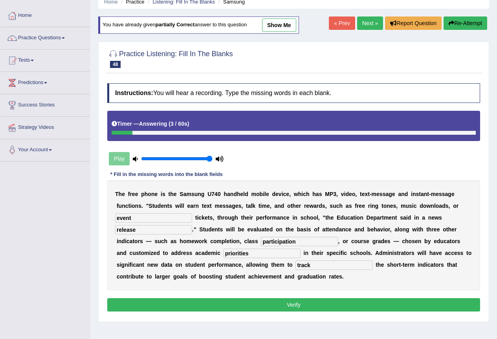
type input "priorities"
click at [276, 301] on button "Verify" at bounding box center [293, 304] width 373 height 13
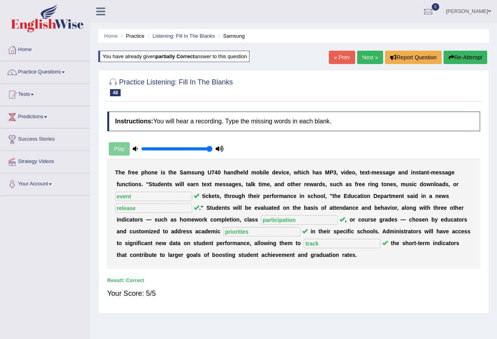
click at [370, 57] on link "Next »" at bounding box center [370, 57] width 26 height 13
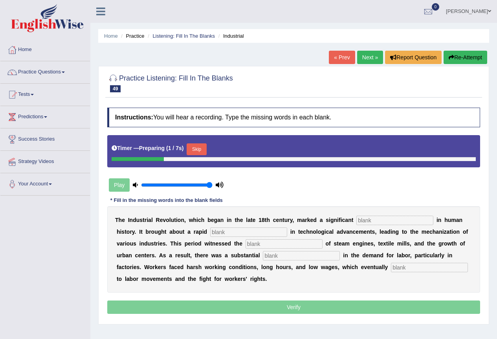
click at [378, 216] on input "text" at bounding box center [394, 220] width 77 height 9
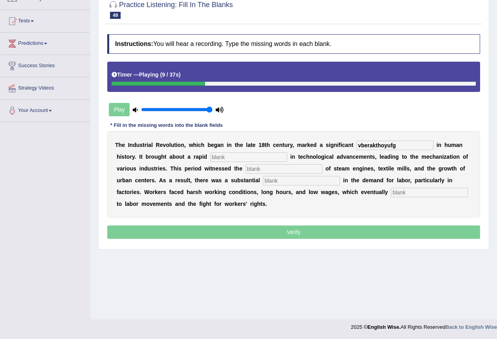
type input "vberakthoyufg"
click at [222, 159] on input "text" at bounding box center [248, 156] width 77 height 9
type input "evolution"
click at [266, 171] on input "text" at bounding box center [283, 168] width 77 height 9
type input "emergince"
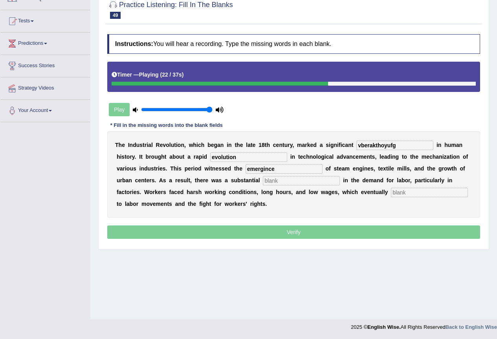
click at [268, 182] on input "text" at bounding box center [301, 180] width 77 height 9
type input "expansion"
click at [408, 195] on input "text" at bounding box center [429, 192] width 77 height 9
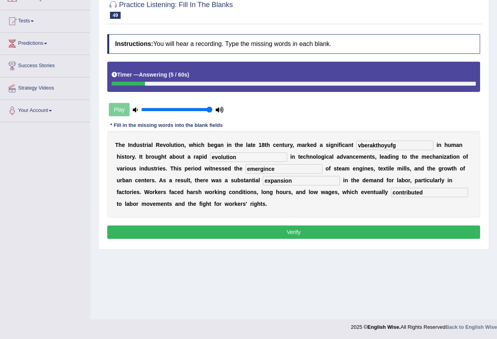
type input "contributed"
drag, startPoint x: 406, startPoint y: 145, endPoint x: 311, endPoint y: 143, distance: 95.5
click at [311, 143] on div "T h e I n d u s t r i a l R e v o l u t i o n , w h i c h b e g a n i n t h e l…" at bounding box center [293, 174] width 373 height 86
click at [386, 147] on input "breakingthough" at bounding box center [394, 145] width 77 height 9
type input "breakingthrough"
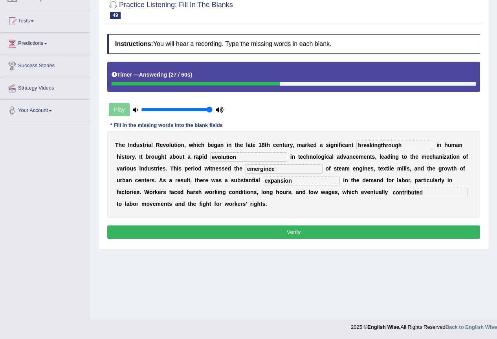
click at [256, 170] on input "emergince" at bounding box center [283, 168] width 77 height 9
click at [266, 168] on input "emergince" at bounding box center [283, 168] width 77 height 9
type input "emergence"
click at [345, 234] on button "Verify" at bounding box center [293, 231] width 373 height 13
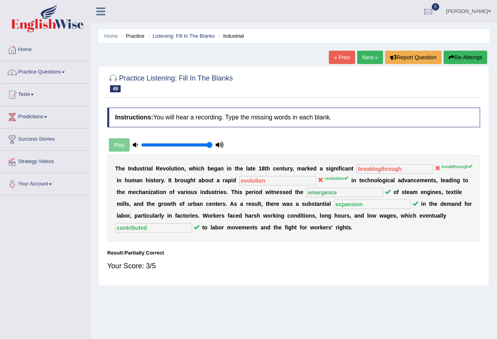
click at [368, 59] on link "Next »" at bounding box center [370, 57] width 26 height 13
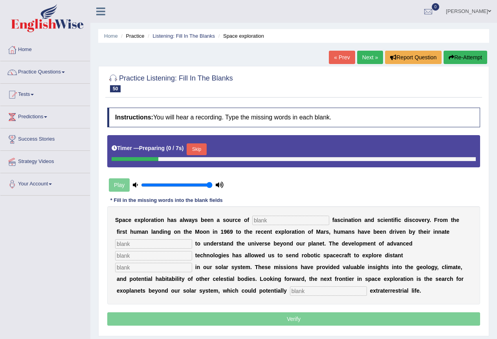
click at [276, 216] on input "text" at bounding box center [290, 220] width 77 height 9
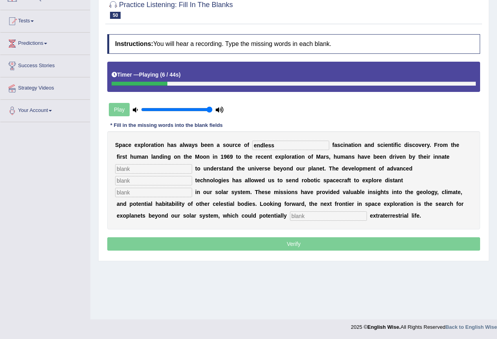
type input "endless"
click at [152, 169] on input "text" at bounding box center [153, 168] width 77 height 9
type input "curiocity"
click at [147, 179] on input "text" at bounding box center [153, 180] width 77 height 9
type input "proportion"
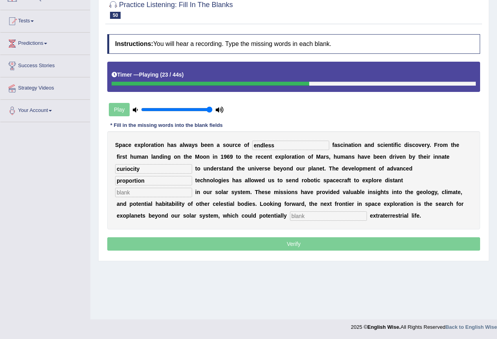
click at [147, 192] on input "text" at bounding box center [153, 192] width 77 height 9
type input "world"
click at [304, 212] on input "text" at bounding box center [328, 215] width 77 height 9
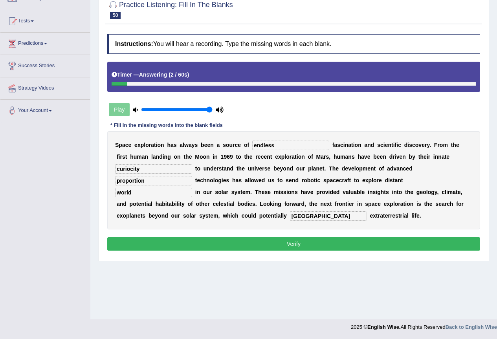
click at [306, 217] on input "harvard" at bounding box center [328, 215] width 77 height 9
type input "harvard"
click at [321, 243] on button "Verify" at bounding box center [293, 243] width 373 height 13
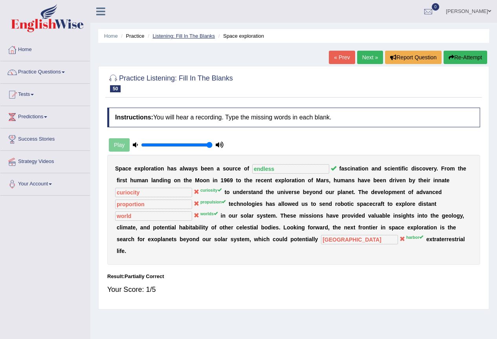
click at [188, 34] on link "Listening: Fill In The Blanks" at bounding box center [183, 36] width 62 height 6
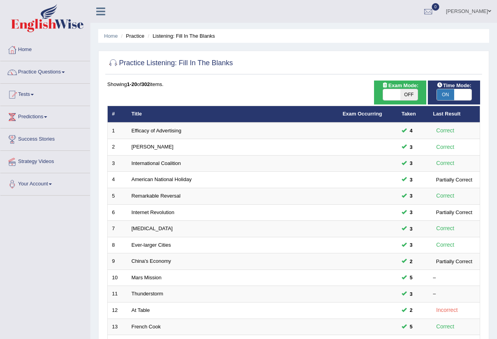
scroll to position [181, 0]
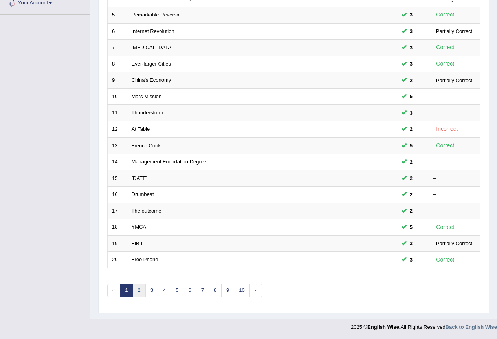
drag, startPoint x: 0, startPoint y: 0, endPoint x: 138, endPoint y: 291, distance: 322.0
click at [135, 291] on link "2" at bounding box center [138, 290] width 13 height 13
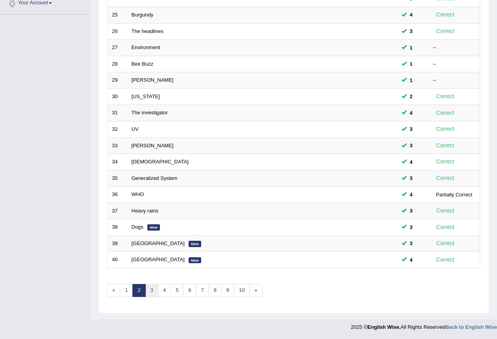
click at [149, 289] on link "3" at bounding box center [151, 290] width 13 height 13
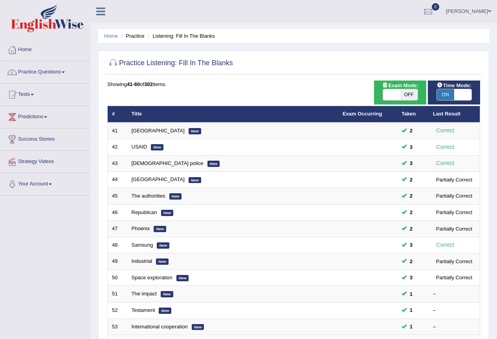
click at [45, 69] on link "Practice Questions" at bounding box center [45, 71] width 90 height 20
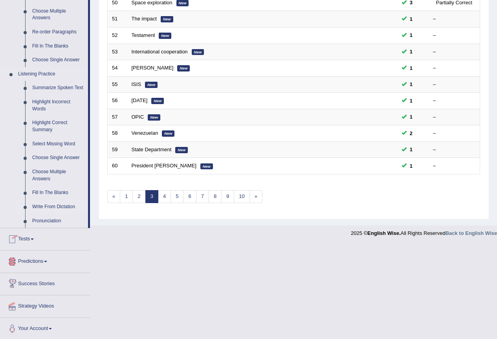
click at [53, 207] on link "Write From Dictation" at bounding box center [58, 207] width 59 height 14
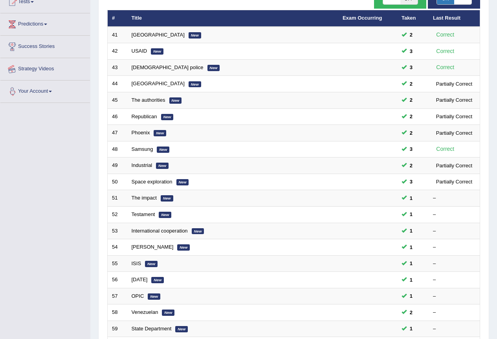
scroll to position [126, 0]
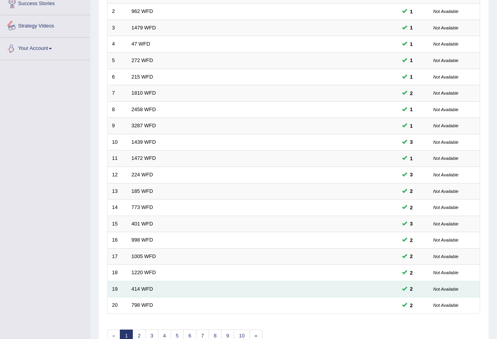
scroll to position [181, 0]
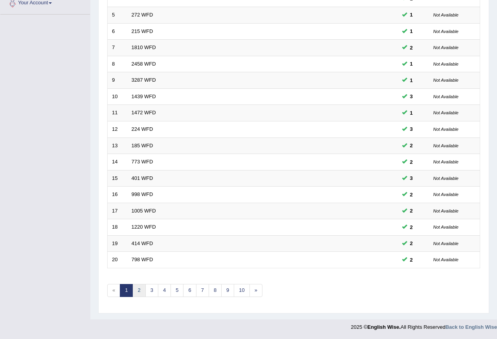
click at [134, 287] on link "2" at bounding box center [138, 290] width 13 height 13
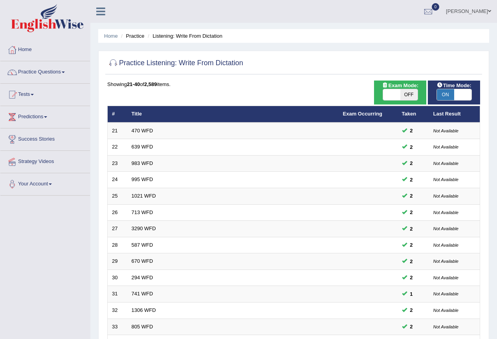
scroll to position [181, 0]
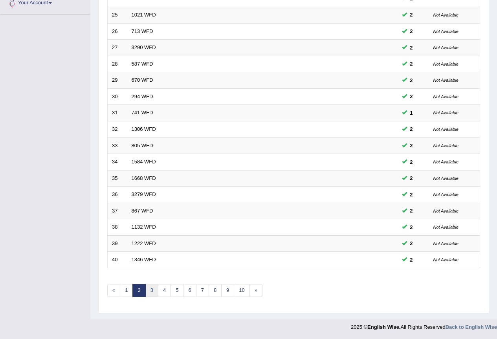
click at [148, 293] on link "3" at bounding box center [151, 290] width 13 height 13
click at [239, 292] on link "10" at bounding box center [242, 290] width 16 height 13
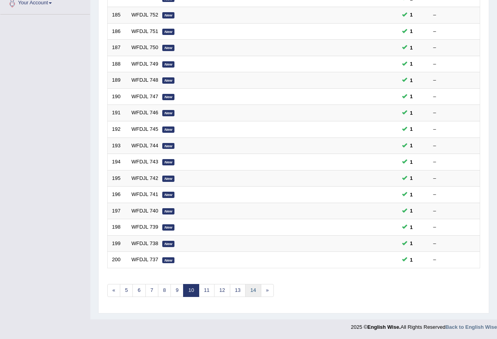
click at [251, 290] on link "14" at bounding box center [253, 290] width 16 height 13
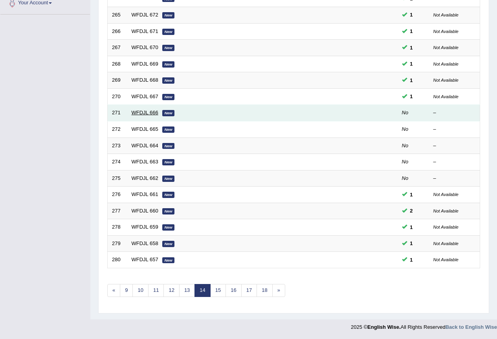
click at [154, 113] on link "WFDJL 666" at bounding box center [145, 113] width 27 height 6
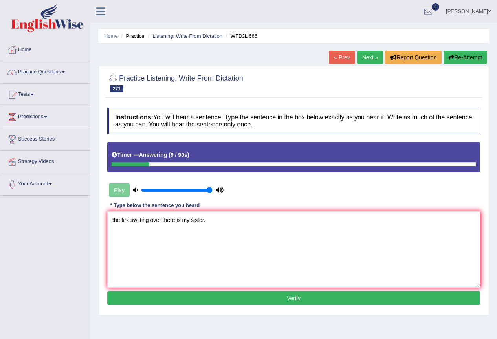
click at [181, 218] on textarea "the firk switting over there is my sister." at bounding box center [293, 249] width 373 height 76
drag, startPoint x: 128, startPoint y: 221, endPoint x: 71, endPoint y: 219, distance: 57.0
click at [71, 219] on div "Toggle navigation Home Practice Questions Speaking Practice Read Aloud Repeat S…" at bounding box center [248, 204] width 497 height 408
click at [139, 222] on textarea "The girl switting over there is was my sister." at bounding box center [293, 249] width 373 height 76
type textarea "The girl sitting over there is was my sister."
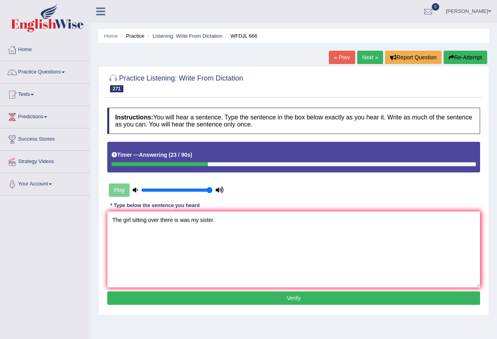
click at [249, 299] on button "Verify" at bounding box center [293, 297] width 373 height 13
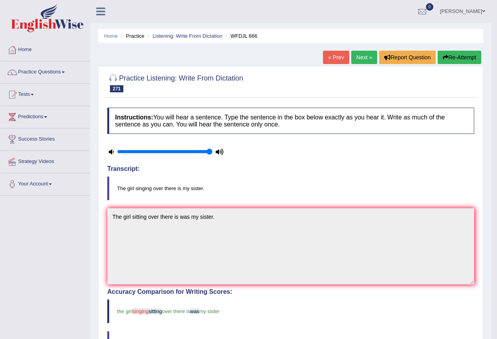
click at [451, 59] on button "Re-Attempt" at bounding box center [460, 57] width 44 height 13
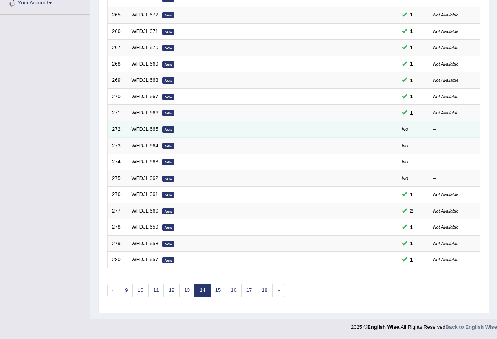
scroll to position [181, 0]
click at [149, 129] on link "WFDJL 665" at bounding box center [145, 129] width 27 height 6
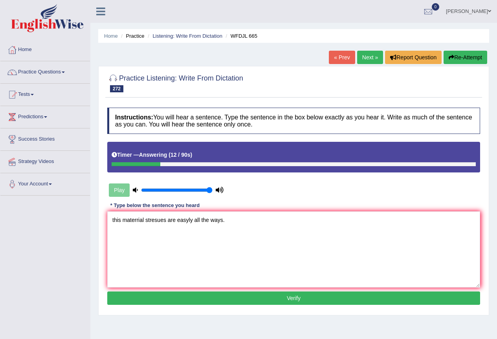
click at [189, 218] on textarea "this materrial stresues are easyly all the ways." at bounding box center [293, 249] width 373 height 76
drag, startPoint x: 115, startPoint y: 219, endPoint x: 106, endPoint y: 222, distance: 9.1
click at [106, 222] on div "Instructions: You will hear a sentence. Type the sentence in the box below exac…" at bounding box center [293, 207] width 377 height 207
click at [139, 219] on textarea "This materrial stresues are easily all the ways." at bounding box center [293, 249] width 373 height 76
click at [147, 220] on textarea "This material stresues are easily all the ways." at bounding box center [293, 249] width 373 height 76
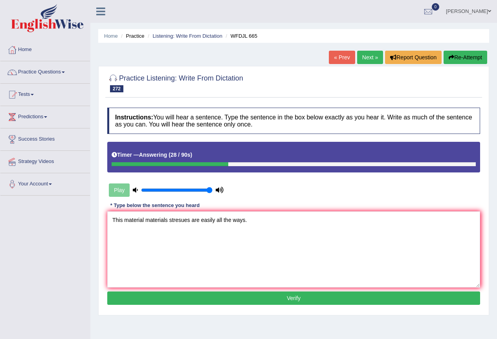
click at [191, 218] on textarea "This material materials stresues are easily all the ways." at bounding box center [293, 249] width 373 height 76
click at [190, 218] on textarea "This material materials streches strech is are easily all the ways." at bounding box center [293, 249] width 373 height 76
drag, startPoint x: 230, startPoint y: 220, endPoint x: 221, endPoint y: 221, distance: 9.1
click at [221, 221] on textarea "This material materials streches are strech is are easily all the ways." at bounding box center [293, 249] width 373 height 76
click at [236, 218] on textarea "This material materials streches are strech is easily all the ways." at bounding box center [293, 249] width 373 height 76
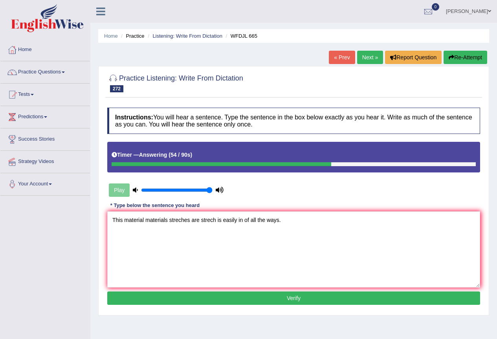
click at [280, 221] on textarea "This material materials streches are strech is easily in of all the ways." at bounding box center [293, 249] width 373 height 76
type textarea "This material materials streches are strech is easily in of all the ways way."
drag, startPoint x: 249, startPoint y: 299, endPoint x: 253, endPoint y: 282, distance: 17.1
click at [249, 299] on button "Verify" at bounding box center [293, 297] width 373 height 13
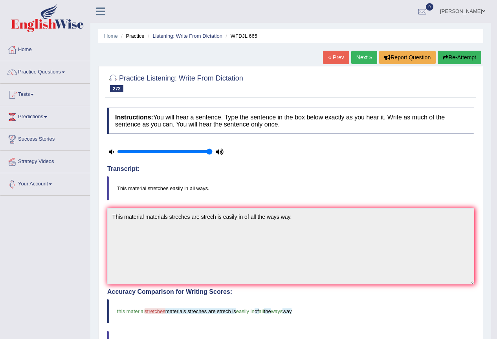
click at [355, 55] on link "Next »" at bounding box center [364, 57] width 26 height 13
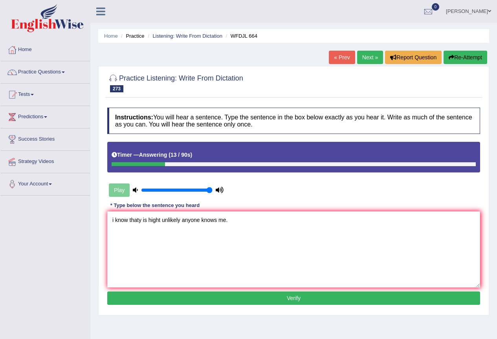
drag, startPoint x: 113, startPoint y: 218, endPoint x: 115, endPoint y: 224, distance: 6.3
click at [115, 224] on textarea "i know thaty is hight unlikely anyone knows me." at bounding box center [293, 249] width 373 height 76
click at [130, 218] on textarea "I know thaty is hight unlikely anyone knows me." at bounding box center [293, 249] width 373 height 76
click at [138, 219] on textarea "I know thaty is hight unlikely anyone knows me." at bounding box center [293, 249] width 373 height 76
click at [142, 219] on textarea "I know that y is hight unlikely anyone knows me." at bounding box center [293, 249] width 373 height 76
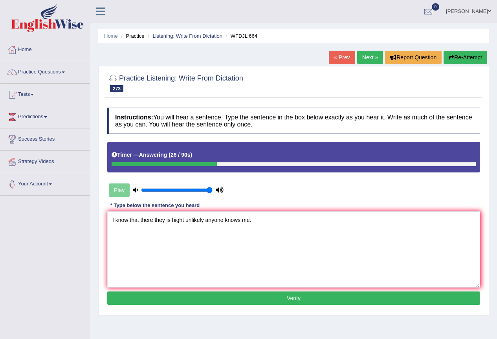
click at [154, 221] on textarea "I know that there they is hight unlikely anyone knows me." at bounding box center [293, 249] width 373 height 76
click at [172, 219] on textarea "I know that there is they is hight unlikely anyone knows me." at bounding box center [293, 249] width 373 height 76
click at [195, 218] on textarea "I know that there is they are hight unlikely anyone knows me." at bounding box center [293, 249] width 373 height 76
type textarea "I know that there is they are highly unlikely anyone knows me."
click at [194, 293] on button "Verify" at bounding box center [293, 297] width 373 height 13
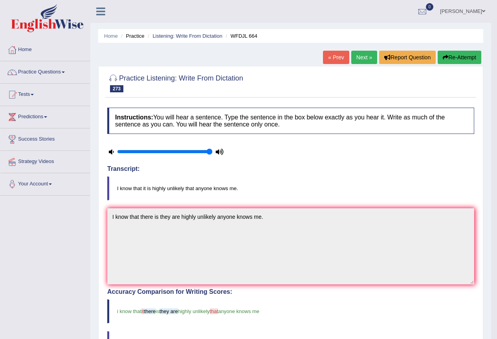
click at [366, 58] on link "Next »" at bounding box center [364, 57] width 26 height 13
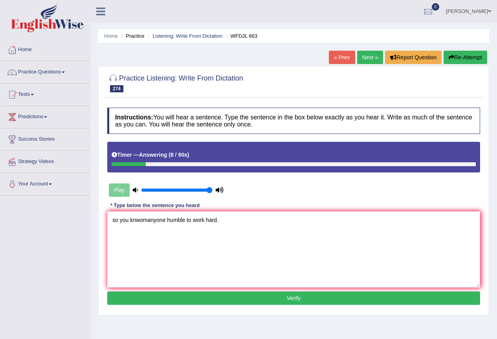
drag, startPoint x: 119, startPoint y: 217, endPoint x: 93, endPoint y: 223, distance: 26.1
click at [93, 223] on div "Home Practice Listening: Write From Dictation WFDJL 663 « Prev Next » Report Qu…" at bounding box center [293, 196] width 407 height 393
click at [144, 222] on textarea "Do you knwomanyone humble to work hard." at bounding box center [293, 249] width 373 height 76
click at [142, 220] on textarea "Do you knwo manyone humble to work hard." at bounding box center [293, 249] width 373 height 76
click at [151, 220] on textarea "Do you know manyone humble to work hard." at bounding box center [293, 249] width 373 height 76
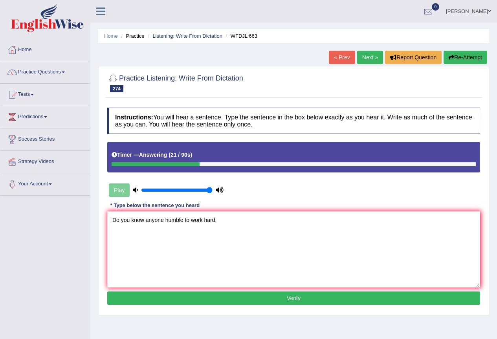
click at [166, 220] on textarea "Do you know anyone humble to work hard." at bounding box center [293, 249] width 373 height 76
click at [232, 221] on textarea "Do you know anyone hard hump humble to work hard." at bounding box center [293, 249] width 373 height 76
click at [202, 284] on textarea "Do you know anyone hard hump humble to work so hard." at bounding box center [293, 249] width 373 height 76
type textarea "Do you know anyone hard hump humble to work so hard."
click at [201, 294] on button "Verify" at bounding box center [293, 297] width 373 height 13
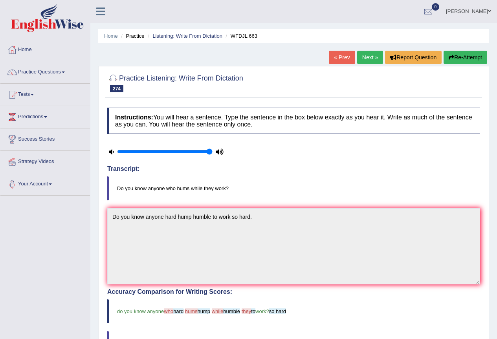
click at [470, 59] on button "Re-Attempt" at bounding box center [465, 57] width 44 height 13
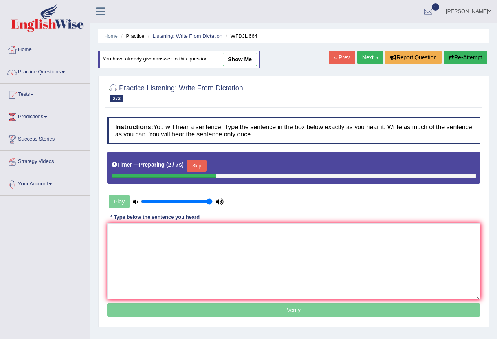
click at [370, 60] on link "Next »" at bounding box center [370, 57] width 26 height 13
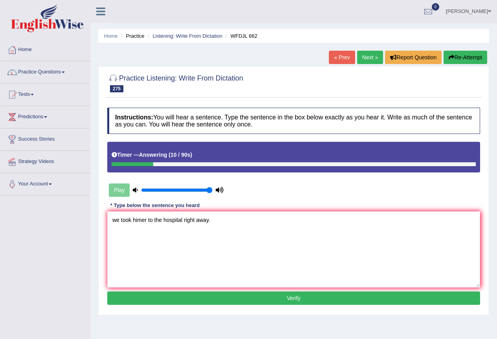
drag, startPoint x: 117, startPoint y: 221, endPoint x: 104, endPoint y: 220, distance: 13.0
click at [104, 220] on div "Practice Listening: Write From Dictation 275 WFDJL 662 Instructions: You will h…" at bounding box center [293, 190] width 391 height 249
click at [142, 221] on textarea "We took himer to the hospital right away." at bounding box center [293, 249] width 373 height 76
drag, startPoint x: 150, startPoint y: 218, endPoint x: 143, endPoint y: 220, distance: 7.3
click at [143, 220] on textarea "We took him er to the hospital right away." at bounding box center [293, 249] width 373 height 76
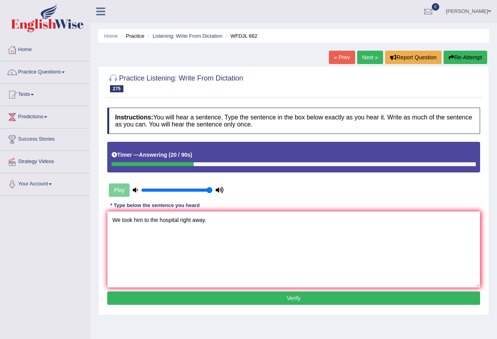
click at [179, 221] on textarea "We took him to the hospital right away." at bounding box center [293, 249] width 373 height 76
type textarea "We took him to the hospital hospitals right away."
click at [192, 297] on button "Verify" at bounding box center [293, 297] width 373 height 13
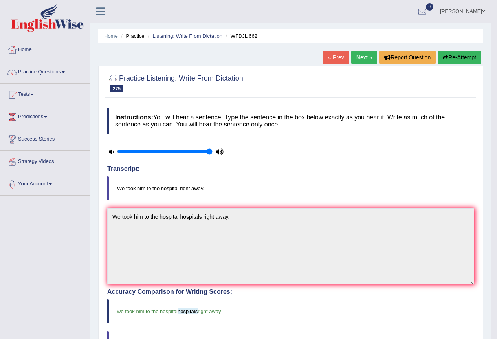
click at [361, 58] on link "Next »" at bounding box center [364, 57] width 26 height 13
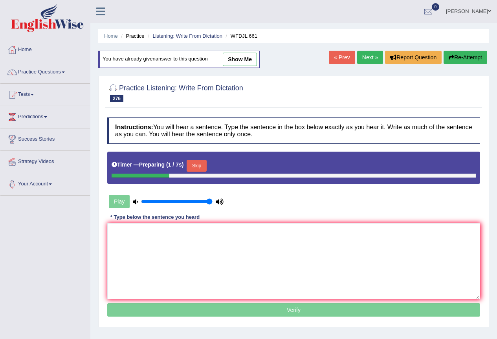
click at [244, 60] on link "show me" at bounding box center [240, 59] width 34 height 13
type textarea "When the fire broke blow up, he was on woke wake up on the sleep."
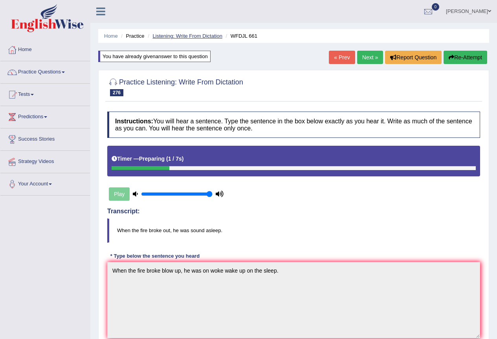
click at [207, 38] on link "Listening: Write From Dictation" at bounding box center [187, 36] width 70 height 6
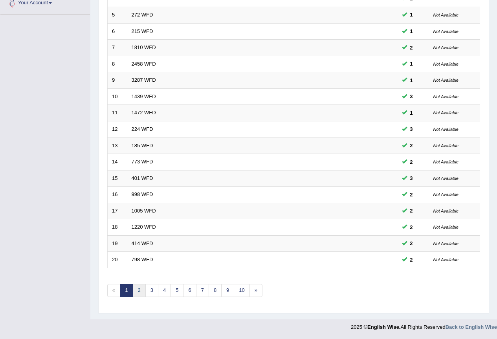
click at [139, 294] on link "2" at bounding box center [138, 290] width 13 height 13
click at [152, 291] on link "3" at bounding box center [151, 290] width 13 height 13
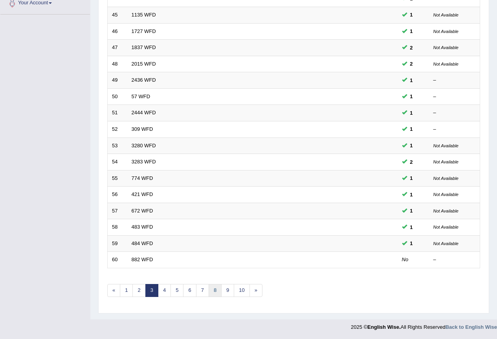
click at [218, 292] on link "8" at bounding box center [215, 290] width 13 height 13
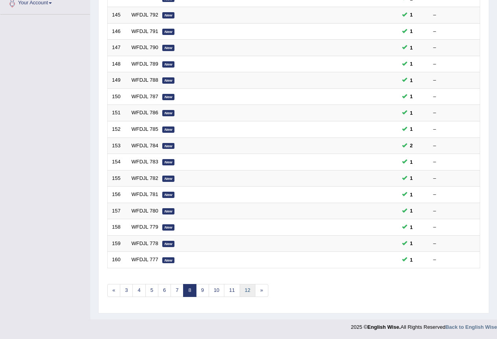
click at [249, 293] on link "12" at bounding box center [248, 290] width 16 height 13
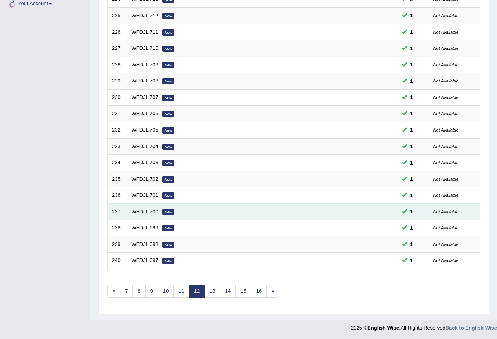
scroll to position [181, 0]
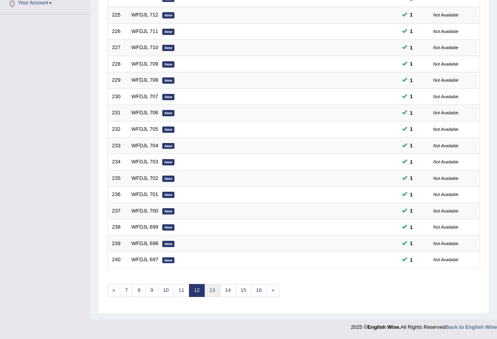
click at [212, 289] on link "13" at bounding box center [212, 290] width 16 height 13
click at [212, 292] on link "14" at bounding box center [215, 290] width 16 height 13
click at [219, 288] on link "15" at bounding box center [218, 290] width 16 height 13
click at [222, 292] on link "16" at bounding box center [221, 290] width 16 height 13
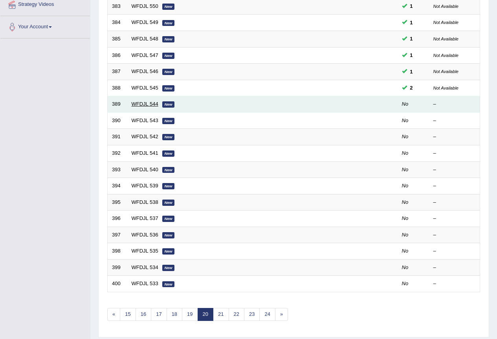
click at [154, 103] on link "WFDJL 544" at bounding box center [145, 104] width 27 height 6
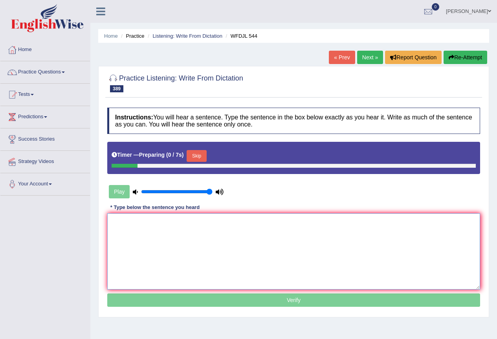
click at [198, 243] on textarea at bounding box center [293, 251] width 373 height 76
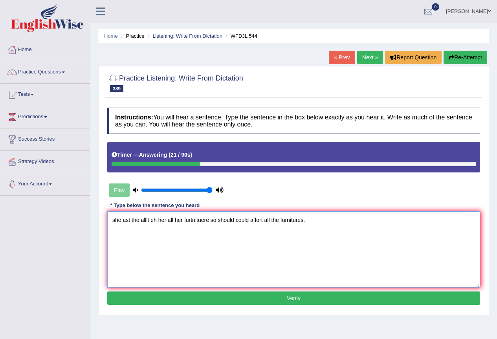
click at [302, 220] on textarea "she ast the alllt eh her all her furtnituere so should could affort all the fur…" at bounding box center [293, 249] width 373 height 76
drag, startPoint x: 130, startPoint y: 220, endPoint x: 116, endPoint y: 220, distance: 13.8
click at [116, 220] on textarea "she ast the alllt eh her all her furtnituere so should could affort all the fur…" at bounding box center [293, 249] width 373 height 76
click at [128, 221] on textarea "she ast the alllt eh her all her furtnituere so should could affort all the fur…" at bounding box center [293, 249] width 373 height 76
click at [130, 221] on textarea "she ast the alllt eh her all her furtnituere so should could affort all the fur…" at bounding box center [293, 249] width 373 height 76
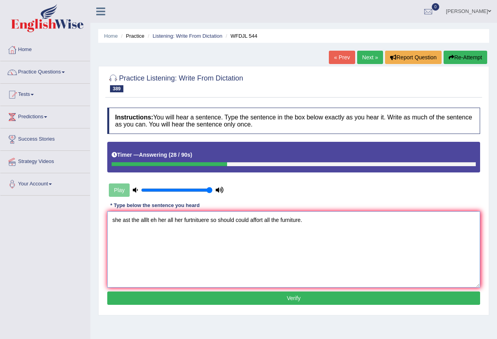
click at [136, 221] on textarea "she ast the alllt eh her all her furtnituere so should could affort all the fur…" at bounding box center [293, 249] width 373 height 76
drag, startPoint x: 115, startPoint y: 219, endPoint x: 107, endPoint y: 219, distance: 7.9
click at [107, 219] on div "Instructions: You will hear a sentence. Type the sentence in the box below exac…" at bounding box center [293, 207] width 377 height 207
click at [132, 217] on textarea "She ast the alllt eh her all her furtnituere so should could affort all the fur…" at bounding box center [293, 249] width 373 height 76
click at [170, 219] on textarea "She saw thought the alllt eh her all her furtnituere so should could affort all…" at bounding box center [293, 249] width 373 height 76
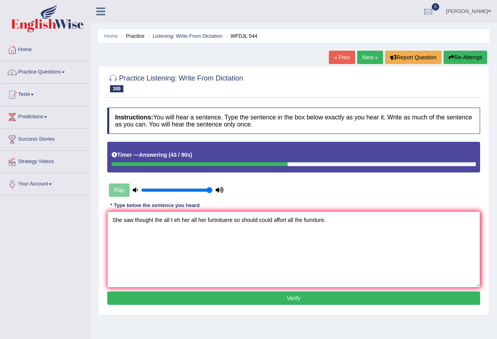
click at [176, 219] on textarea "She saw thought the all t eh her all her furtnituere so should could affort all…" at bounding box center [293, 249] width 373 height 76
click at [176, 214] on textarea "She saw thought the all th her all her furtnituere so should could affort all t…" at bounding box center [293, 249] width 373 height 76
drag, startPoint x: 231, startPoint y: 222, endPoint x: 213, endPoint y: 225, distance: 18.0
click at [213, 225] on textarea "She saw thought the all the her all her furtnituere so should could affort all …" at bounding box center [293, 249] width 373 height 76
click at [235, 222] on textarea "She saw thought the all the her all her furniture so should could affort all th…" at bounding box center [293, 249] width 373 height 76
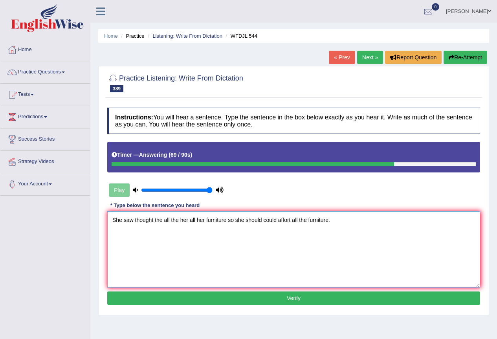
click at [290, 221] on textarea "She saw thought the all the her all her furniture so she should could affort al…" at bounding box center [293, 249] width 373 height 76
type textarea "She saw thought the all the her all her furniture so she should could afford al…"
click at [223, 296] on button "Verify" at bounding box center [293, 297] width 373 height 13
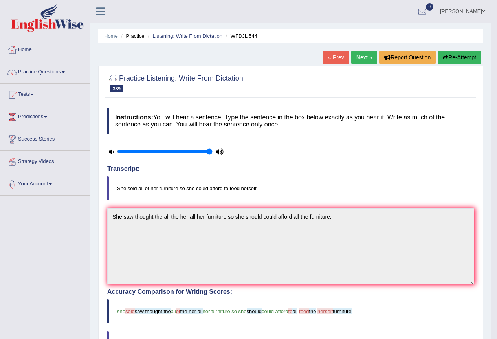
click at [453, 59] on button "Re-Attempt" at bounding box center [460, 57] width 44 height 13
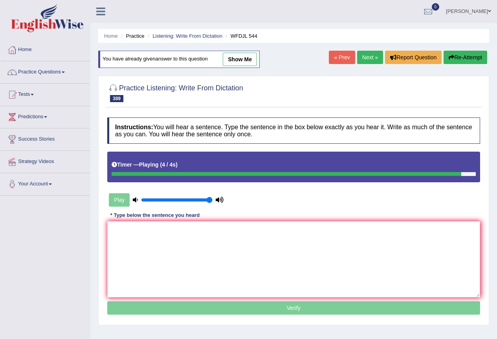
click at [372, 58] on link "Next »" at bounding box center [370, 57] width 26 height 13
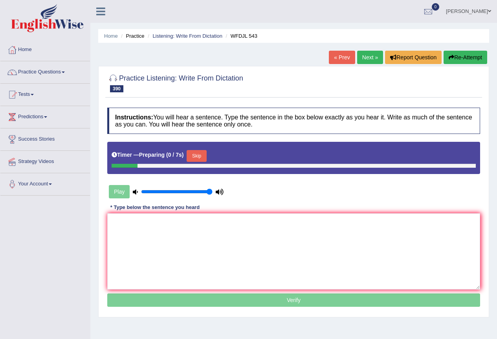
click at [224, 241] on textarea at bounding box center [293, 251] width 373 height 76
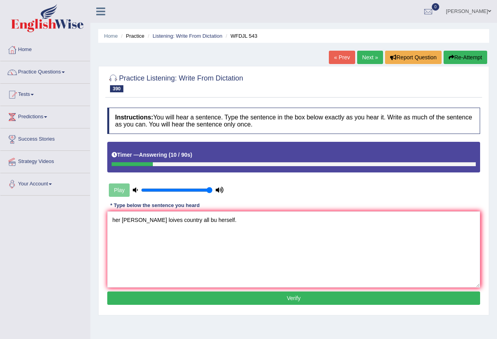
drag, startPoint x: 121, startPoint y: 220, endPoint x: 100, endPoint y: 224, distance: 20.9
click at [100, 224] on div "Practice Listening: Write From Dictation 390 WFDJL 543 Instructions: You will h…" at bounding box center [293, 190] width 391 height 249
click at [139, 217] on textarea "Her monet loives country all bu herself." at bounding box center [293, 249] width 373 height 76
drag, startPoint x: 158, startPoint y: 216, endPoint x: 145, endPoint y: 219, distance: 12.8
click at [145, 219] on textarea "Her mother loives country all bu herself." at bounding box center [293, 249] width 373 height 76
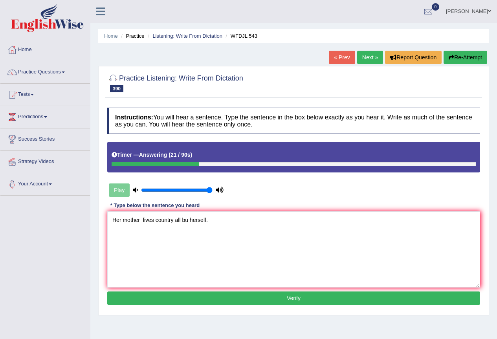
click at [142, 218] on textarea "Her mother lives country all bu herself." at bounding box center [293, 249] width 373 height 76
click at [153, 218] on textarea "Her mother lives country all bu herself." at bounding box center [293, 249] width 373 height 76
click at [202, 222] on textarea "Her mother lives in the country all bu herself." at bounding box center [293, 249] width 373 height 76
click at [158, 219] on textarea "Her mother lives in the country all by herself." at bounding box center [293, 249] width 373 height 76
type textarea "Her mother lives in on the country all by herself."
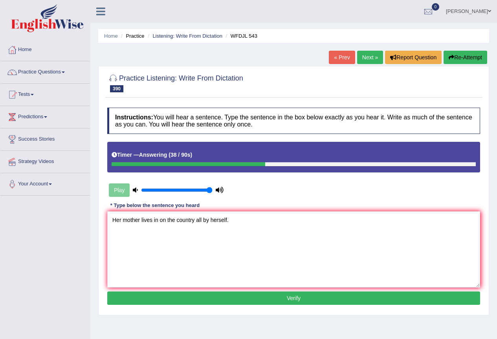
click at [192, 295] on button "Verify" at bounding box center [293, 297] width 373 height 13
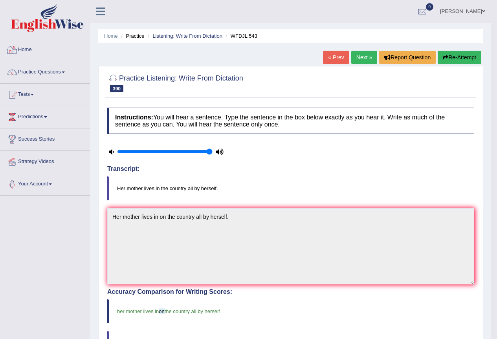
click at [358, 61] on link "Next »" at bounding box center [364, 57] width 26 height 13
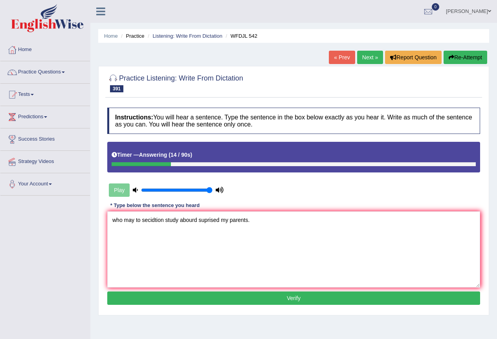
drag, startPoint x: 115, startPoint y: 219, endPoint x: 104, endPoint y: 218, distance: 11.4
click at [104, 218] on div "Practice Listening: Write From Dictation 391 WFDJL 542 Instructions: You will h…" at bounding box center [293, 190] width 391 height 249
click at [143, 220] on textarea "Who may to secidtion study abourd suprised my parents." at bounding box center [293, 249] width 373 height 76
drag, startPoint x: 216, startPoint y: 220, endPoint x: 195, endPoint y: 221, distance: 20.9
click at [195, 221] on textarea "Who may to my decision decition secidtion study abourd suprised my parents." at bounding box center [293, 249] width 373 height 76
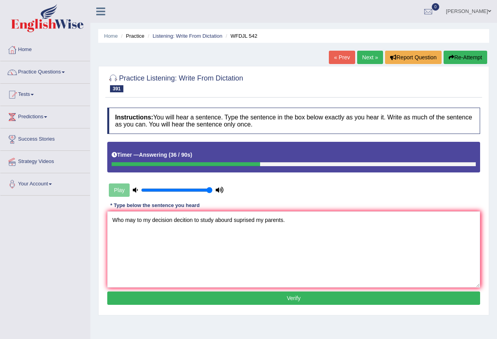
click at [228, 218] on textarea "Who may to my decision decition to study abourd suprised my parents." at bounding box center [293, 249] width 373 height 76
click at [220, 219] on textarea "Who may to my decision decition to study aboard suprised my parents." at bounding box center [293, 249] width 373 height 76
click at [231, 218] on textarea "Who may to my decision decition to study abroard suprised my parents." at bounding box center [293, 249] width 373 height 76
click at [233, 221] on textarea "Who may to my decision decition to study abroad suprised my parents." at bounding box center [293, 249] width 373 height 76
drag, startPoint x: 143, startPoint y: 220, endPoint x: 126, endPoint y: 223, distance: 17.4
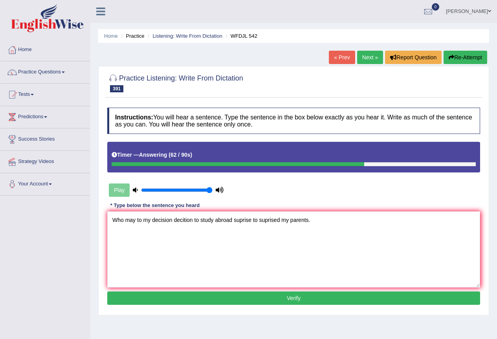
click at [126, 223] on textarea "Who may to my decision decition to study abroad suprise to suprised my parents." at bounding box center [293, 249] width 373 height 76
type textarea "Who my decision decition to study abroad suprise to suprised my parents."
click at [221, 299] on button "Verify" at bounding box center [293, 297] width 373 height 13
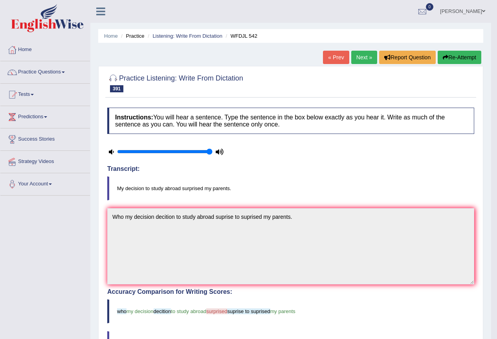
click at [363, 60] on link "Next »" at bounding box center [364, 57] width 26 height 13
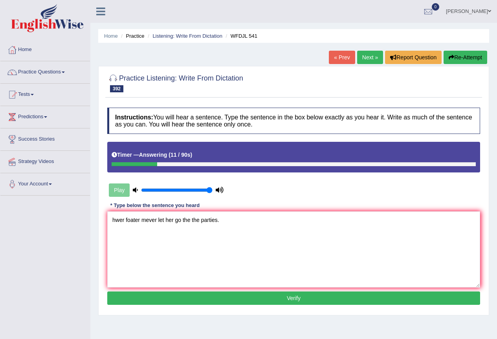
drag, startPoint x: 123, startPoint y: 220, endPoint x: 94, endPoint y: 220, distance: 29.1
click at [94, 220] on div "Home Practice Listening: Write From Dictation WFDJL 541 « Prev Next » Report Qu…" at bounding box center [293, 196] width 407 height 393
drag, startPoint x: 120, startPoint y: 220, endPoint x: 125, endPoint y: 221, distance: 4.7
click at [125, 221] on textarea "Herfaterr foater mever let her go the the parties." at bounding box center [293, 249] width 373 height 76
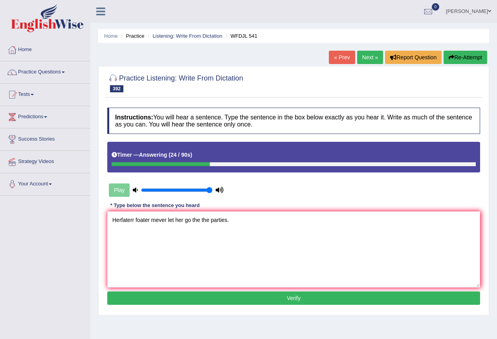
click at [121, 221] on textarea "Herfaterr foater mever let her go the the parties." at bounding box center [293, 249] width 373 height 76
drag, startPoint x: 151, startPoint y: 221, endPoint x: 122, endPoint y: 223, distance: 29.2
click at [122, 223] on textarea "Herfaterr foater mever let her go the the parties." at bounding box center [293, 249] width 373 height 76
click at [158, 219] on textarea "Her father has mever let her go the the parties." at bounding box center [293, 249] width 373 height 76
click at [206, 221] on textarea "Her father has never let her go the the parties." at bounding box center [293, 249] width 373 height 76
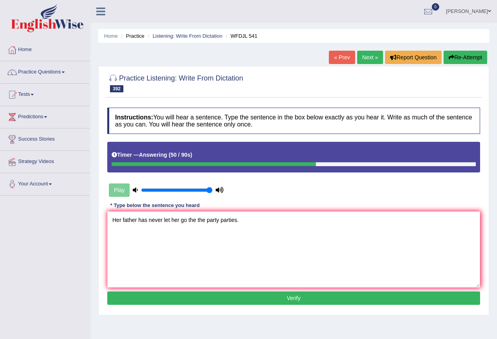
click at [137, 222] on textarea "Her father has never let her go the the party parties." at bounding box center [293, 249] width 373 height 76
click at [144, 220] on textarea "Her father [PERSON_NAME] has never let her go the the party parties." at bounding box center [293, 249] width 373 height 76
click at [209, 219] on textarea "Her father father's has never let her go the the party parties." at bounding box center [293, 249] width 373 height 76
drag, startPoint x: 222, startPoint y: 220, endPoint x: 213, endPoint y: 224, distance: 9.3
click at [213, 224] on textarea "Her father father's has never let her go to the the party parties." at bounding box center [293, 249] width 373 height 76
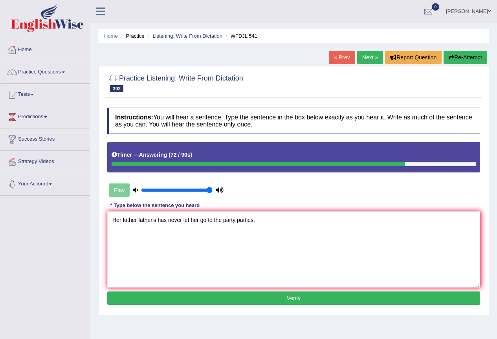
drag, startPoint x: 224, startPoint y: 282, endPoint x: 227, endPoint y: 291, distance: 10.1
click at [225, 286] on textarea "Her father father's has never let her go to the party parties." at bounding box center [293, 249] width 373 height 76
type textarea "Her father father's has never let her go to the party parties."
click at [228, 303] on button "Verify" at bounding box center [293, 297] width 373 height 13
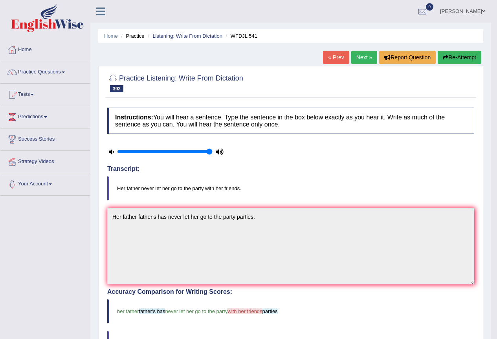
click at [367, 55] on link "Next »" at bounding box center [364, 57] width 26 height 13
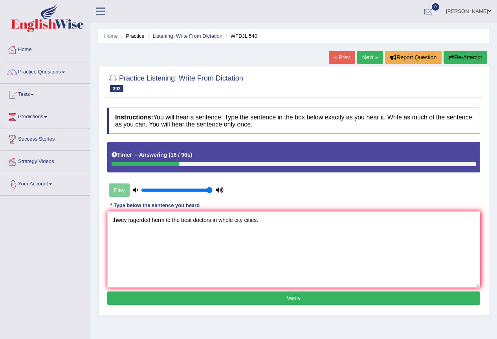
drag, startPoint x: 127, startPoint y: 221, endPoint x: 102, endPoint y: 222, distance: 25.6
click at [95, 224] on div "Home Practice Listening: Write From Dictation WFDJL 540 « Prev Next » Report Qu…" at bounding box center [293, 196] width 407 height 393
click at [148, 218] on textarea "They ragerded herm to the best doctors in whole city cities." at bounding box center [293, 249] width 373 height 76
click at [132, 220] on textarea "They ragerded herm to the best doctors in whole city cities." at bounding box center [293, 249] width 373 height 76
click at [136, 218] on textarea "They regerded herm to the best doctors in whole city cities." at bounding box center [293, 249] width 373 height 76
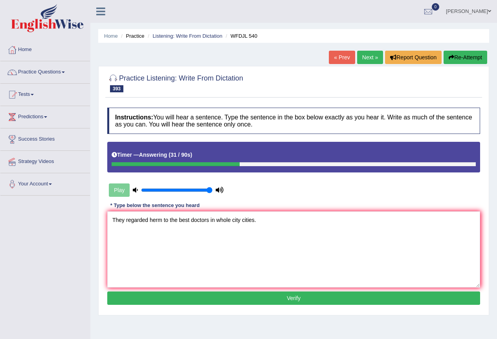
click at [157, 220] on textarea "They regarded herm to the best doctors in whole city cities." at bounding box center [293, 249] width 373 height 76
click at [170, 223] on textarea "They regarded her him to the best doctors in whole city cities." at bounding box center [293, 249] width 373 height 76
click at [223, 220] on textarea "They regarded her him as to the best doctors in whole city cities." at bounding box center [293, 249] width 373 height 76
click at [203, 219] on textarea "They regarded her him as to the best doctor in whole city cities." at bounding box center [293, 249] width 373 height 76
click at [226, 220] on textarea "They regarded her him as to the best doctor in whole city cities." at bounding box center [293, 249] width 373 height 76
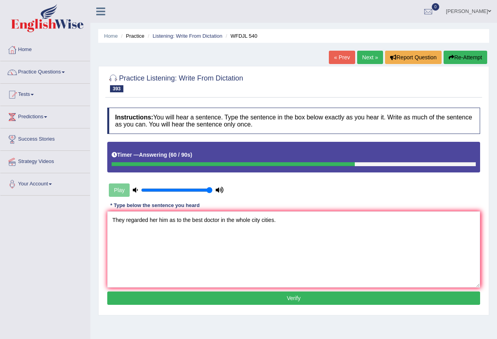
click at [128, 217] on textarea "They regarded her him as to the best doctor in the whole city cities." at bounding box center [293, 249] width 373 height 76
click at [149, 220] on textarea "They regarded her him as to the best doctor in the whole city cities." at bounding box center [293, 249] width 373 height 76
click at [187, 221] on textarea "They regarded regard her him as to the best doctor in the whole city cities." at bounding box center [293, 249] width 373 height 76
type textarea "They regarded regard her him that as to the best doctor in the whole city citie…"
click at [197, 299] on button "Verify" at bounding box center [293, 297] width 373 height 13
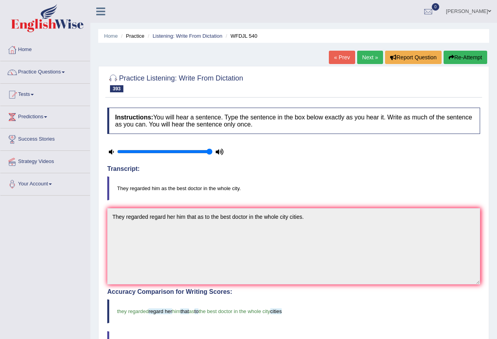
click at [360, 59] on link "Next »" at bounding box center [370, 57] width 26 height 13
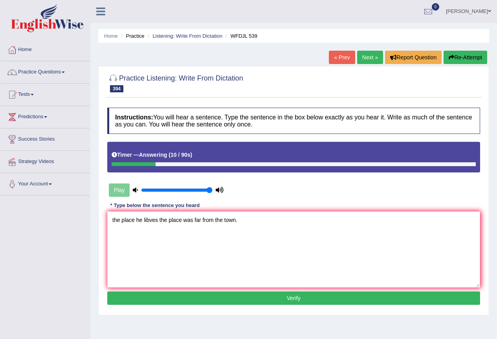
drag, startPoint x: 114, startPoint y: 220, endPoint x: 105, endPoint y: 221, distance: 9.1
click at [105, 221] on div "Instructions: You will hear a sentence. Type the sentence in the box below exac…" at bounding box center [293, 207] width 377 height 207
click at [137, 218] on textarea "The place he libves the place was far from the town." at bounding box center [293, 249] width 373 height 76
click at [146, 217] on textarea "The place he libves the place was far from the town." at bounding box center [293, 249] width 373 height 76
click at [150, 220] on textarea "The place he libves the place was far from the town." at bounding box center [293, 249] width 373 height 76
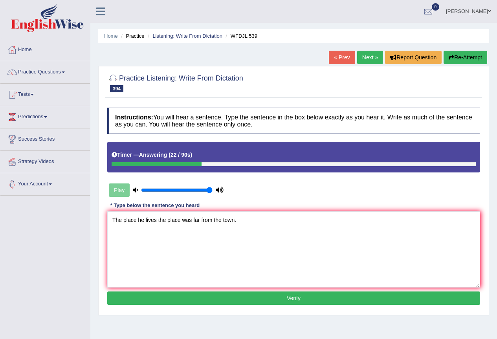
click at [234, 220] on textarea "The place he lives the place was far from the town." at bounding box center [293, 249] width 373 height 76
click at [181, 219] on textarea "The place he lives the place was far from the town towns." at bounding box center [293, 249] width 373 height 76
click at [137, 220] on textarea "The place he lives the place is was far from the town towns." at bounding box center [293, 249] width 373 height 76
click at [176, 219] on textarea "The place places he lives the place is was far from the town towns." at bounding box center [293, 249] width 373 height 76
click at [175, 223] on textarea "The place places he lives in the place is was far from the town towns." at bounding box center [293, 249] width 373 height 76
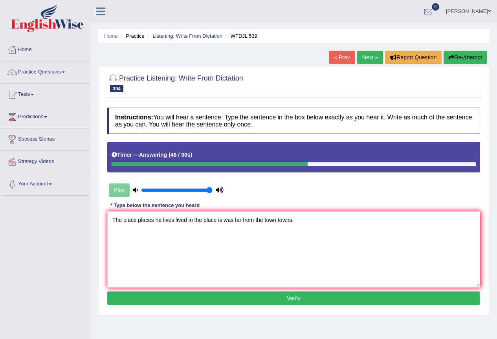
type textarea "The place places he lives lived in the place is was far from the town towns."
click at [174, 293] on button "Verify" at bounding box center [293, 297] width 373 height 13
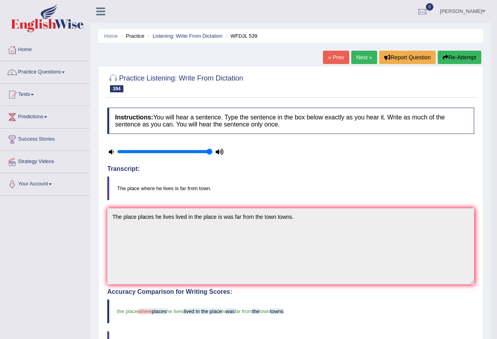
click at [361, 51] on link "Next »" at bounding box center [364, 57] width 26 height 13
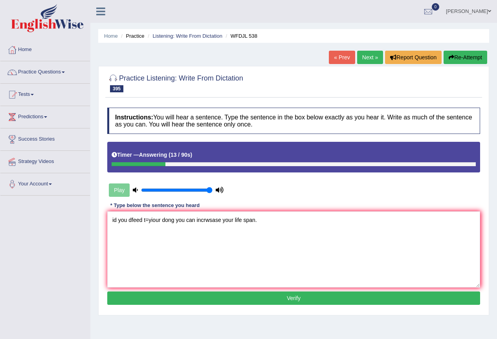
click at [207, 219] on textarea "id you dfeed t=yiour dong you can incrwsase your life span." at bounding box center [293, 249] width 373 height 76
click at [209, 220] on textarea "id you dfeed t=yiour dong you can incrwsase your life span." at bounding box center [293, 249] width 373 height 76
drag, startPoint x: 217, startPoint y: 219, endPoint x: 212, endPoint y: 219, distance: 5.5
click at [212, 219] on textarea "id you dfeed t=yiour dong you can increasase your life span." at bounding box center [293, 249] width 373 height 76
drag, startPoint x: 118, startPoint y: 219, endPoint x: 108, endPoint y: 221, distance: 10.9
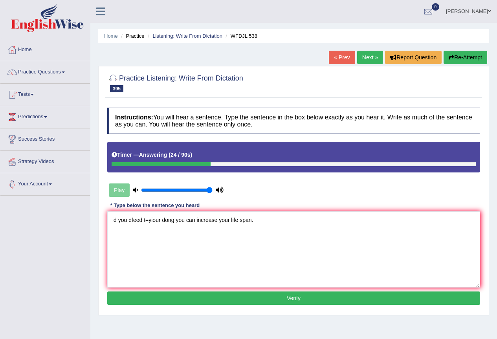
click at [105, 221] on div "Practice Listening: Write From Dictation 395 WFDJL 538 Instructions: You will h…" at bounding box center [293, 190] width 391 height 249
click at [196, 222] on textarea "If you feed your dog dogs properyou dfeed t=yiour dong you can increase your li…" at bounding box center [293, 249] width 373 height 76
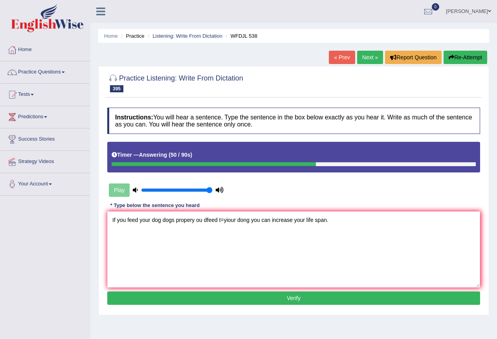
click at [192, 220] on textarea "If you feed your dog dogs propery ou dfeed t=yiour dong you can increase your l…" at bounding box center [293, 249] width 373 height 76
drag, startPoint x: 198, startPoint y: 220, endPoint x: 230, endPoint y: 218, distance: 32.3
click at [230, 218] on textarea "If you feed your dog dogs properly ou dfeed t=yiour dong you can increase your …" at bounding box center [293, 249] width 373 height 76
click at [152, 219] on textarea "If you feed your dog dogs properly our dong you can increase your life span." at bounding box center [293, 249] width 373 height 76
drag, startPoint x: 230, startPoint y: 221, endPoint x: 208, endPoint y: 228, distance: 23.2
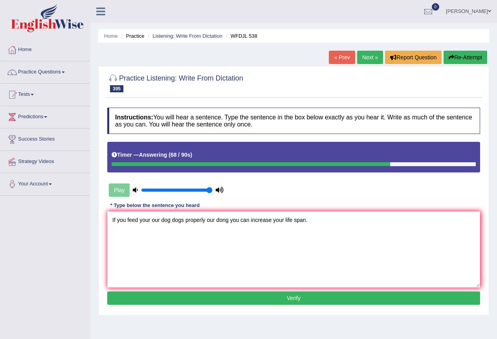
click at [208, 228] on textarea "If you feed your our dog dogs properly our dong you can increase your life span." at bounding box center [293, 249] width 373 height 76
click at [282, 225] on textarea "If you feed your our dog dogs properly you can increase your life span." at bounding box center [293, 249] width 373 height 76
type textarea "If you feed your our dog dogs properly you can increase your life span spans."
click at [265, 295] on button "Verify" at bounding box center [293, 297] width 373 height 13
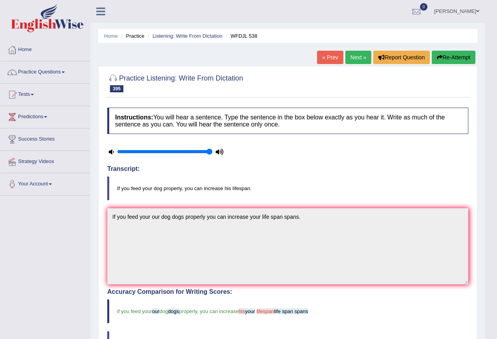
click at [350, 59] on link "Next »" at bounding box center [358, 57] width 26 height 13
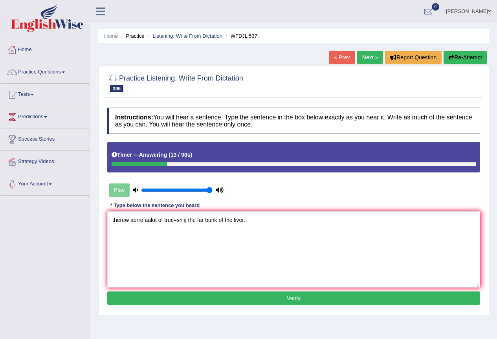
click at [123, 220] on textarea "therew aerre aalot of truc=sh ij the far bunk of the liver." at bounding box center [293, 249] width 373 height 76
click at [126, 220] on textarea "therew aerre aalot of truc=sh ij the far bunk of the liver." at bounding box center [293, 249] width 373 height 76
drag, startPoint x: 190, startPoint y: 220, endPoint x: 157, endPoint y: 222, distance: 33.1
click at [157, 222] on textarea "there is are were w aerre aalot of truc=sh ij the far bunk of the liver." at bounding box center [293, 249] width 373 height 76
drag, startPoint x: 211, startPoint y: 221, endPoint x: 184, endPoint y: 221, distance: 26.3
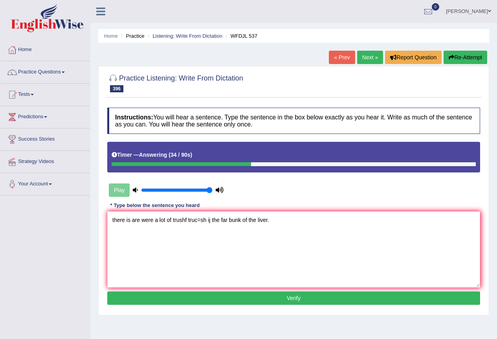
click at [184, 221] on textarea "there is are were a lot of trushf truc=sh ij the far bunk of the liver." at bounding box center [293, 249] width 373 height 76
click at [186, 220] on textarea "there is are were a lot of [PERSON_NAME] inside the far bunk of the liver." at bounding box center [293, 249] width 373 height 76
drag, startPoint x: 114, startPoint y: 221, endPoint x: 105, endPoint y: 223, distance: 8.5
click at [105, 223] on div "Instructions: You will hear a sentence. Type the sentence in the box below exac…" at bounding box center [293, 207] width 377 height 207
click at [156, 220] on textarea "There is are were a lot of trush in inside the far bunk of the liver." at bounding box center [293, 249] width 373 height 76
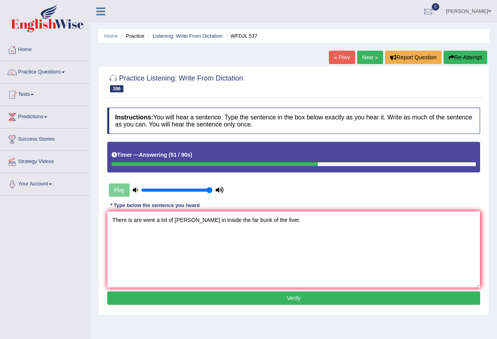
click at [134, 221] on textarea "There is are were a lot of trush in inside the far bunk of the liver." at bounding box center [293, 249] width 373 height 76
click at [229, 218] on textarea "There are were a lot of trush in inside the far bunk of the liver." at bounding box center [293, 249] width 373 height 76
type textarea "There are were a lot of trush in inside the far bank of the liver."
click at [259, 293] on button "Verify" at bounding box center [293, 297] width 373 height 13
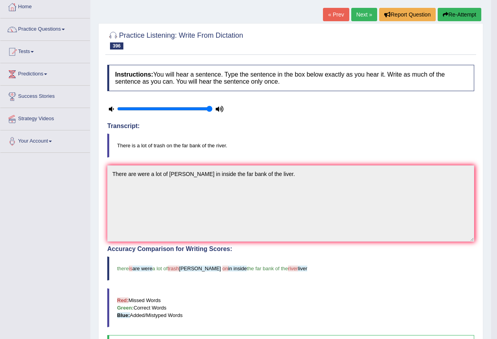
scroll to position [39, 0]
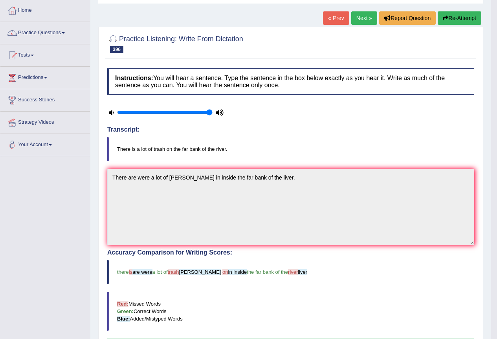
click at [358, 17] on link "Next »" at bounding box center [364, 17] width 26 height 13
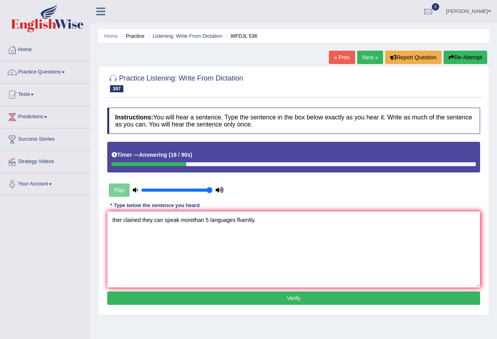
click at [134, 221] on textarea "ther clained they can speak morethan 5 languages fluently." at bounding box center [293, 249] width 373 height 76
click at [145, 219] on textarea "ther claimed they can speak morethan 5 languages fluently." at bounding box center [293, 249] width 373 height 76
click at [143, 219] on textarea "ther claimed they can speak morethan 5 languages fluently." at bounding box center [293, 249] width 373 height 76
drag, startPoint x: 121, startPoint y: 219, endPoint x: 95, endPoint y: 218, distance: 25.9
click at [84, 218] on div "Toggle navigation Home Practice Questions Speaking Practice Read Aloud Repeat S…" at bounding box center [248, 204] width 497 height 408
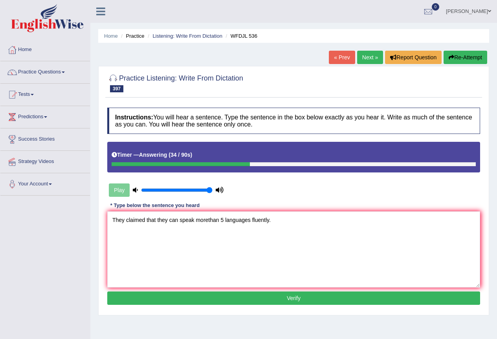
click at [144, 220] on textarea "They claimed that they can speak morethan 5 languages fluently." at bounding box center [293, 249] width 373 height 76
click at [234, 222] on textarea "They claimed decreared that they can speak morethan 5 languages fluently." at bounding box center [293, 249] width 373 height 76
click at [247, 219] on textarea "They claimed decreared that they can speak more than 5 languages fluently." at bounding box center [293, 249] width 373 height 76
click at [160, 220] on textarea "They claimed decreared that they can speak more than five 5 languages fluently." at bounding box center [293, 249] width 373 height 76
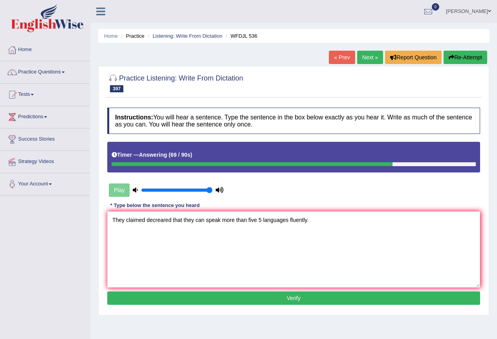
click at [168, 216] on textarea "They claimed decreared that they can speak more than five 5 languages fluently." at bounding box center [293, 249] width 373 height 76
type textarea "They claimed decread that they can speak more than five 5 languages fluently."
click at [225, 299] on button "Verify" at bounding box center [293, 297] width 373 height 13
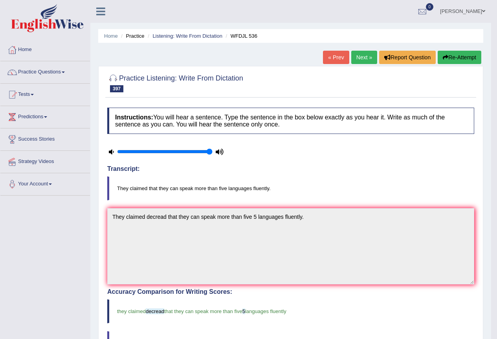
click at [363, 57] on link "Next »" at bounding box center [364, 57] width 26 height 13
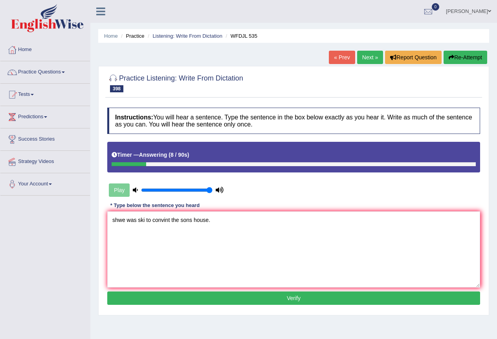
click at [118, 220] on textarea "shwe was ski to convint the sons house." at bounding box center [293, 249] width 373 height 76
click at [198, 217] on textarea "she was convinced that we was ski to convint the sons house." at bounding box center [293, 249] width 373 height 76
click at [243, 220] on textarea "she was convinced that we was ski to convint the sons house." at bounding box center [293, 249] width 373 height 76
click at [223, 223] on textarea "she was convinced that we was ski to convint the sons house." at bounding box center [293, 249] width 373 height 76
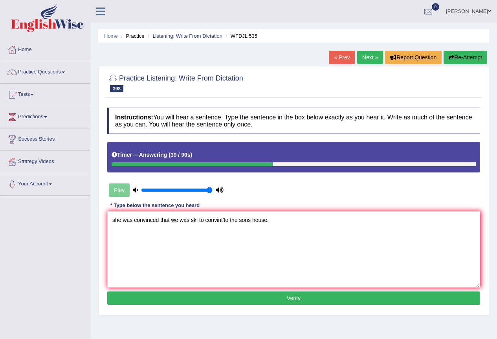
click at [237, 219] on textarea "she was convinced that we was ski to convint'to the sons house." at bounding box center [293, 249] width 373 height 76
click at [237, 219] on textarea "she was convinced that we was ski to convint'to theher sons house." at bounding box center [293, 249] width 373 height 76
click at [240, 220] on textarea "she was convinced that we was ski to convint to her sons house." at bounding box center [293, 249] width 373 height 76
drag, startPoint x: 115, startPoint y: 220, endPoint x: 104, endPoint y: 220, distance: 11.0
click at [104, 220] on div "Practice Listening: Write From Dictation 398 WFDJL 535 Instructions: You will h…" at bounding box center [293, 190] width 391 height 249
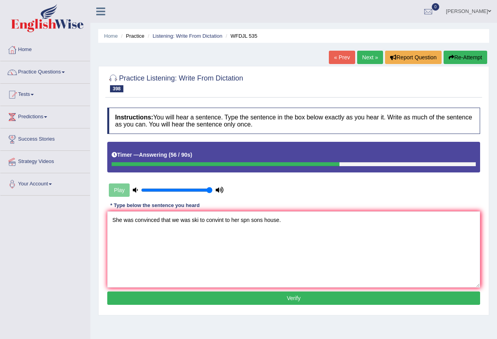
click at [123, 220] on textarea "She was convinced that we was ski to convint to her spn sons house." at bounding box center [293, 249] width 373 height 76
click at [145, 220] on textarea "She has was convinced that we was ski to convint to her spn sons house." at bounding box center [293, 249] width 373 height 76
click at [179, 222] on textarea "She has was is convinced that we was ski to convint to her spn sons house." at bounding box center [293, 249] width 373 height 76
click at [177, 221] on textarea "She has was is convinced that we was ski to convint to her spn sons house." at bounding box center [293, 249] width 373 height 76
click at [216, 215] on textarea "She has was is convinced that we was ski to convint to her spn sons house." at bounding box center [293, 249] width 373 height 76
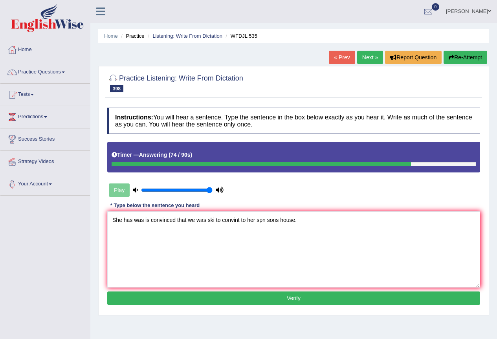
drag, startPoint x: 240, startPoint y: 216, endPoint x: 209, endPoint y: 222, distance: 30.9
click at [209, 222] on textarea "She has was is convinced that we was ski to convint to her spn sons house." at bounding box center [293, 249] width 373 height 76
type textarea "She has was is convinced that we was to her spn sons house."
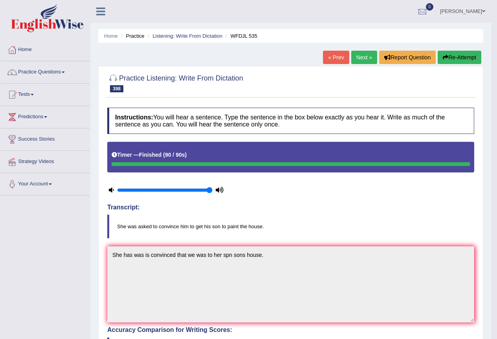
click at [461, 54] on button "Re-Attempt" at bounding box center [460, 57] width 44 height 13
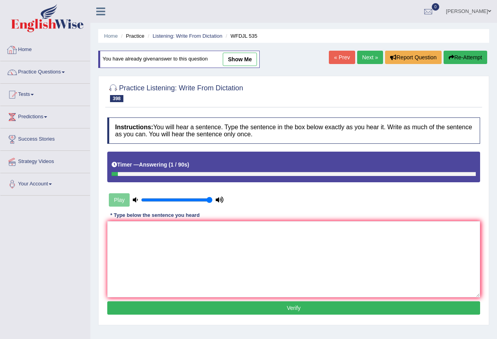
click at [368, 56] on link "Next »" at bounding box center [370, 57] width 26 height 13
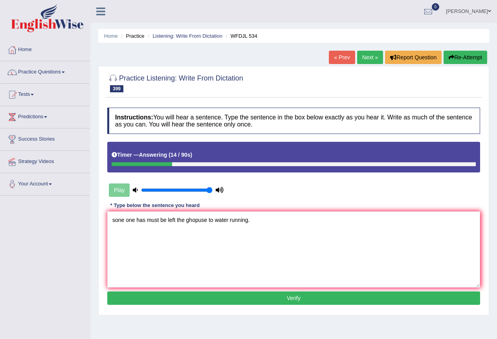
drag, startPoint x: 125, startPoint y: 220, endPoint x: 97, endPoint y: 220, distance: 27.9
click at [97, 220] on div "Home Practice Listening: Write From Dictation WFDJL 534 « Prev Next » Report Qu…" at bounding box center [293, 196] width 407 height 393
drag, startPoint x: 148, startPoint y: 219, endPoint x: 136, endPoint y: 219, distance: 12.6
click at [136, 219] on textarea "Someone one has must be left the ghopuse to water running." at bounding box center [293, 249] width 373 height 76
click at [201, 220] on textarea "Someone ohas must be left the ghopuse to water running." at bounding box center [293, 249] width 373 height 76
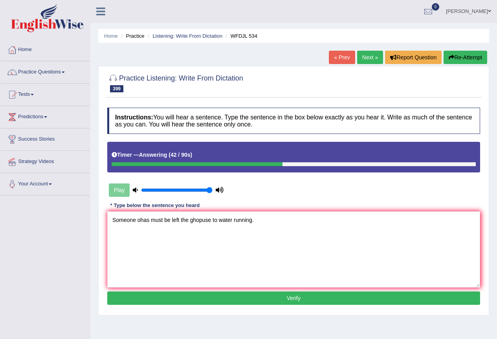
click at [140, 221] on textarea "Someone ohas must be left the ghopuse to water running." at bounding box center [293, 249] width 373 height 76
click at [178, 220] on textarea "Someone has must be left the ghopuse to water running." at bounding box center [293, 249] width 373 height 76
click at [221, 218] on textarea "Someone has must be left to the ghopuse to water running." at bounding box center [293, 249] width 373 height 76
click at [200, 220] on textarea "Someone has must be left to the ghopuse to the water running." at bounding box center [293, 249] width 373 height 76
click at [214, 219] on textarea "Someone has must be left to the ghopuse to the water running." at bounding box center [293, 249] width 373 height 76
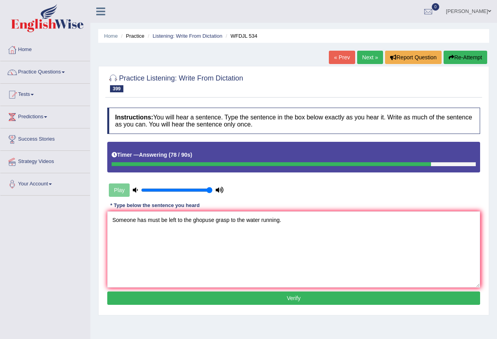
type textarea "Someone has must be left to the ghopuse grasp to the water running."
click at [229, 296] on button "Verify" at bounding box center [293, 297] width 373 height 13
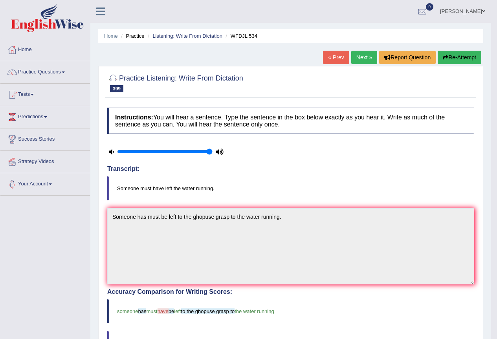
click at [357, 56] on link "Next »" at bounding box center [364, 57] width 26 height 13
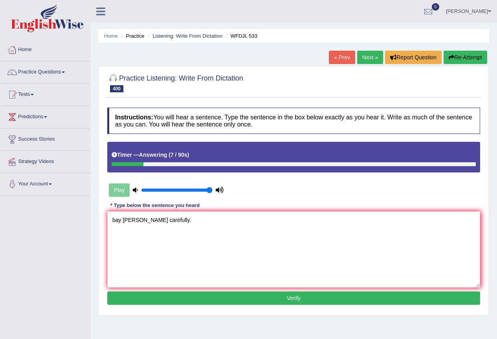
drag, startPoint x: 115, startPoint y: 217, endPoint x: 93, endPoint y: 217, distance: 22.4
click at [93, 217] on div "Home Practice Listening: Write From Dictation WFDJL 533 « Prev Next » Report Qu…" at bounding box center [293, 196] width 407 height 393
click at [121, 218] on textarea "Bay [PERSON_NAME] carefully." at bounding box center [293, 249] width 373 height 76
click at [134, 219] on textarea "Bay [PERSON_NAME] carefully." at bounding box center [293, 249] width 373 height 76
click at [143, 217] on textarea "Bay over tyhoon bery carefully." at bounding box center [293, 249] width 373 height 76
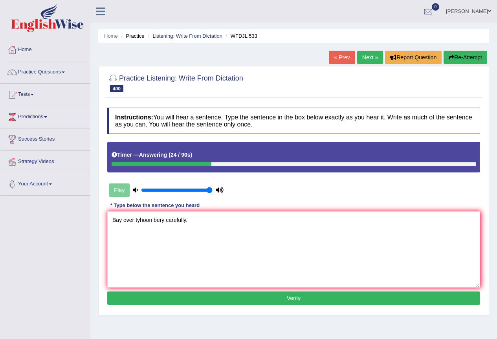
click at [140, 222] on textarea "Bay over tyhoon bery carefully." at bounding box center [293, 249] width 373 height 76
click at [143, 218] on textarea "Bay over tyhoon bery carefully." at bounding box center [293, 249] width 373 height 76
click at [156, 220] on textarea "Bay over tyhoon bery carefully." at bounding box center [293, 249] width 373 height 76
click at [137, 221] on textarea "Bay over tyhoon very carefully." at bounding box center [293, 249] width 373 height 76
click at [136, 222] on textarea "Bay over tyhoon very carefully." at bounding box center [293, 249] width 373 height 76
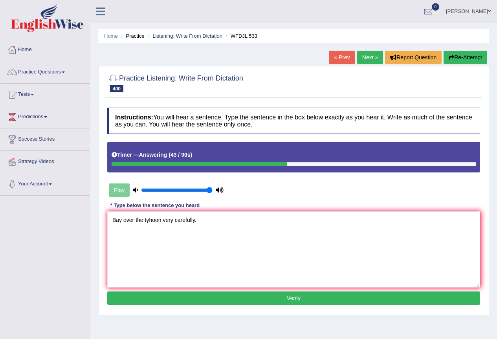
click at [163, 220] on textarea "Bay over the tyhoon very carefully." at bounding box center [293, 249] width 373 height 76
click at [165, 220] on textarea "Bay over the tyhoon tyhoons very carefully." at bounding box center [293, 249] width 373 height 76
click at [171, 218] on textarea "Bay over the tyhoon tyhoons very carefully." at bounding box center [293, 249] width 373 height 76
click at [183, 219] on textarea "Bay over the tyhoon tyhoons very carefully." at bounding box center [293, 249] width 373 height 76
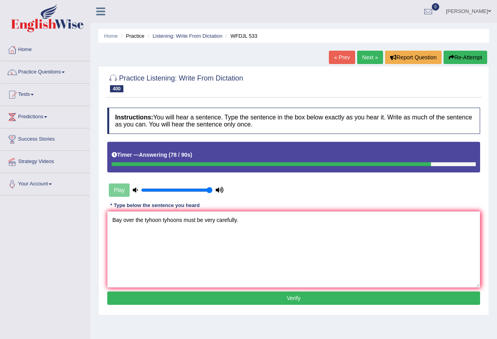
click at [149, 219] on textarea "Bay over the tyhoon tyhoons must be very carefully." at bounding box center [293, 249] width 373 height 76
type textarea "Bay over the tyhoon tyhoons must be very carefully."
click at [224, 297] on button "Verify" at bounding box center [293, 297] width 373 height 13
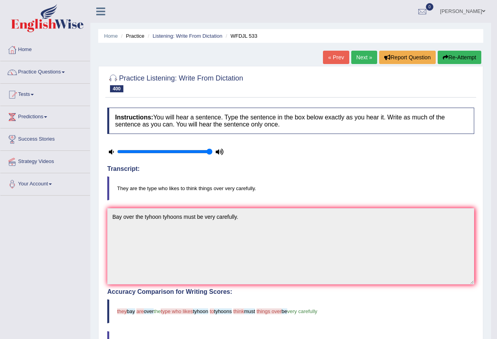
click at [460, 57] on button "Re-Attempt" at bounding box center [460, 57] width 44 height 13
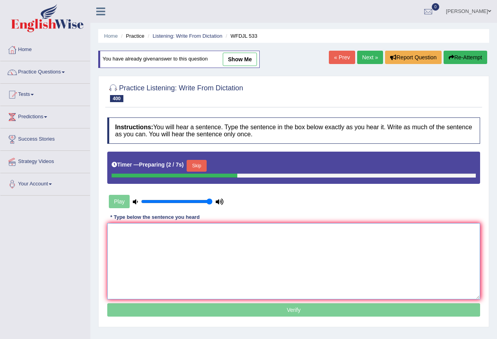
click at [196, 241] on textarea at bounding box center [293, 261] width 373 height 76
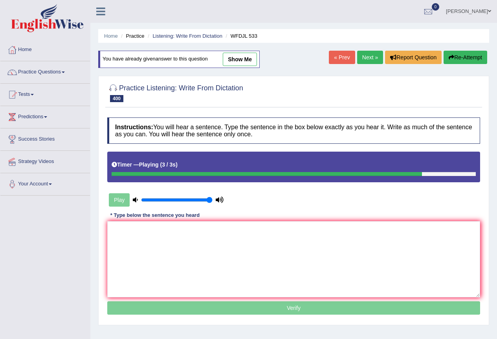
click at [374, 57] on link "Next »" at bounding box center [370, 57] width 26 height 13
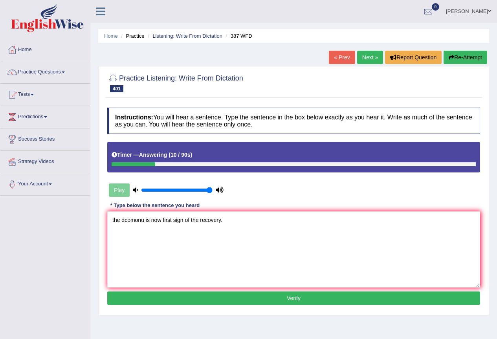
drag, startPoint x: 118, startPoint y: 218, endPoint x: 98, endPoint y: 216, distance: 20.1
click at [98, 216] on div "Practice Listening: Write From Dictation 401 387 WFD Instructions: You will hea…" at bounding box center [293, 190] width 391 height 249
click at [126, 220] on textarea "The dcomonu is now first sign of the recovery." at bounding box center [293, 249] width 373 height 76
click at [146, 222] on textarea "The ecomonu is now first sign of the recovery." at bounding box center [293, 249] width 373 height 76
click at [165, 221] on textarea "The economy is now first sign of the recovery." at bounding box center [293, 249] width 373 height 76
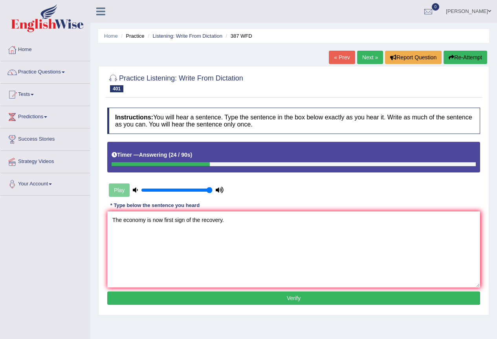
click at [164, 220] on textarea "The economy is now first sign of the recovery." at bounding box center [293, 249] width 373 height 76
click at [195, 222] on textarea "The economy is now the first sign of the recovery." at bounding box center [293, 249] width 373 height 76
type textarea "The economy is now the first sign on of the recovery."
click at [225, 292] on button "Verify" at bounding box center [293, 297] width 373 height 13
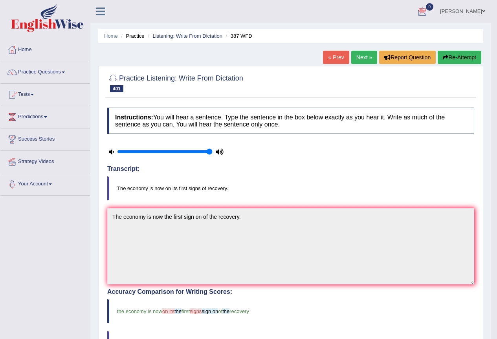
click at [482, 12] on span at bounding box center [483, 11] width 3 height 5
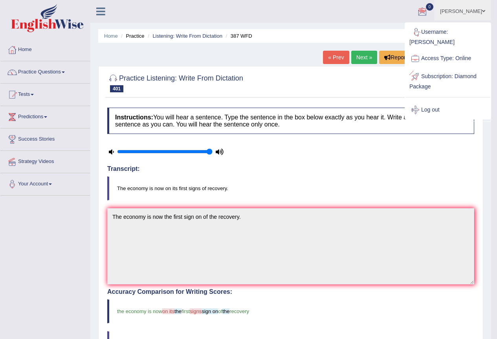
click at [432, 101] on link "Log out" at bounding box center [447, 110] width 85 height 18
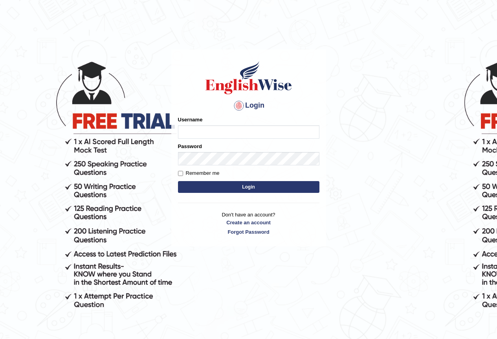
click at [257, 131] on input "Username" at bounding box center [248, 131] width 141 height 13
type input "Jessica2025"
click at [256, 167] on form "Please fix the following errors: Username Jessica2025 Password Remember me Login" at bounding box center [248, 155] width 141 height 79
click at [205, 171] on label "Remember me" at bounding box center [199, 173] width 42 height 8
click at [183, 171] on input "Remember me" at bounding box center [180, 173] width 5 height 5
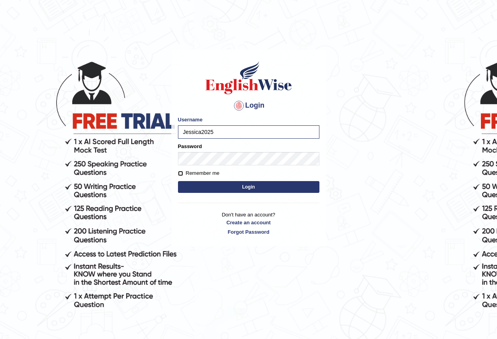
checkbox input "true"
click at [213, 181] on form "Please fix the following errors: Username Jessica2025 Password Remember me Login" at bounding box center [248, 155] width 141 height 79
click at [216, 182] on button "Login" at bounding box center [248, 187] width 141 height 12
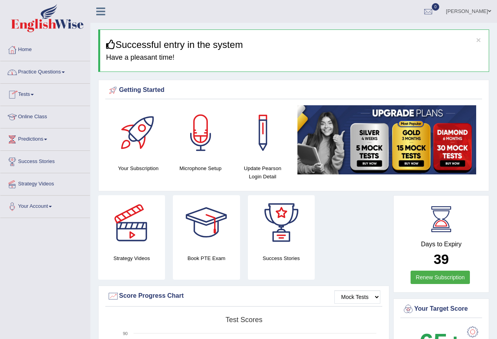
click at [35, 96] on link "Tests" at bounding box center [45, 94] width 90 height 20
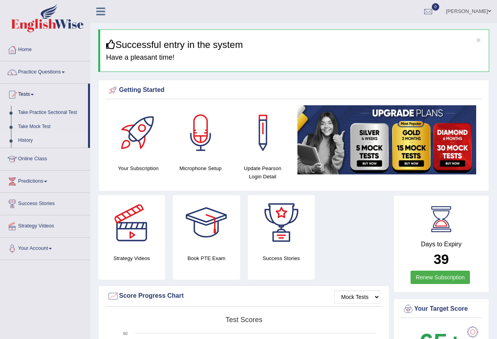
click at [24, 140] on link "History" at bounding box center [51, 141] width 73 height 14
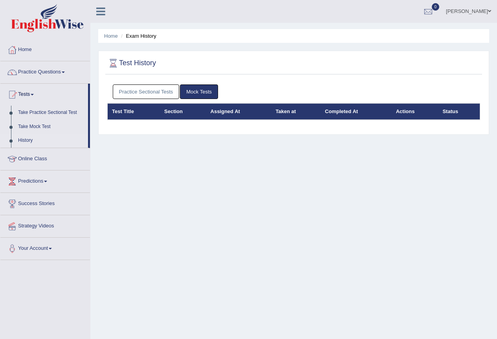
click at [154, 92] on link "Practice Sectional Tests" at bounding box center [146, 91] width 67 height 15
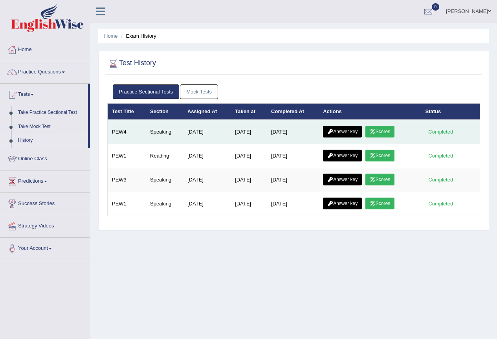
click at [379, 129] on link "Scores" at bounding box center [379, 132] width 29 height 12
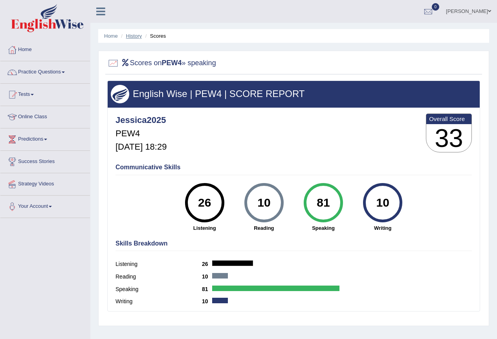
click at [134, 38] on link "History" at bounding box center [134, 36] width 16 height 6
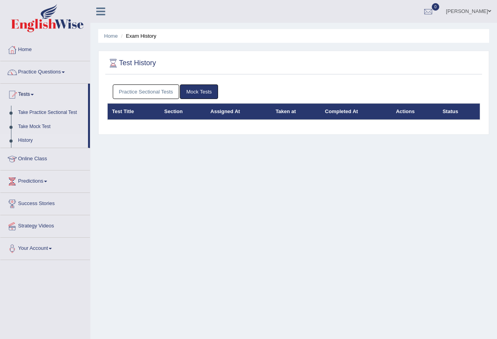
click at [147, 88] on link "Practice Sectional Tests" at bounding box center [146, 91] width 67 height 15
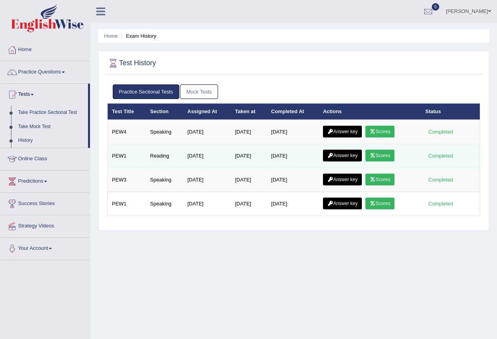
click at [382, 157] on link "Scores" at bounding box center [379, 156] width 29 height 12
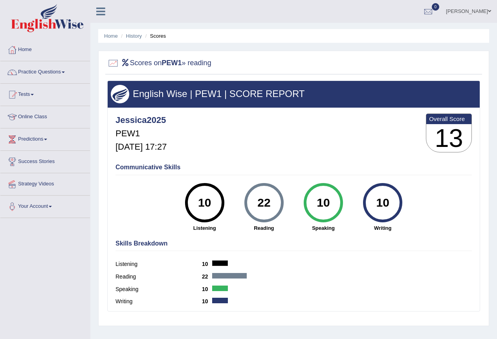
click at [118, 34] on ul "Home History Scores" at bounding box center [293, 36] width 391 height 14
click at [136, 37] on link "History" at bounding box center [134, 36] width 16 height 6
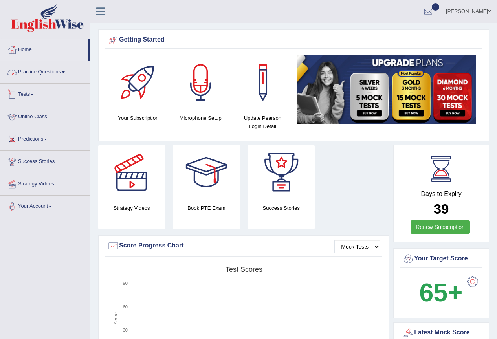
click at [34, 94] on span at bounding box center [32, 95] width 3 height 2
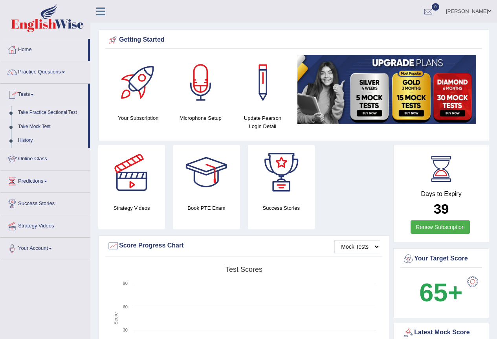
click at [49, 112] on link "Take Practice Sectional Test" at bounding box center [51, 113] width 73 height 14
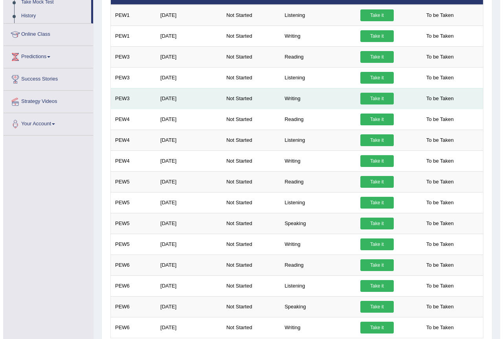
scroll to position [164, 0]
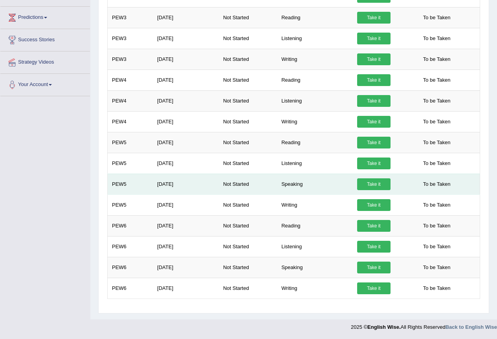
click at [369, 183] on link "Take it" at bounding box center [373, 184] width 33 height 12
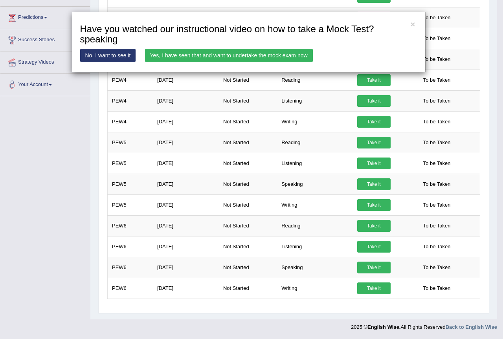
click at [218, 58] on link "Yes, I have seen that and want to undertake the mock exam now" at bounding box center [229, 55] width 168 height 13
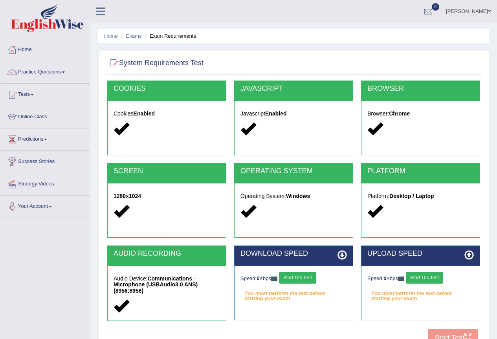
click at [286, 279] on button "Start 10s Test" at bounding box center [297, 278] width 37 height 12
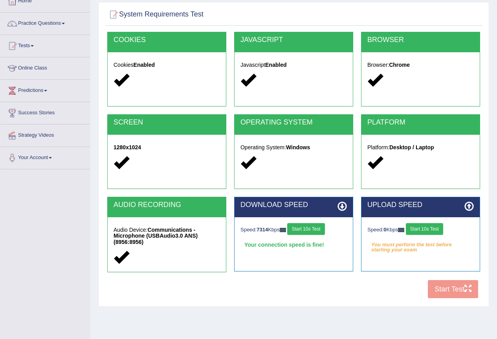
scroll to position [73, 0]
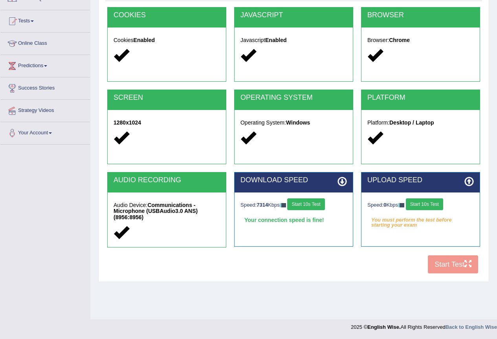
click at [436, 210] on div "Speed: 0 Kbps Start 10s Test" at bounding box center [420, 205] width 106 height 14
click at [438, 207] on button "Start 10s Test" at bounding box center [424, 204] width 37 height 12
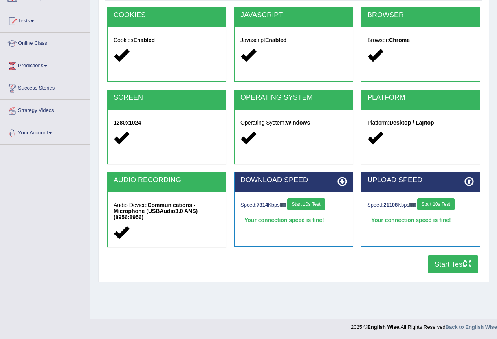
click at [454, 268] on button "Start Test" at bounding box center [453, 264] width 50 height 18
